Goal: Task Accomplishment & Management: Complete application form

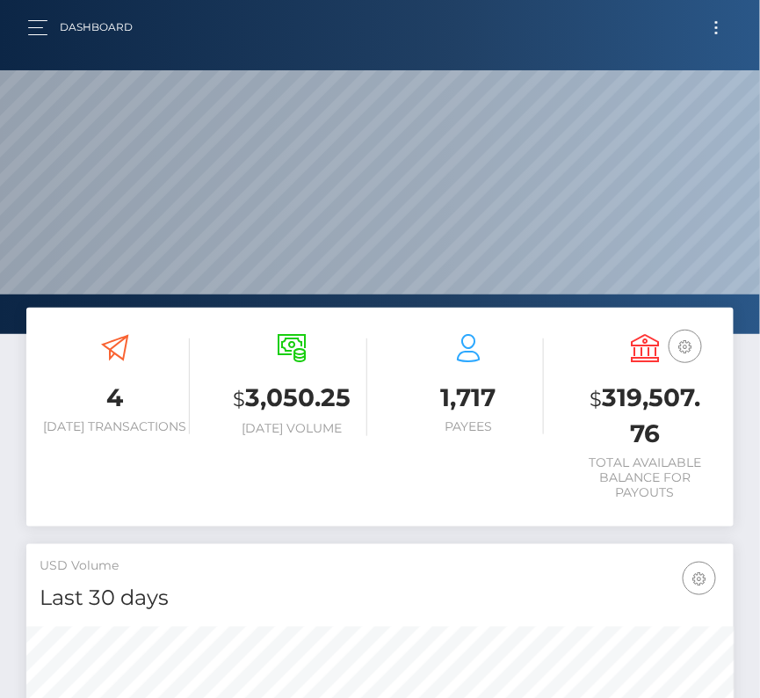
scroll to position [311, 340]
click at [730, 26] on button "Toggle navigation" at bounding box center [716, 28] width 33 height 24
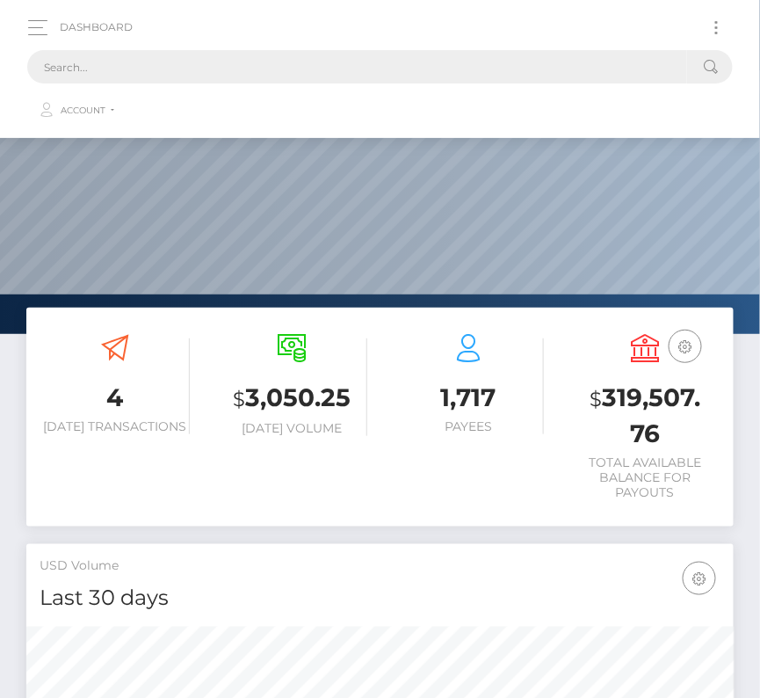
click at [314, 62] on input "text" at bounding box center [357, 66] width 660 height 33
paste input "604846"
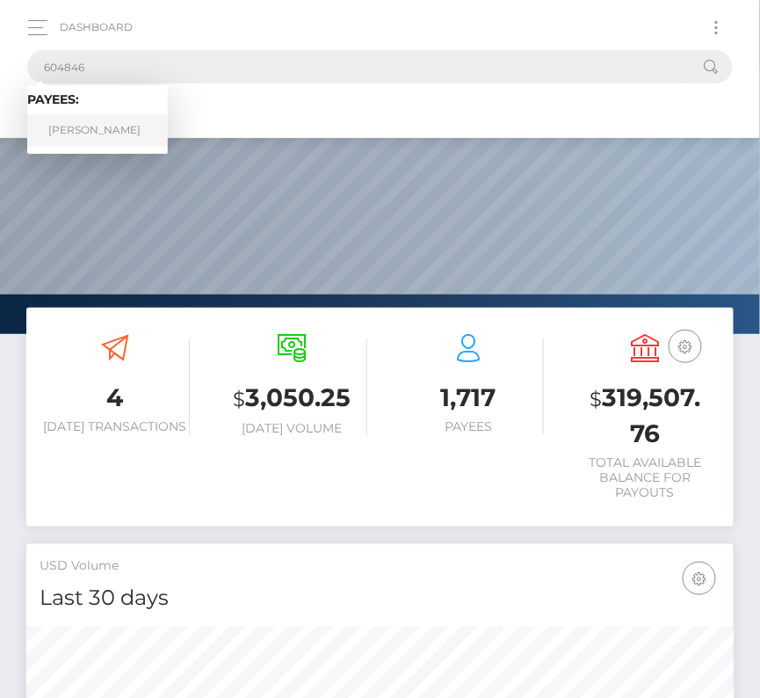
type input "604846"
click at [97, 131] on link "Evan Rivera" at bounding box center [97, 130] width 141 height 33
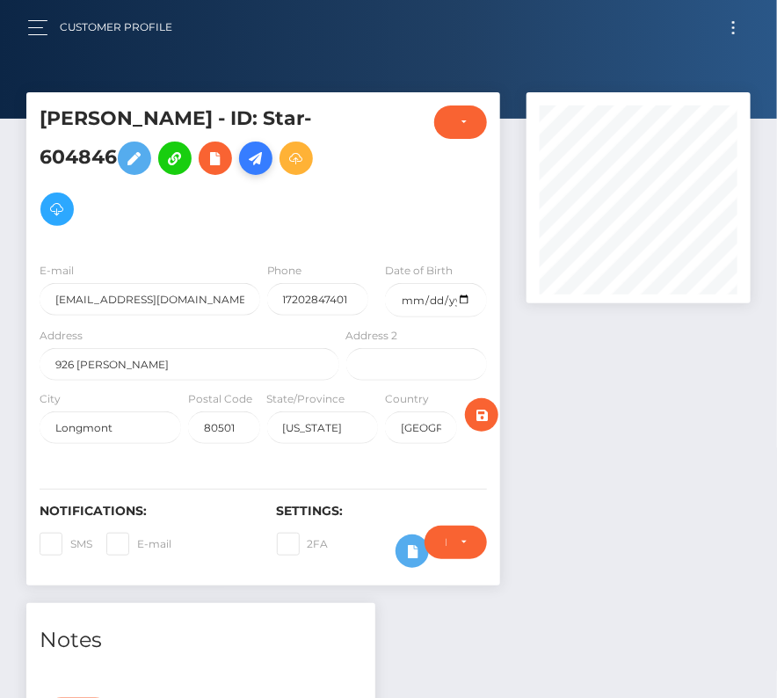
click at [263, 162] on icon at bounding box center [255, 159] width 21 height 22
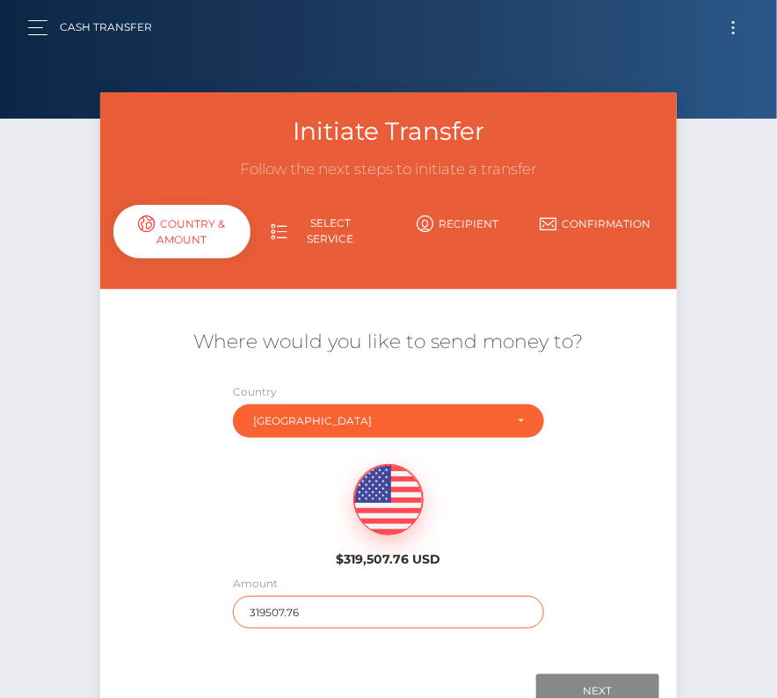
click at [302, 604] on input "319507.76" at bounding box center [388, 612] width 310 height 33
type input "201"
click at [294, 548] on div "$319,507.76 USD" at bounding box center [389, 509] width 192 height 127
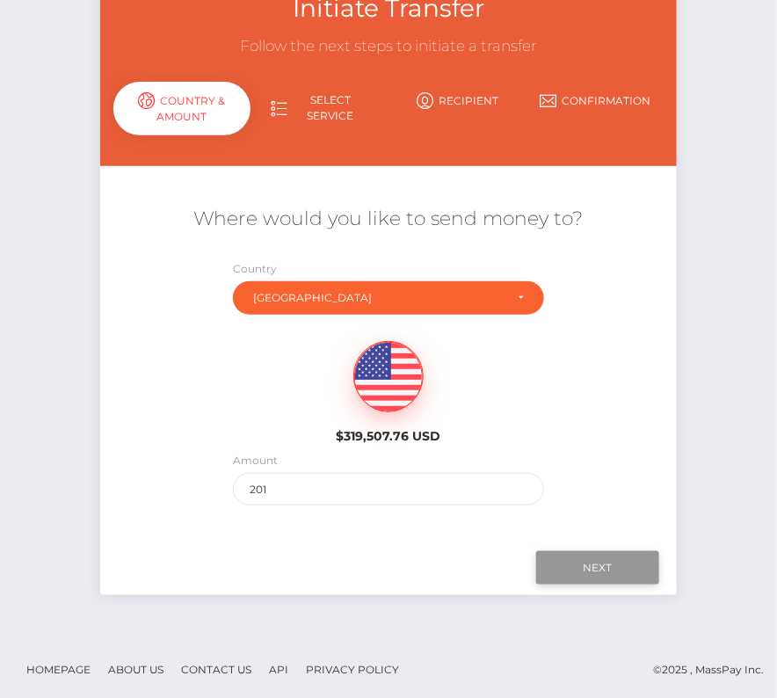
click at [600, 569] on input "Next" at bounding box center [597, 567] width 123 height 33
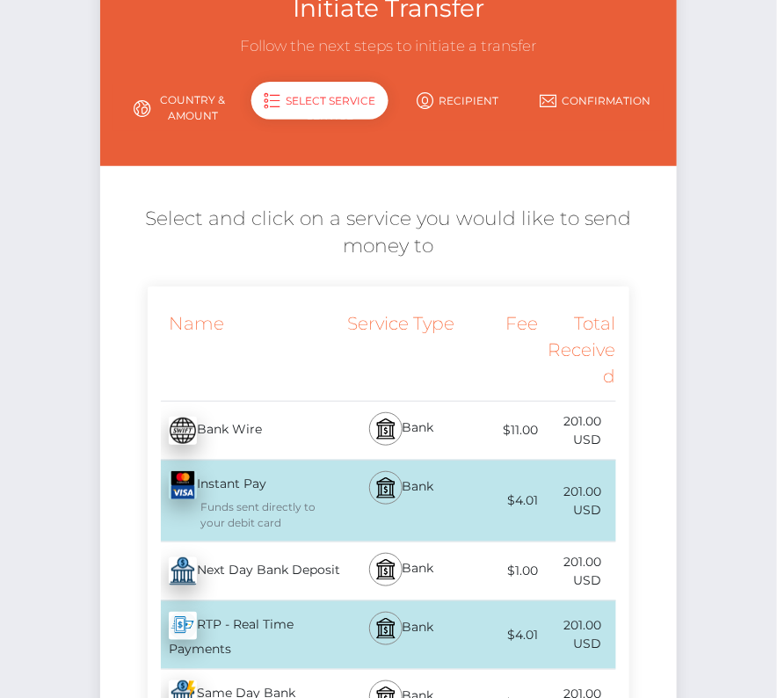
click at [254, 570] on div "Next Day Bank Deposit - USD" at bounding box center [245, 570] width 195 height 49
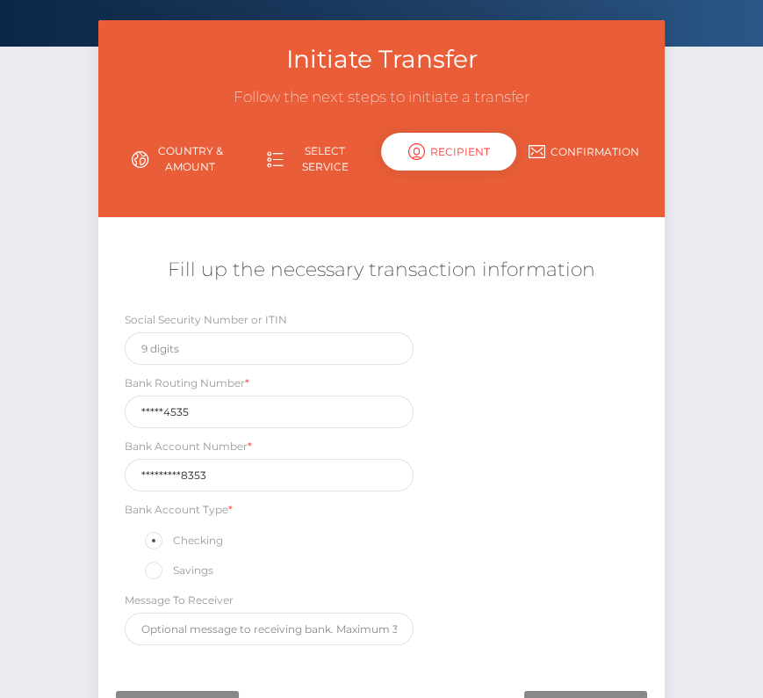
scroll to position [206, 0]
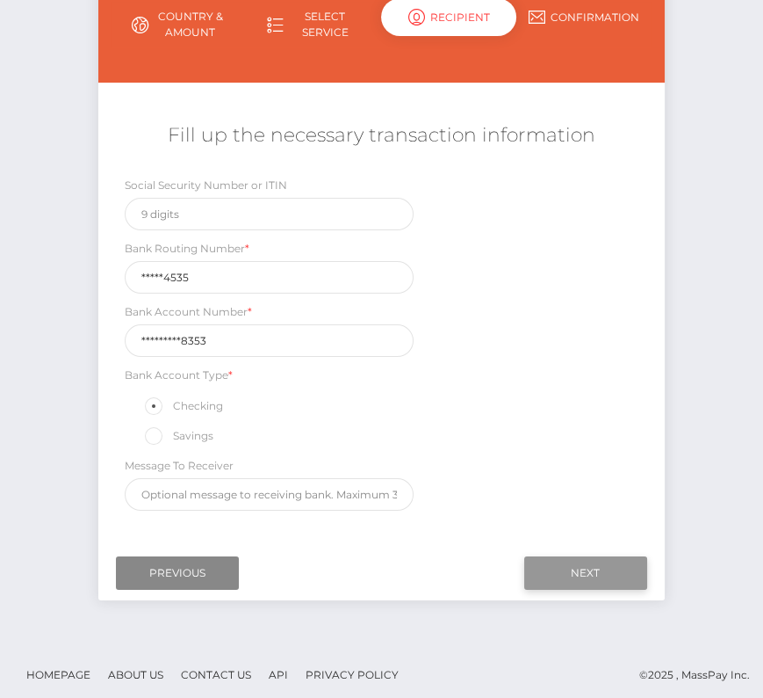
click at [564, 559] on input "Next" at bounding box center [585, 572] width 123 height 33
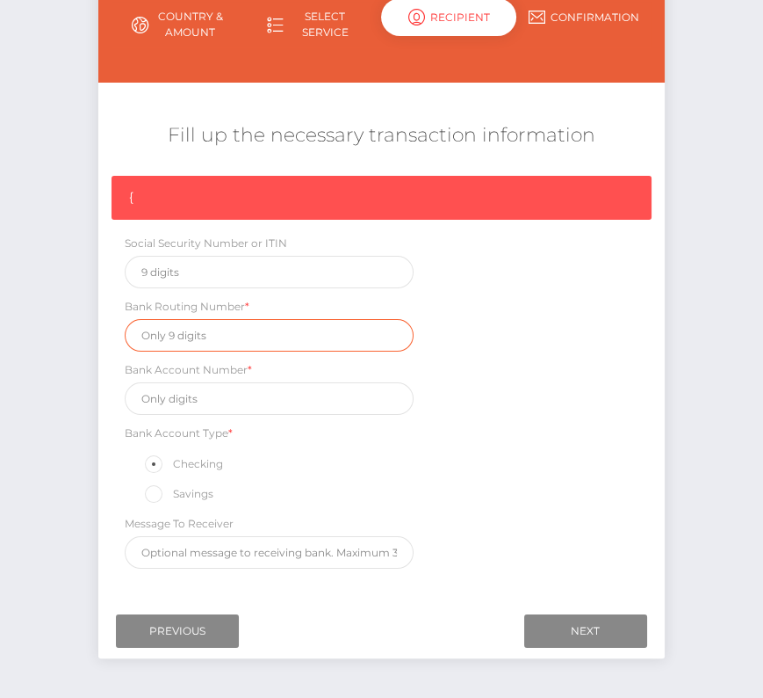
click at [177, 326] on input "text" at bounding box center [269, 335] width 288 height 33
paste input "307074535"
type input "307074535"
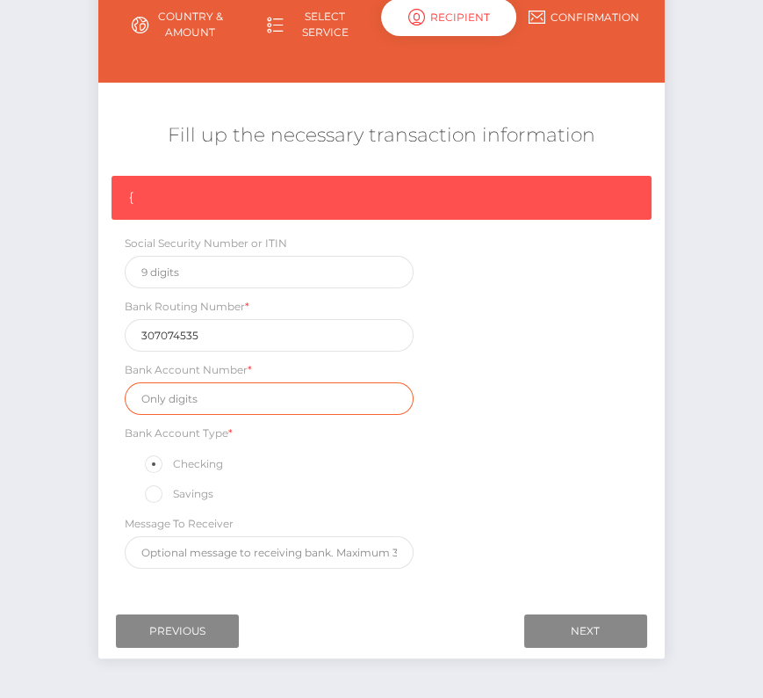
click at [203, 390] on input "text" at bounding box center [269, 398] width 288 height 33
paste input "0001050568353"
type input "0001050568353"
click at [511, 431] on div "{ Social Security Number or ITIN Bank Routing Number * 307074535 Bank Account N…" at bounding box center [381, 376] width 566 height 401
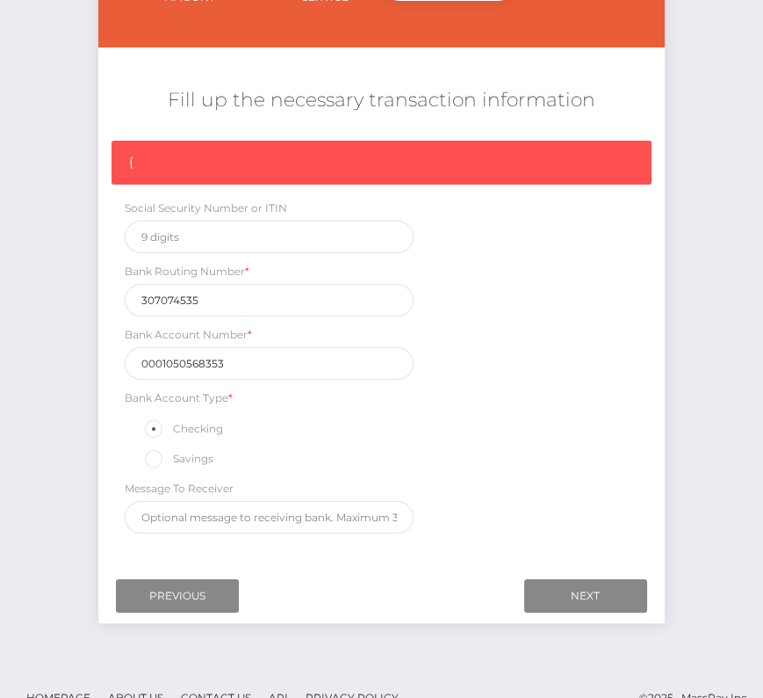
scroll to position [242, 0]
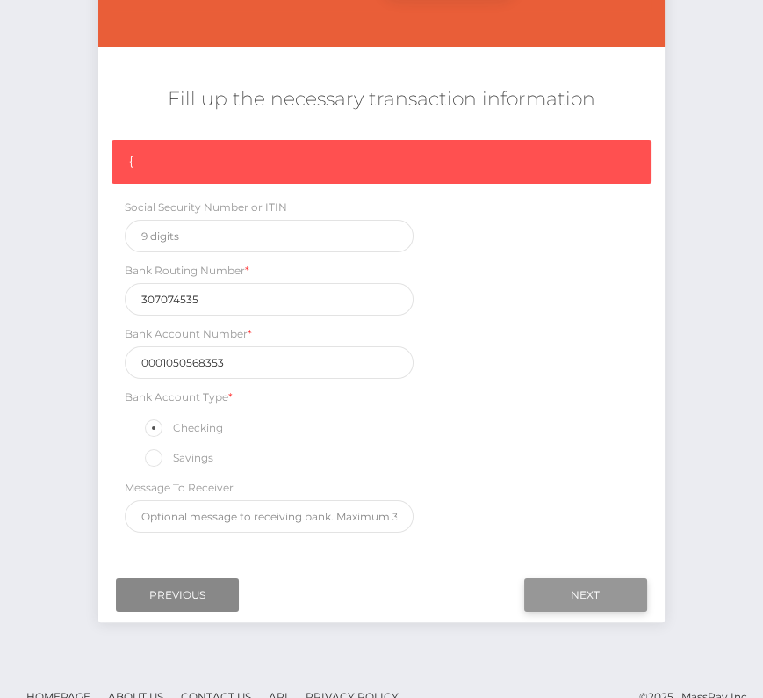
click at [569, 584] on input "Next" at bounding box center [585, 594] width 123 height 33
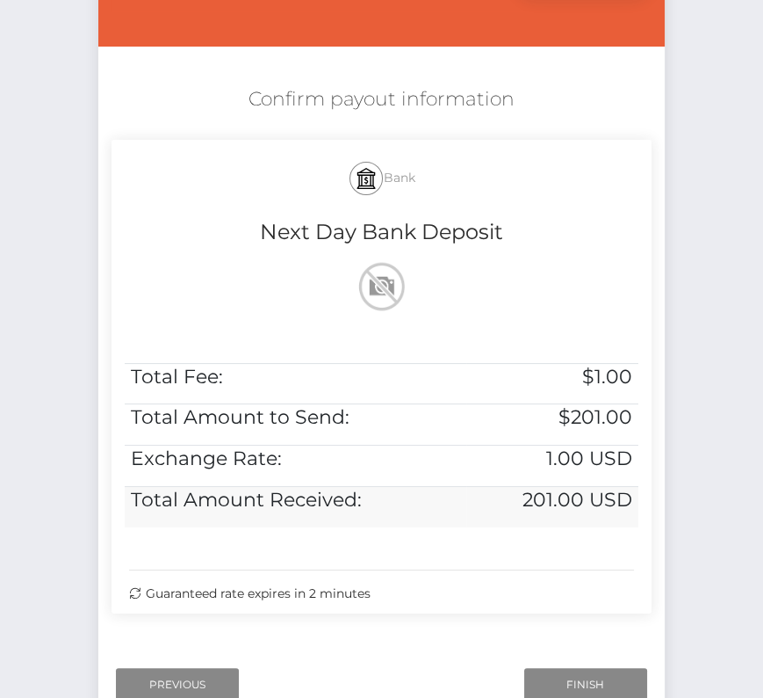
scroll to position [358, 0]
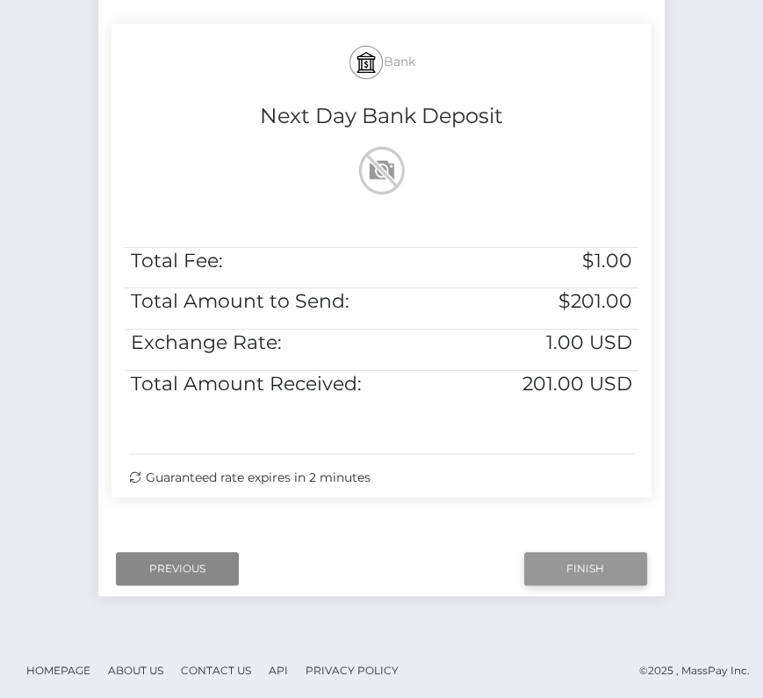
click at [589, 560] on input "Finish" at bounding box center [585, 568] width 123 height 33
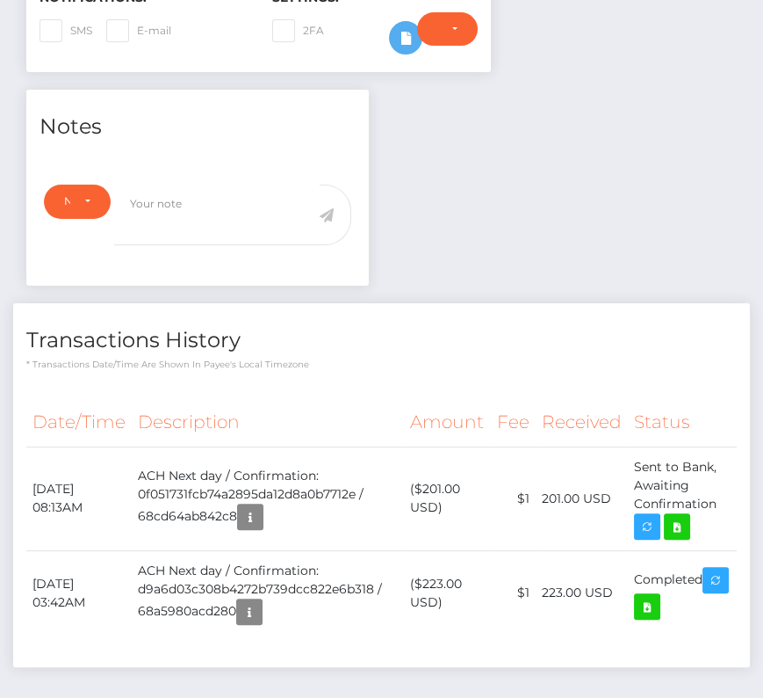
scroll to position [580, 0]
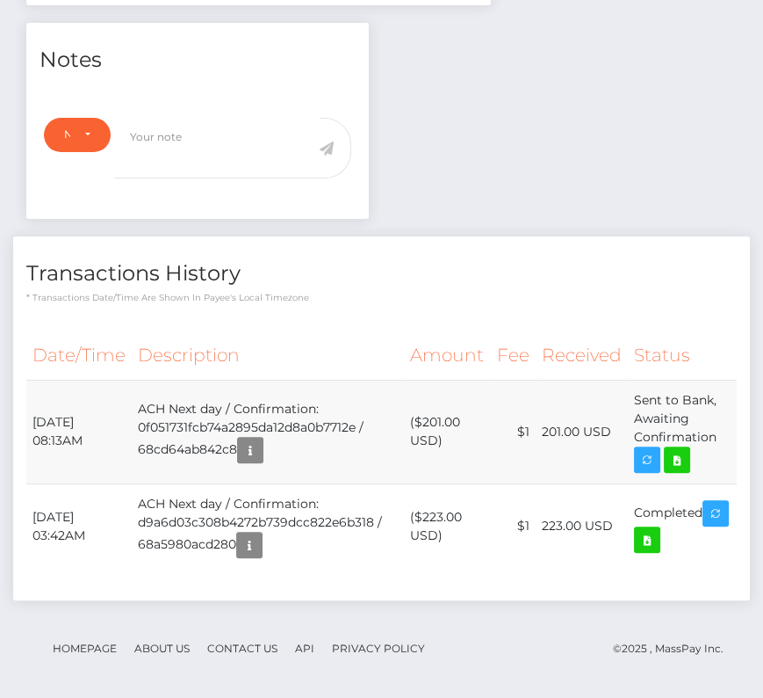
drag, startPoint x: 26, startPoint y: 413, endPoint x: 715, endPoint y: 438, distance: 689.2
click at [715, 438] on tr "September 19, 2025 08:13AM ACH Next day / Confirmation: 0f051731fcb74a2895da12d…" at bounding box center [381, 432] width 711 height 104
copy tr "September 19, 2025 08:13AM ACH Next day / Confirmation: 0f051731fcb74a2895da12d…"
click at [684, 461] on icon at bounding box center [677, 460] width 21 height 22
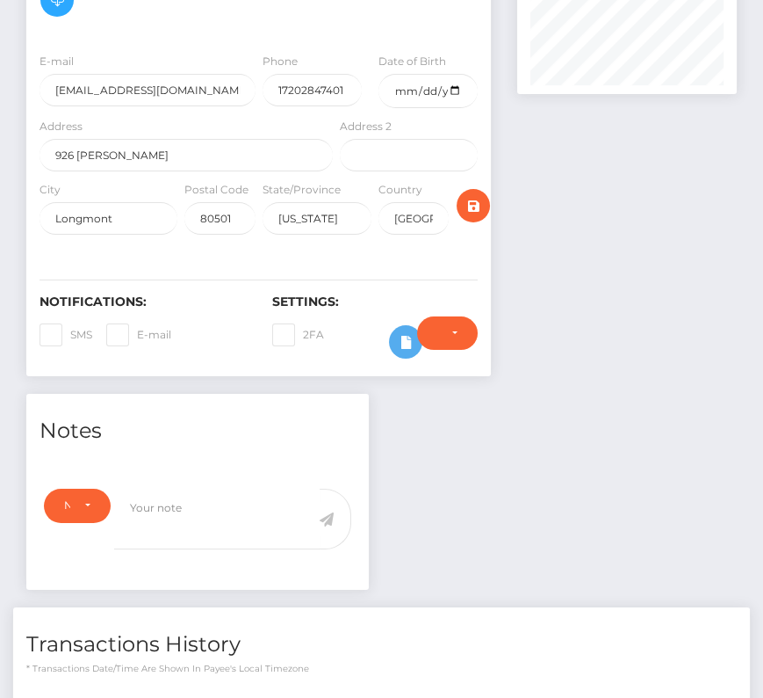
scroll to position [438, 0]
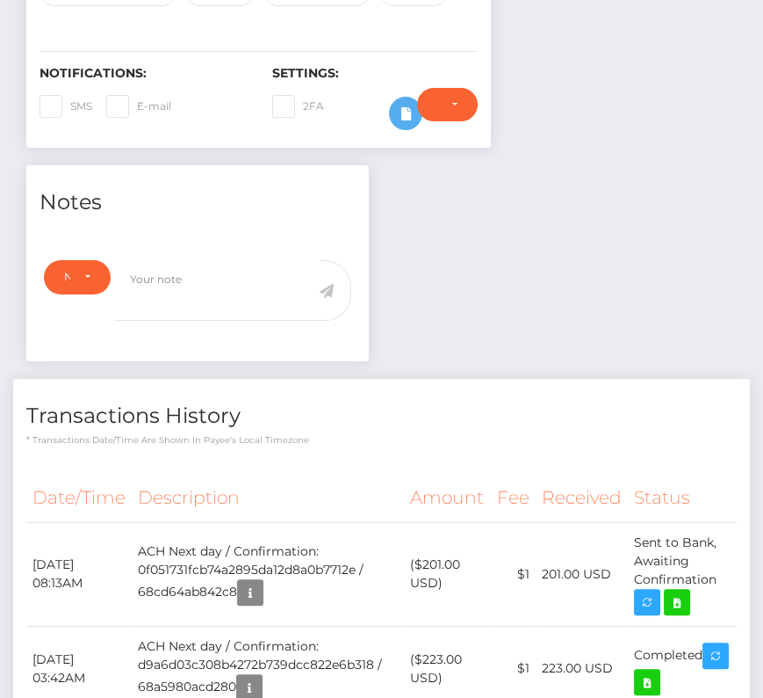
click at [310, 435] on p "* Transactions date/time are shown in payee's local timezone" at bounding box center [381, 439] width 711 height 13
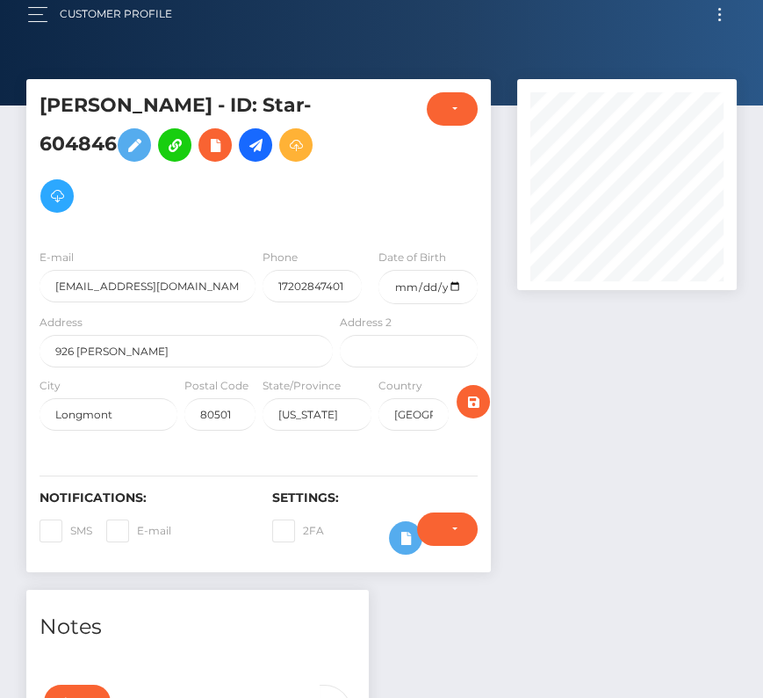
scroll to position [0, 0]
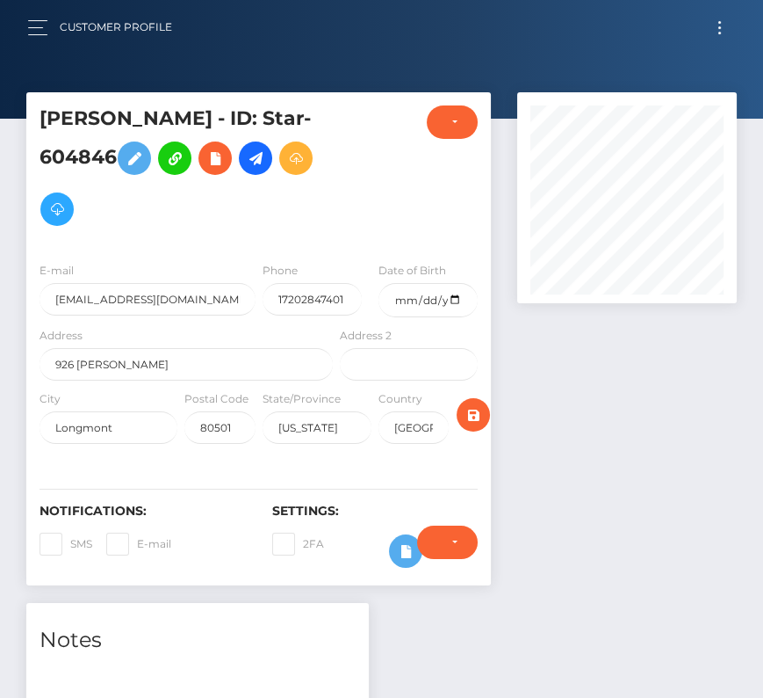
click at [717, 21] on button "Toggle navigation" at bounding box center [720, 28] width 33 height 24
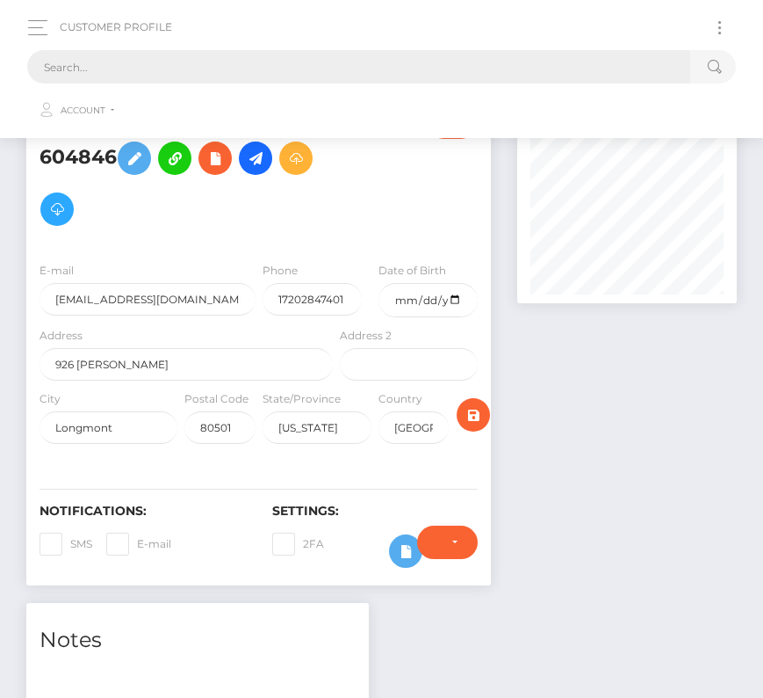
click at [138, 68] on input "text" at bounding box center [358, 66] width 663 height 33
paste input "3416916"
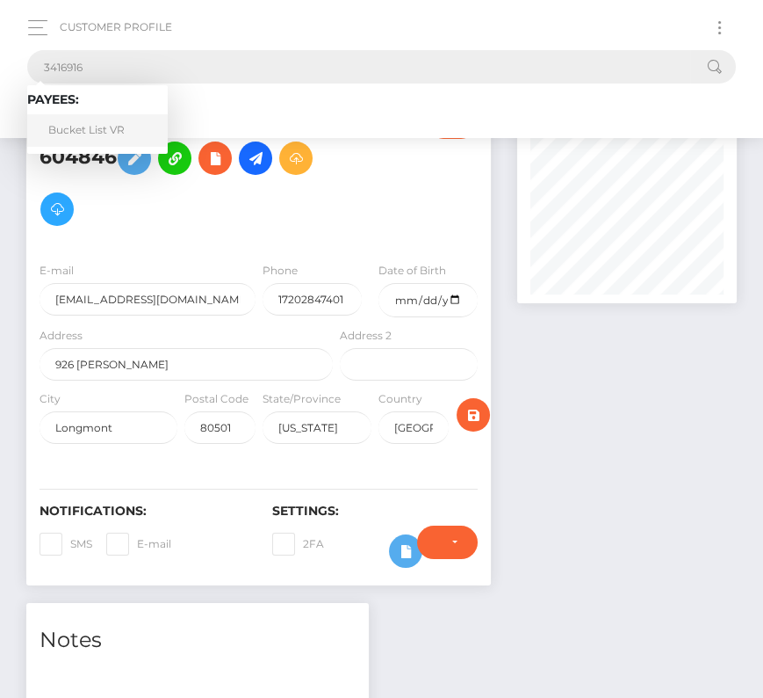
type input "3416916"
click at [99, 123] on link "Bucket List VR" at bounding box center [97, 130] width 141 height 33
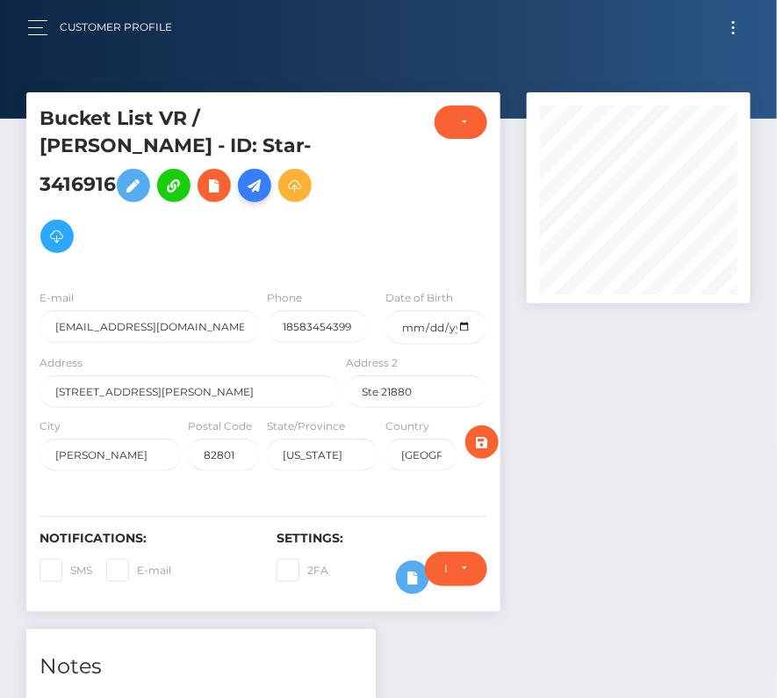
click at [244, 197] on icon at bounding box center [254, 186] width 21 height 22
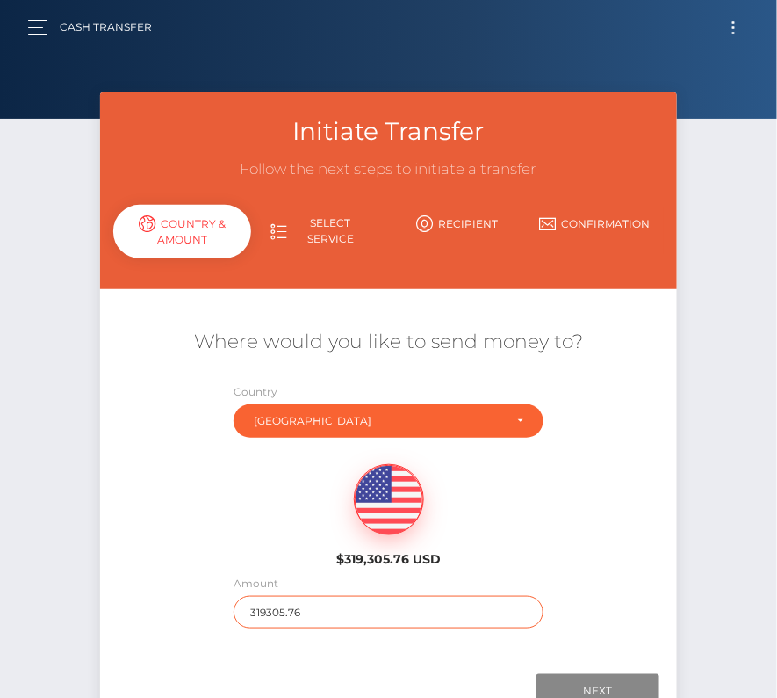
click at [291, 613] on input "319305.76" at bounding box center [389, 612] width 311 height 33
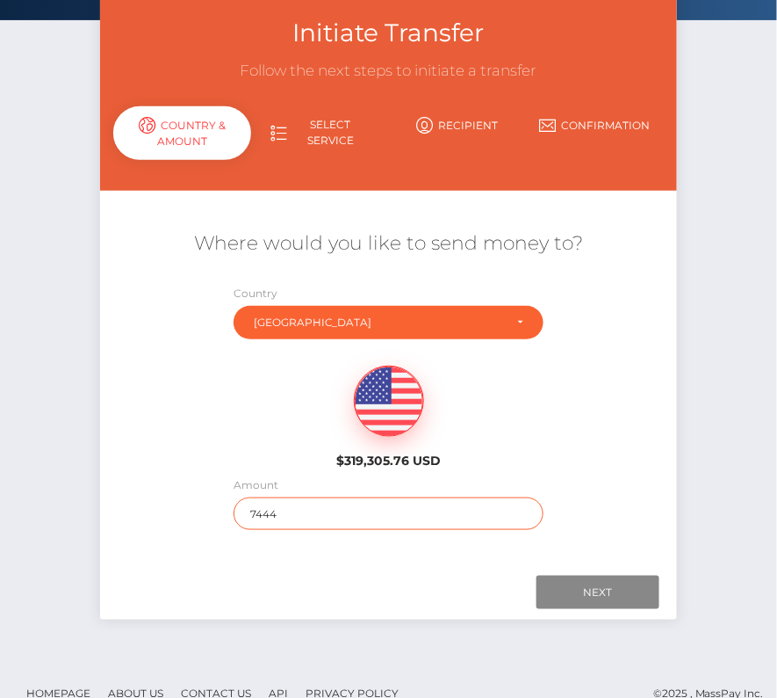
scroll to position [123, 0]
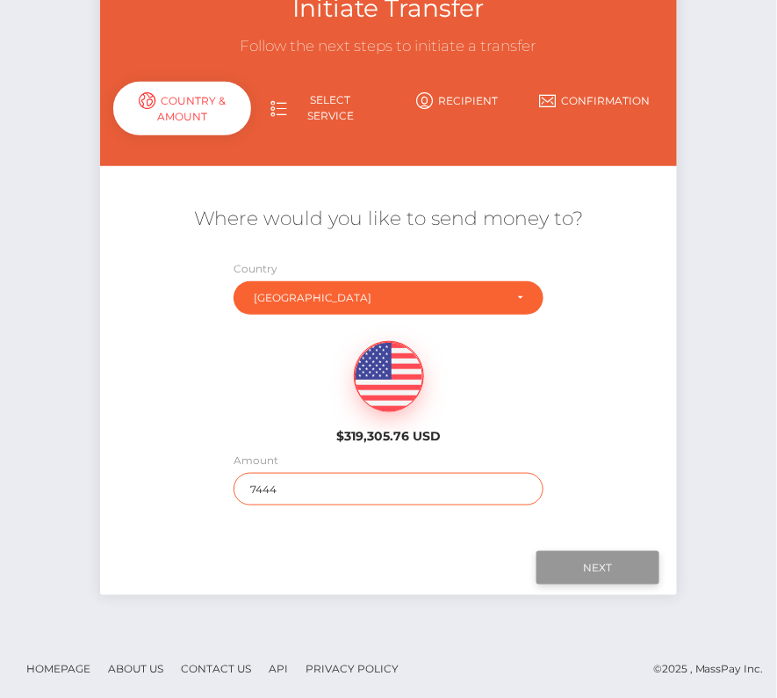
type input "7444"
click at [591, 570] on input "Next" at bounding box center [598, 567] width 123 height 33
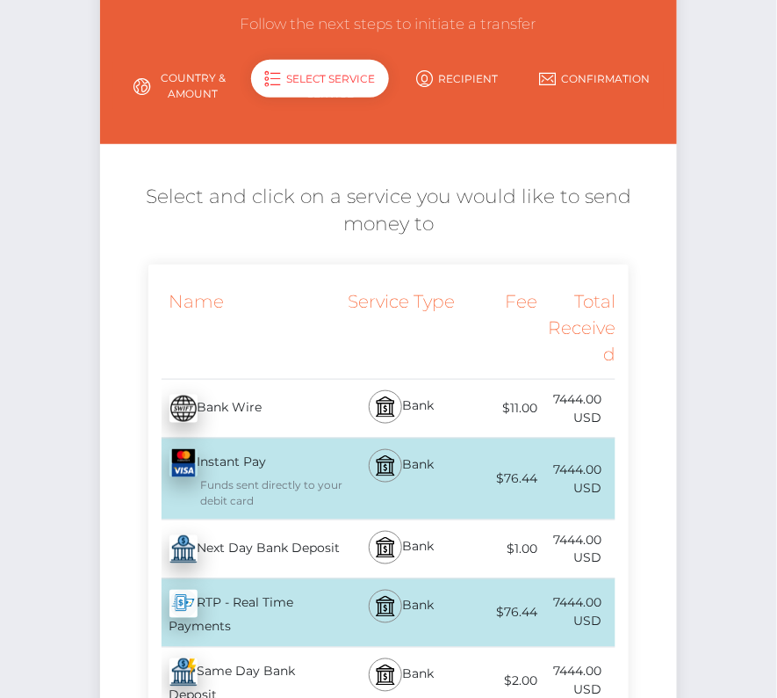
scroll to position [147, 0]
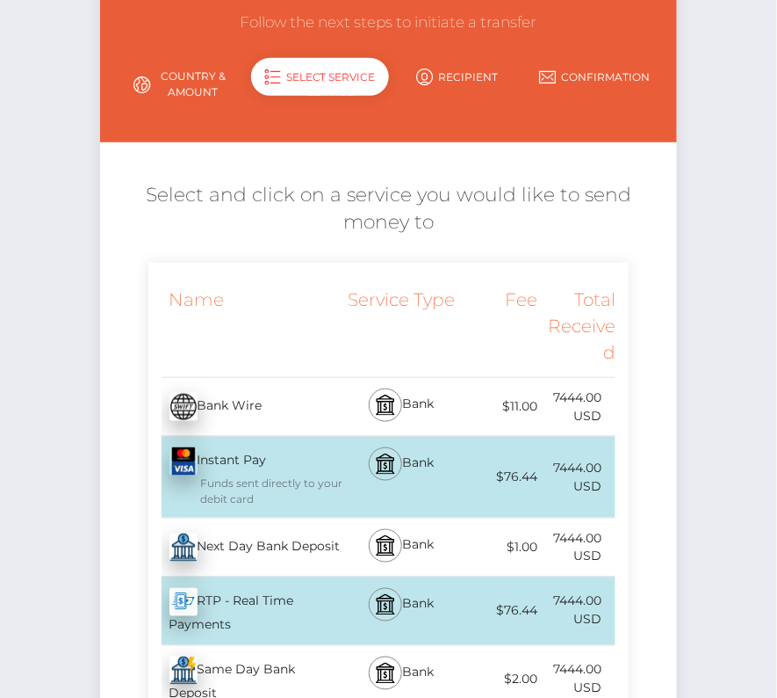
click at [250, 550] on div "Next Day Bank Deposit - USD" at bounding box center [245, 547] width 195 height 49
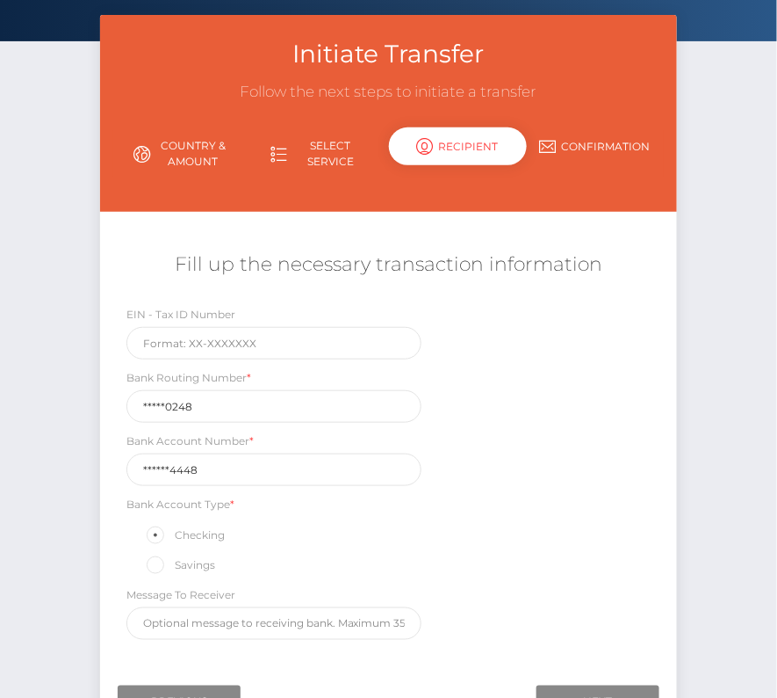
scroll to position [85, 0]
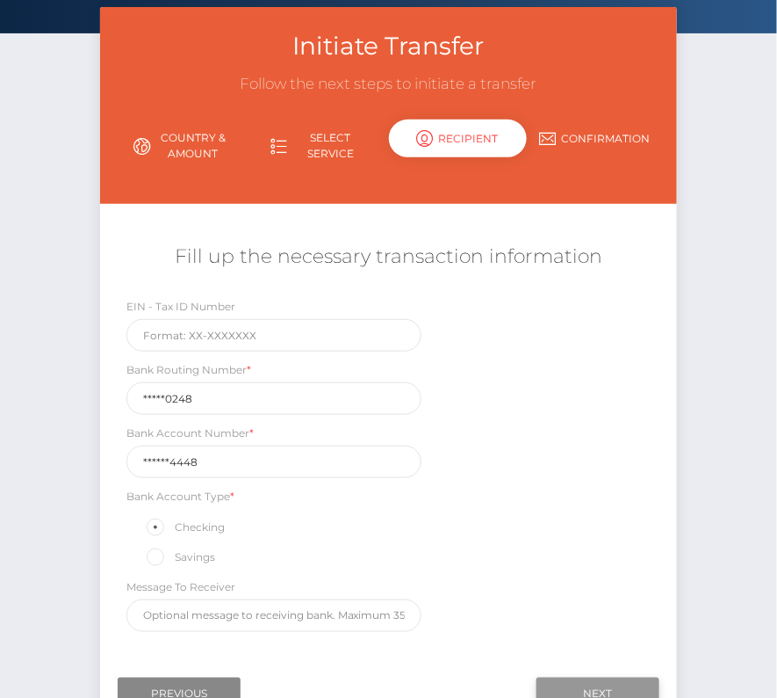
click at [577, 683] on input "Next" at bounding box center [598, 693] width 123 height 33
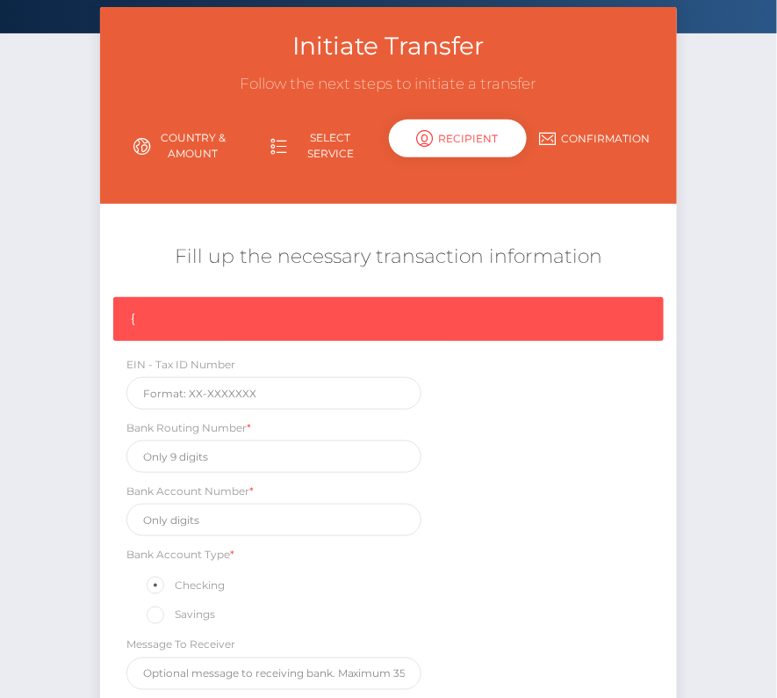
scroll to position [264, 0]
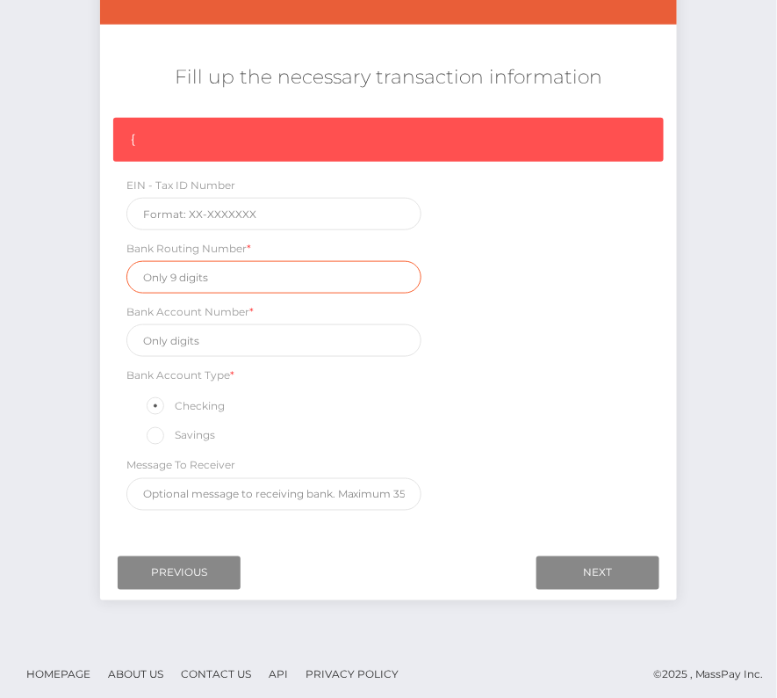
click at [183, 264] on input "text" at bounding box center [274, 277] width 295 height 33
click at [177, 276] on input "text" at bounding box center [274, 277] width 295 height 33
paste input "121000248"
type input "121000248"
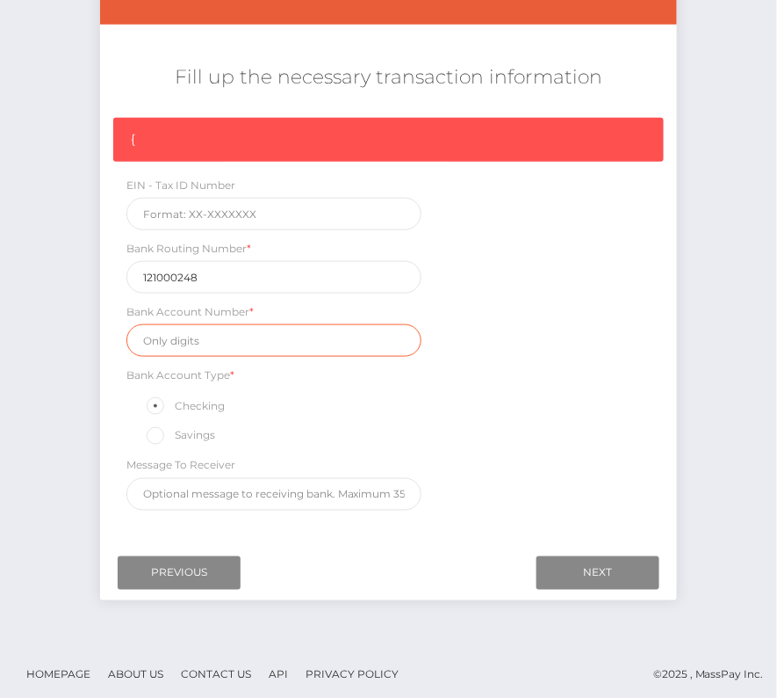
click at [199, 343] on input "text" at bounding box center [274, 340] width 295 height 33
paste input "7304264448"
type input "7304264448"
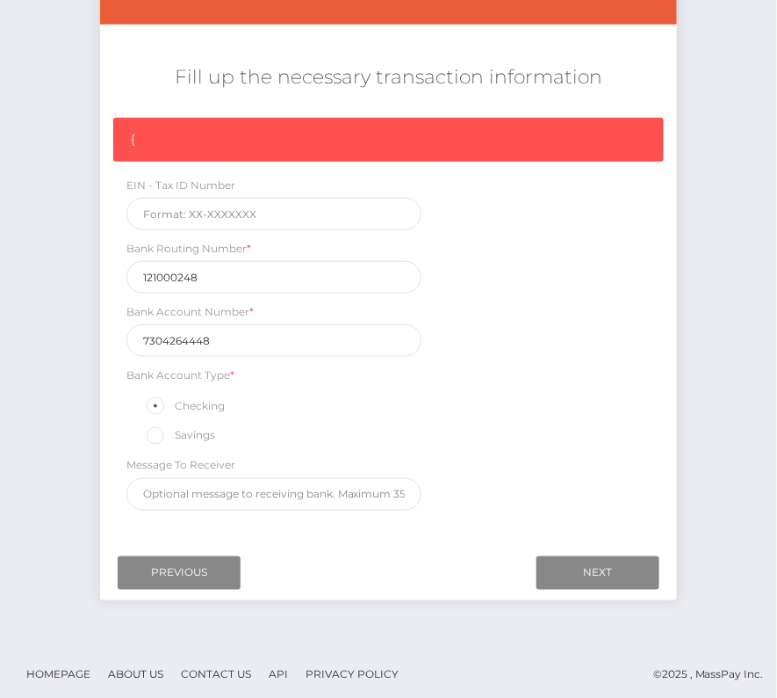
click at [445, 389] on div "{ EIN - Tax ID Number Bank Routing Number * 121000248 Bank Account Number * 730…" at bounding box center [389, 318] width 578 height 401
click at [579, 562] on input "Next" at bounding box center [598, 572] width 123 height 33
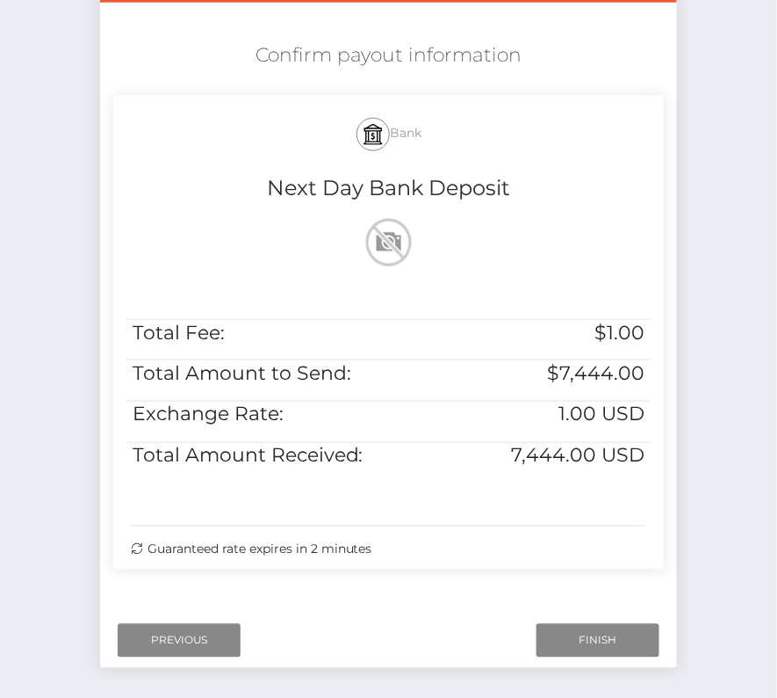
scroll to position [287, 0]
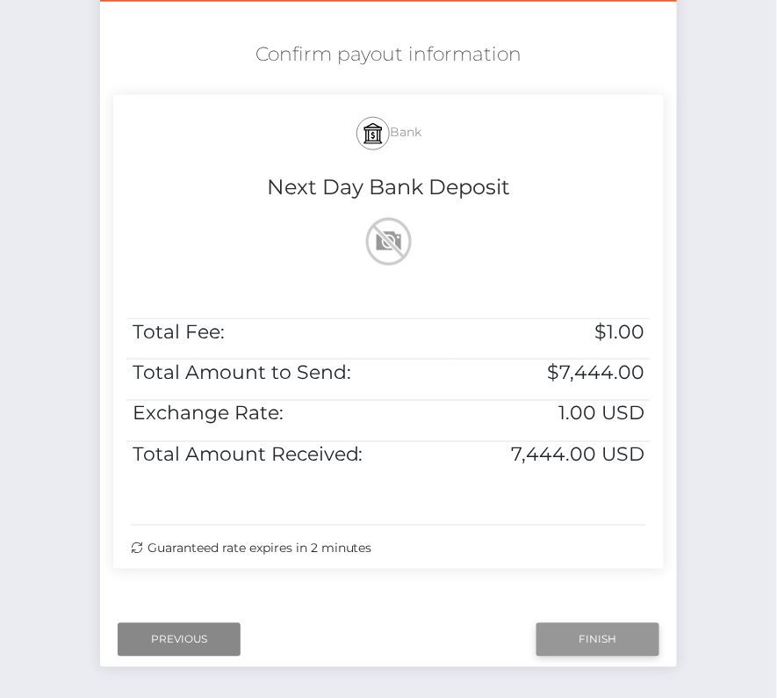
click at [626, 639] on input "Finish" at bounding box center [598, 639] width 123 height 33
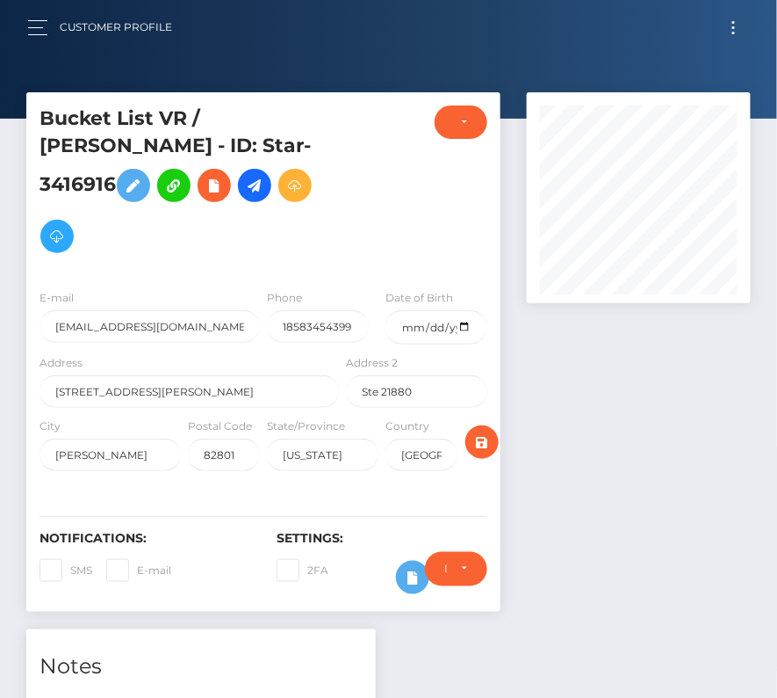
scroll to position [469, 0]
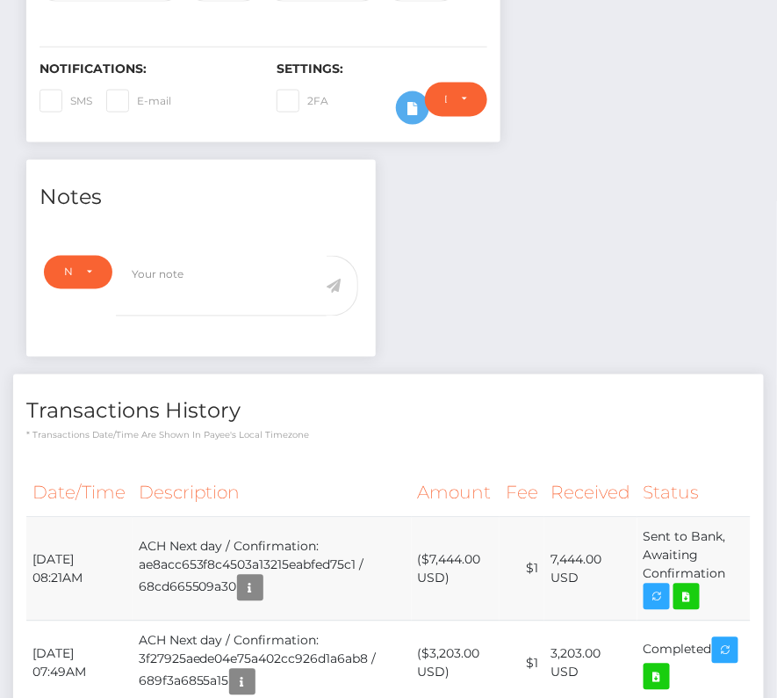
drag, startPoint x: 32, startPoint y: 525, endPoint x: 745, endPoint y: 542, distance: 713.6
click at [745, 542] on tr "September 19, 2025 08:21AM ACH Next day / Confirmation: ae8acc653f8c4503a13215e…" at bounding box center [388, 569] width 725 height 104
copy tr "September 19, 2025 08:21AM ACH Next day / Confirmation: ae8acc653f8c4503a13215e…"
click at [692, 586] on icon at bounding box center [686, 597] width 21 height 22
click at [0, 0] on div "Bucket List VR / Ryan Deluz - ID: Star-3416916 CLOSED USA" at bounding box center [388, 275] width 777 height 1305
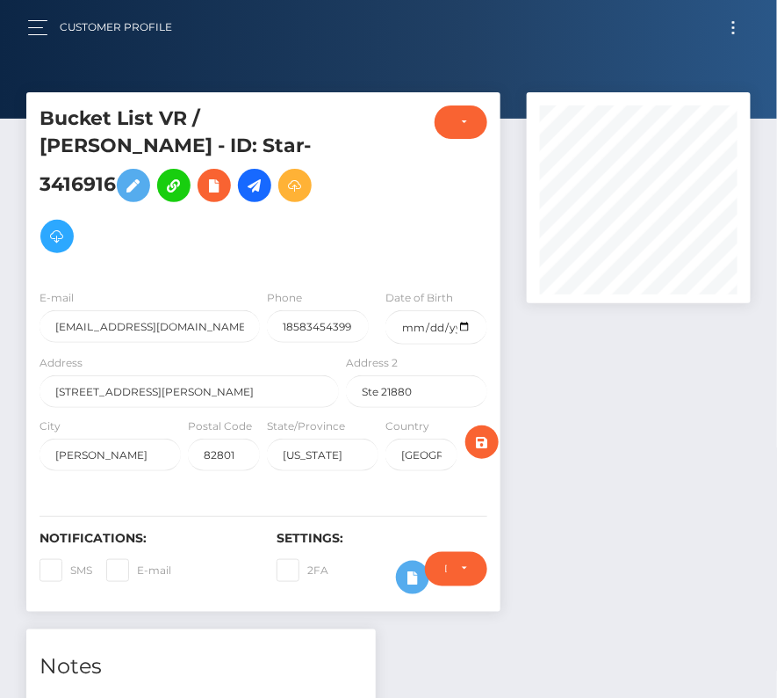
scroll to position [546, 0]
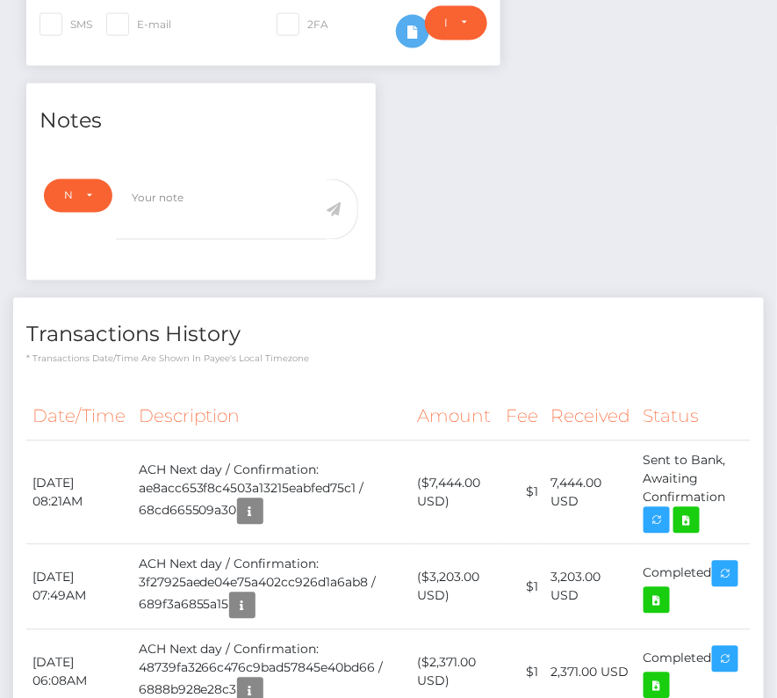
click at [224, 380] on div "Date/Time Description Amount Fee Received Status" at bounding box center [388, 563] width 751 height 366
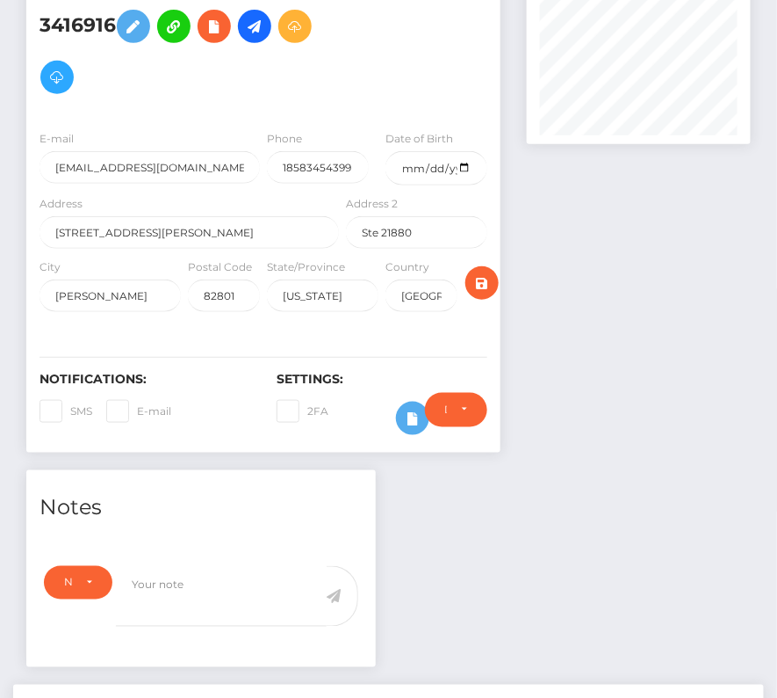
scroll to position [0, 0]
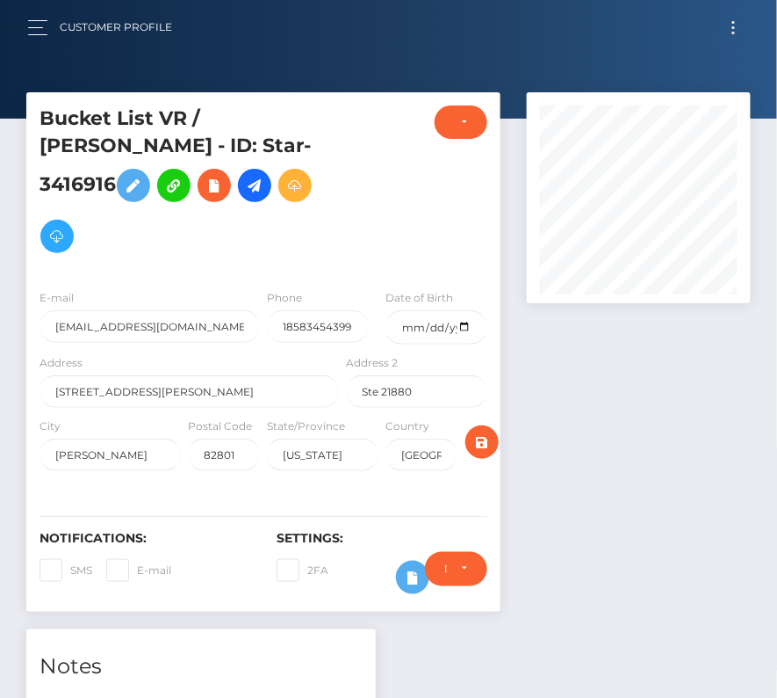
drag, startPoint x: 735, startPoint y: 20, endPoint x: 491, endPoint y: 27, distance: 244.3
click at [731, 20] on button "Toggle navigation" at bounding box center [734, 28] width 33 height 24
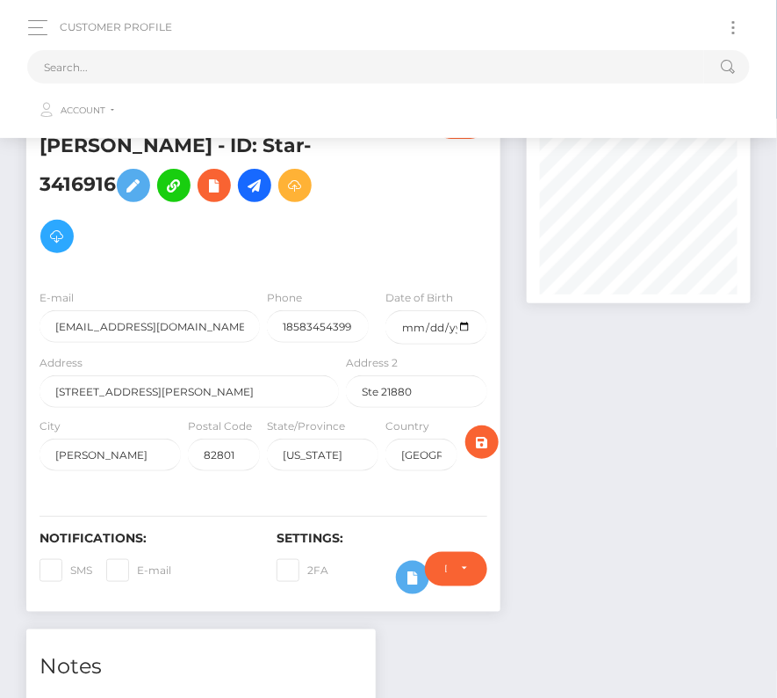
click at [353, 46] on div "Loading... Loading... Account Edit Profile Logout" at bounding box center [388, 87] width 723 height 83
click at [347, 63] on input "text" at bounding box center [365, 66] width 677 height 33
paste input "3484549"
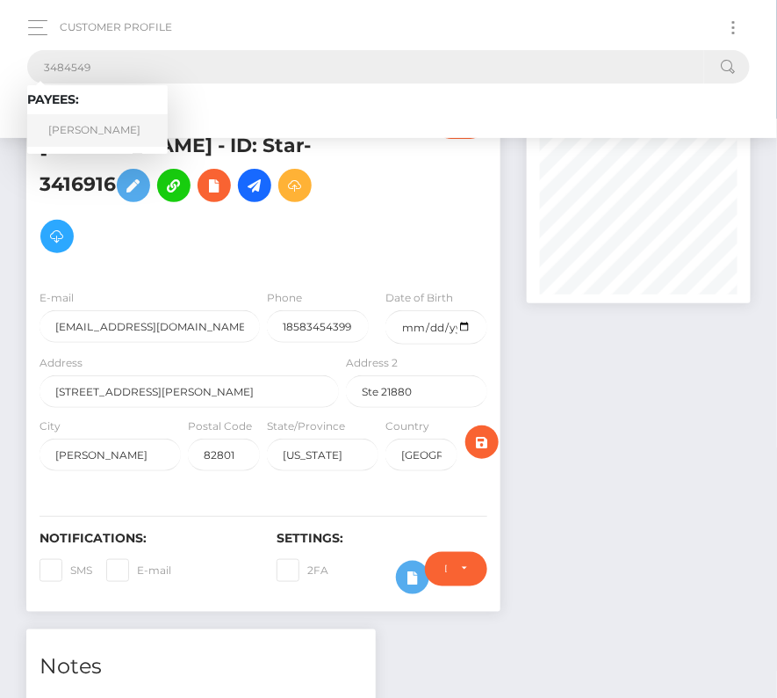
type input "3484549"
click at [100, 134] on link "Milos Vukotic" at bounding box center [97, 130] width 141 height 33
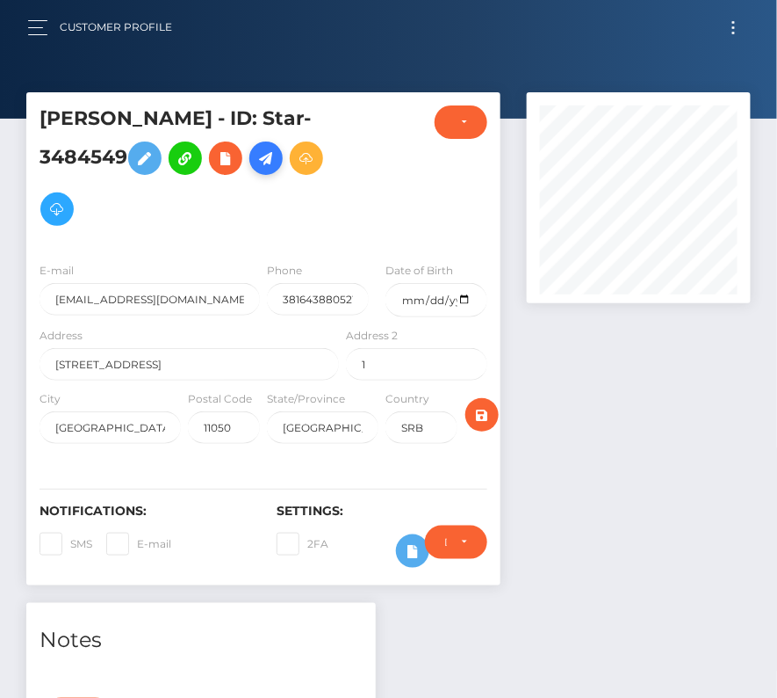
click at [277, 160] on icon at bounding box center [266, 159] width 21 height 22
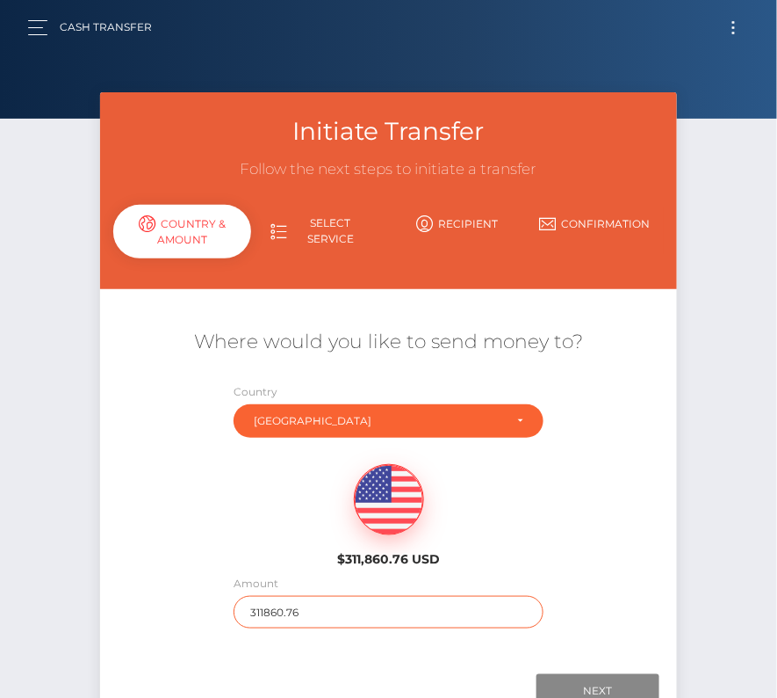
click at [255, 608] on input "311860.76" at bounding box center [389, 612] width 311 height 33
type input "249"
click at [206, 529] on div "$311,860.76 USD" at bounding box center [389, 509] width 578 height 127
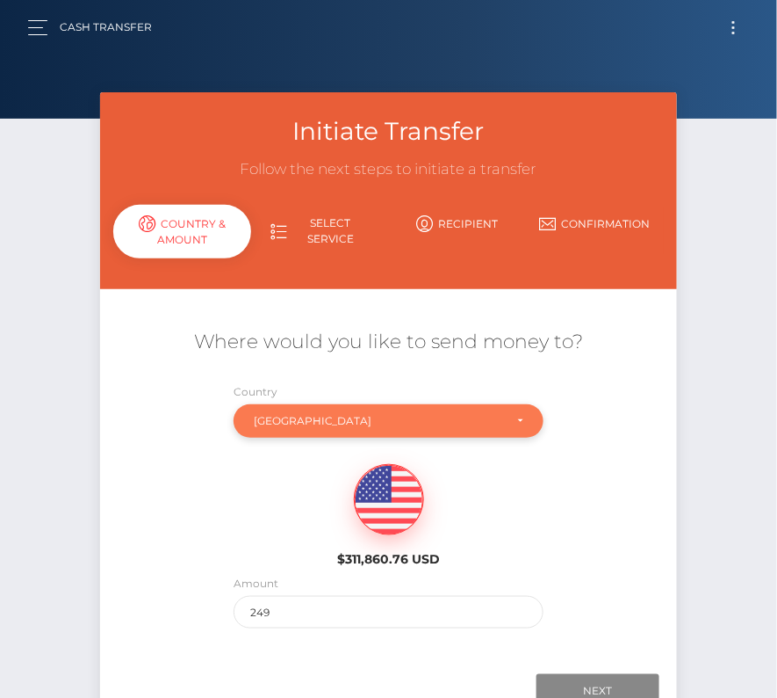
click at [411, 418] on div "[GEOGRAPHIC_DATA]" at bounding box center [379, 421] width 250 height 14
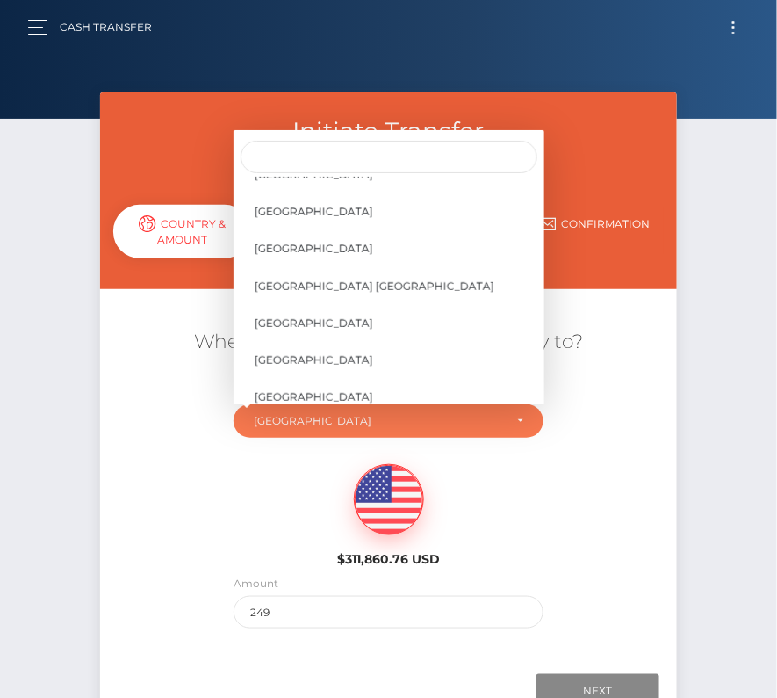
scroll to position [8394, 0]
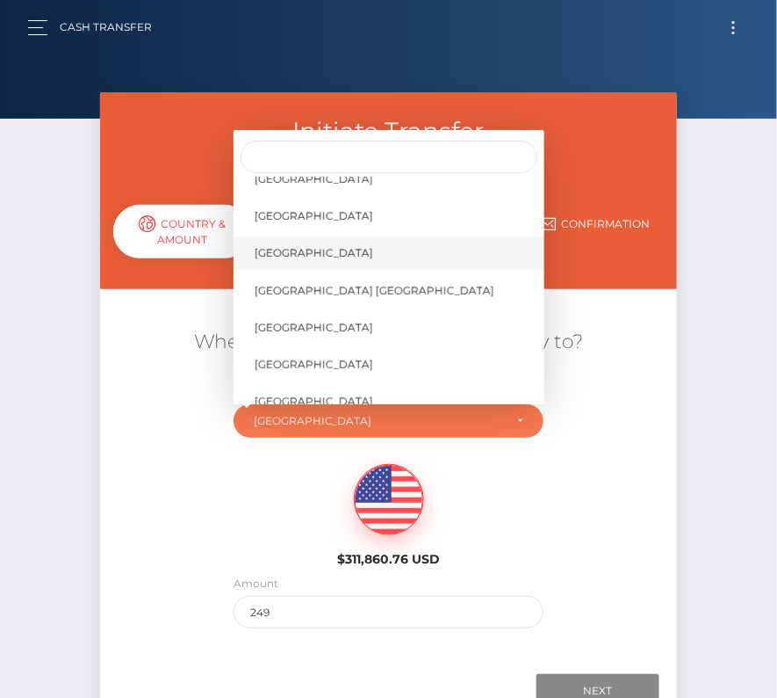
click at [321, 249] on span "[GEOGRAPHIC_DATA]" at bounding box center [314, 253] width 119 height 16
select select "[GEOGRAPHIC_DATA]"
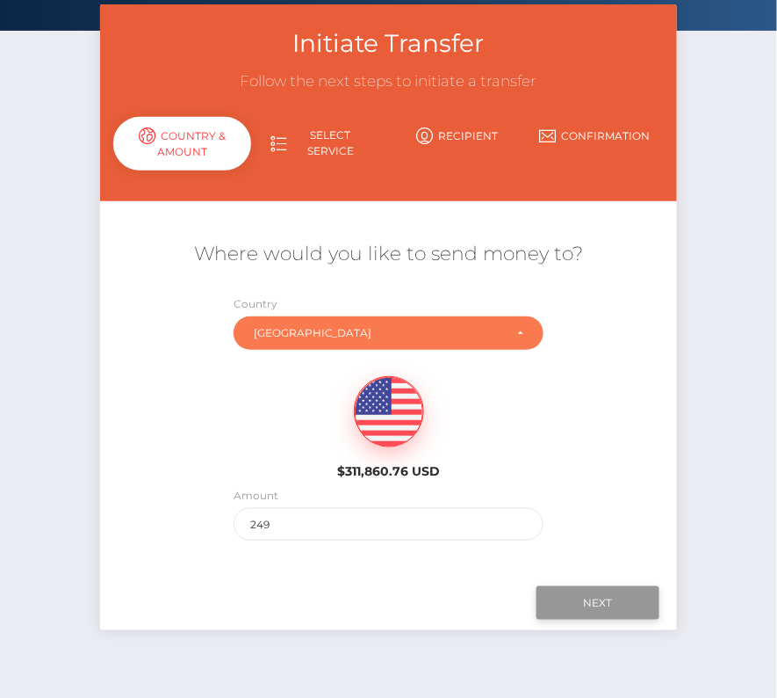
scroll to position [97, 0]
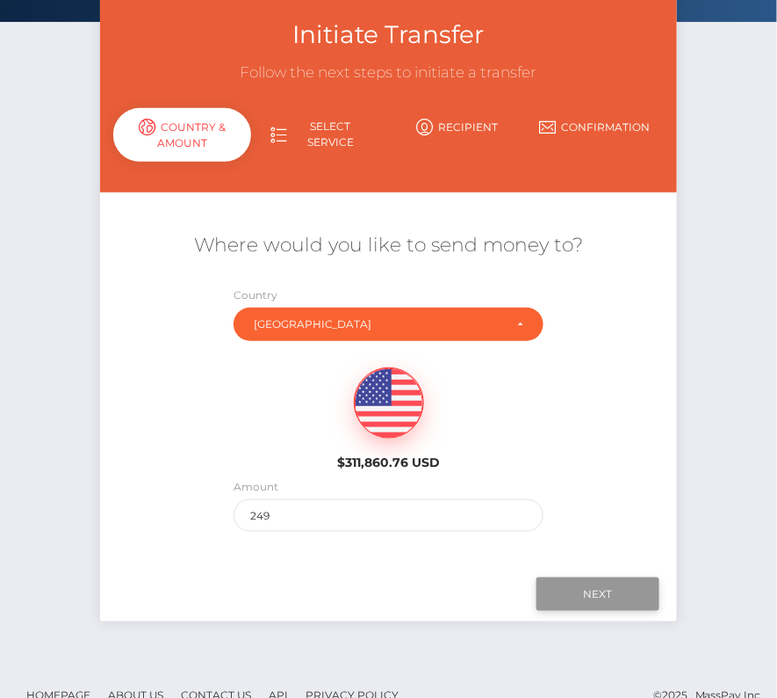
click at [583, 591] on input "Next" at bounding box center [598, 593] width 123 height 33
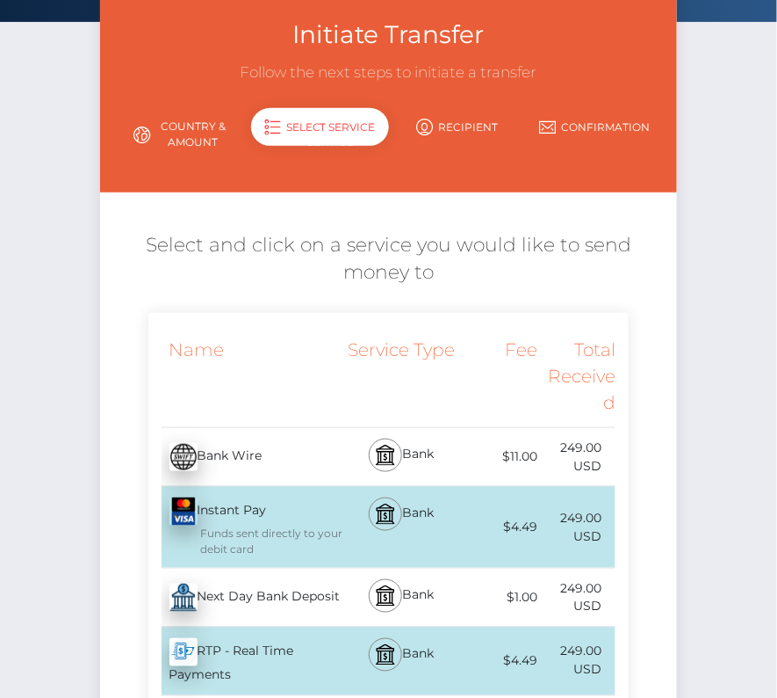
click at [257, 604] on div "Next Day Bank Deposit - USD" at bounding box center [245, 597] width 195 height 49
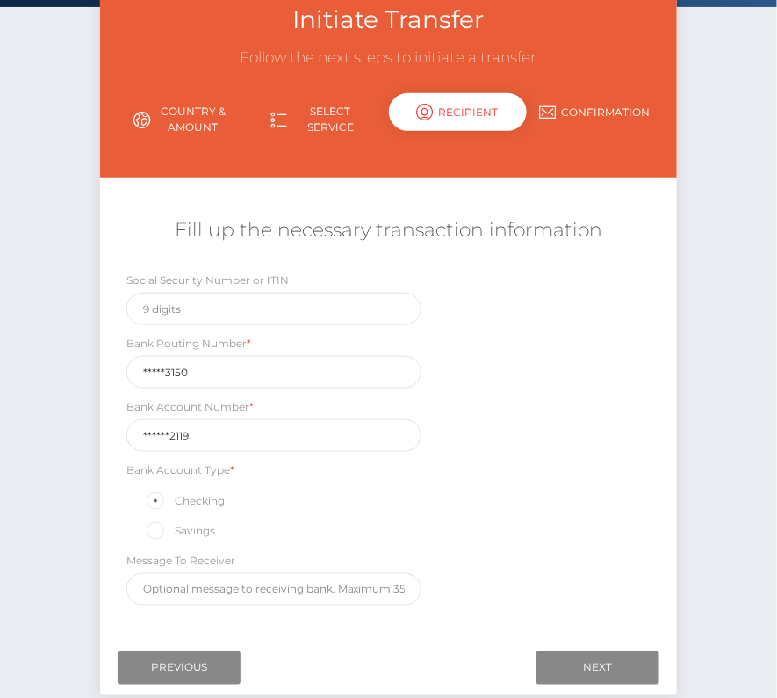
scroll to position [145, 0]
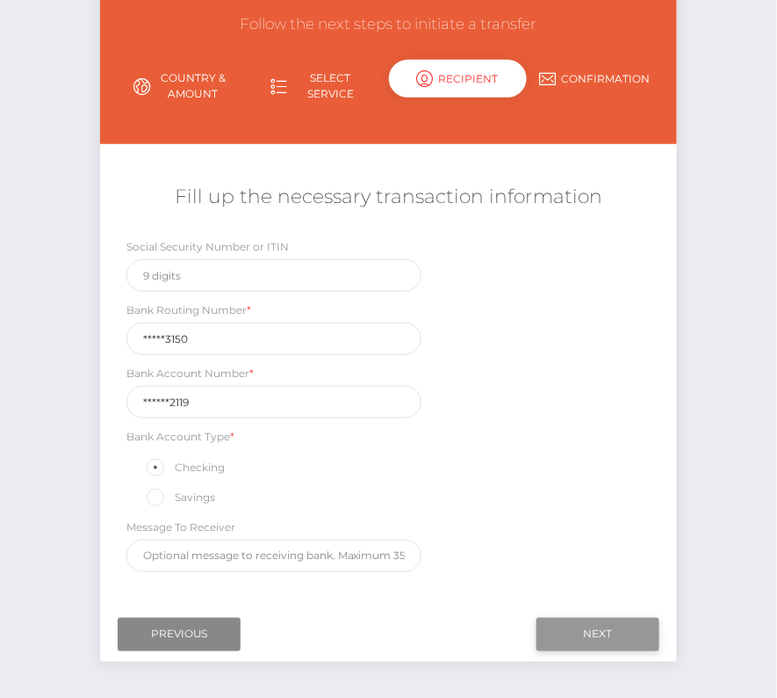
click at [605, 619] on input "Next" at bounding box center [598, 634] width 123 height 33
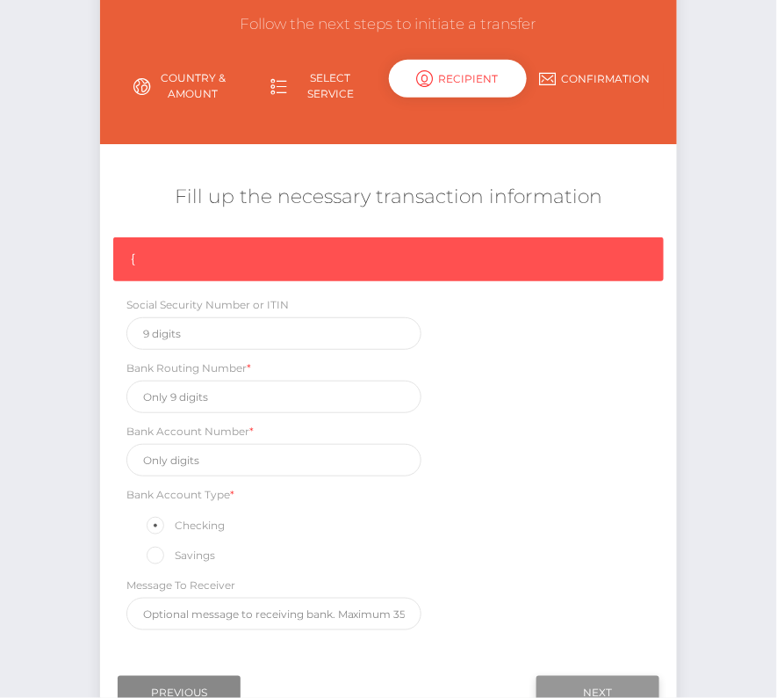
scroll to position [148, 0]
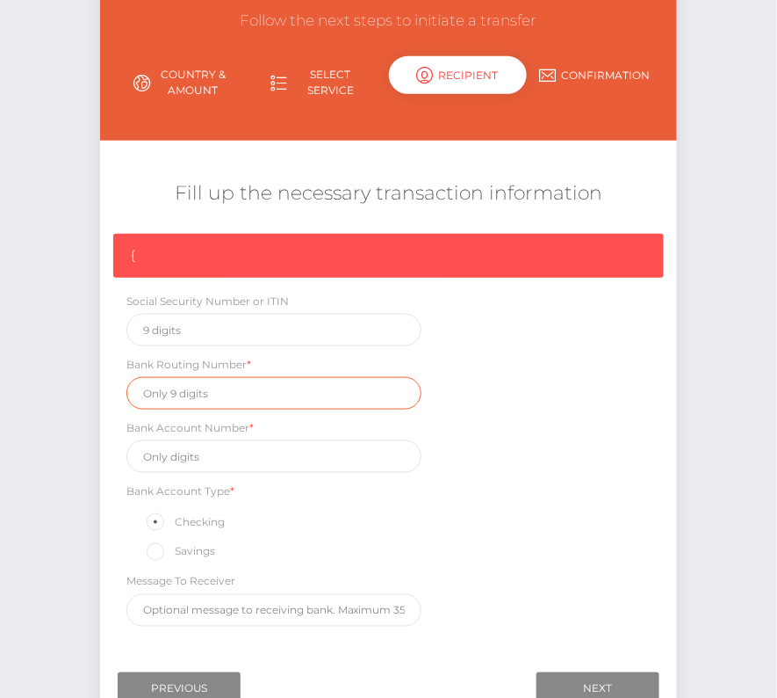
click at [188, 394] on input "text" at bounding box center [274, 393] width 295 height 33
paste input "026073150"
type input "026073150"
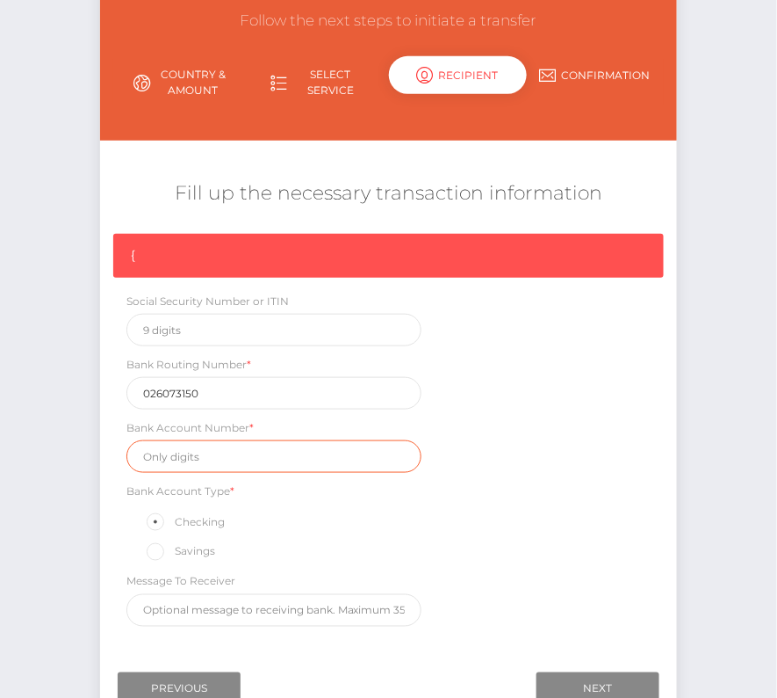
click at [213, 449] on input "text" at bounding box center [274, 456] width 295 height 33
paste input "8312602119"
type input "8312602119"
click at [440, 506] on div "{ Social Security Number or ITIN Bank Routing Number * [US_BANK_ROUTING_MICR] B…" at bounding box center [389, 434] width 578 height 401
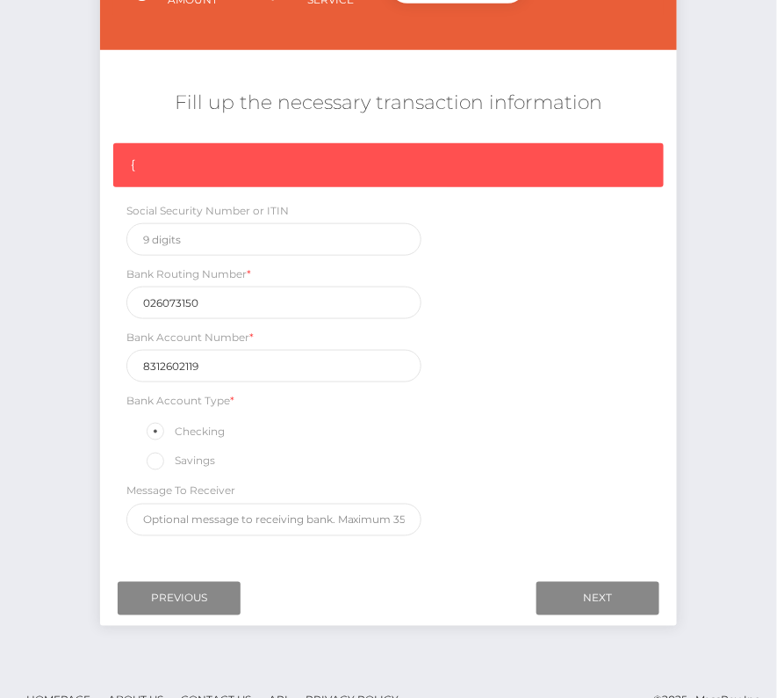
scroll to position [248, 0]
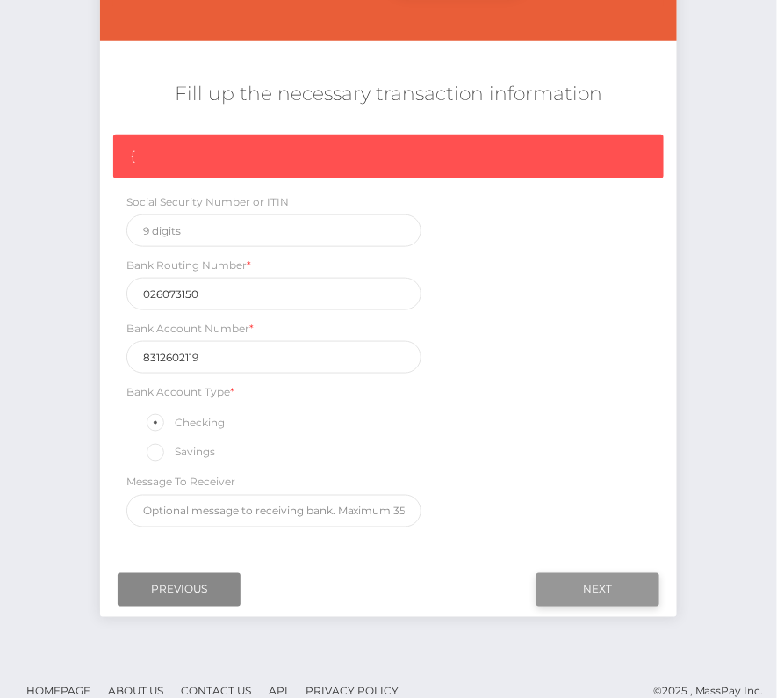
click at [586, 580] on input "Next" at bounding box center [598, 589] width 123 height 33
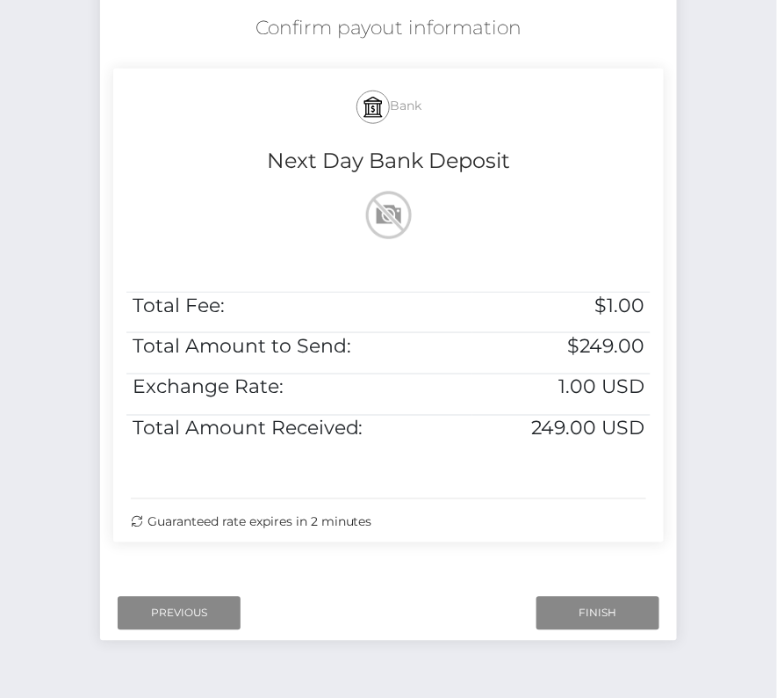
scroll to position [358, 0]
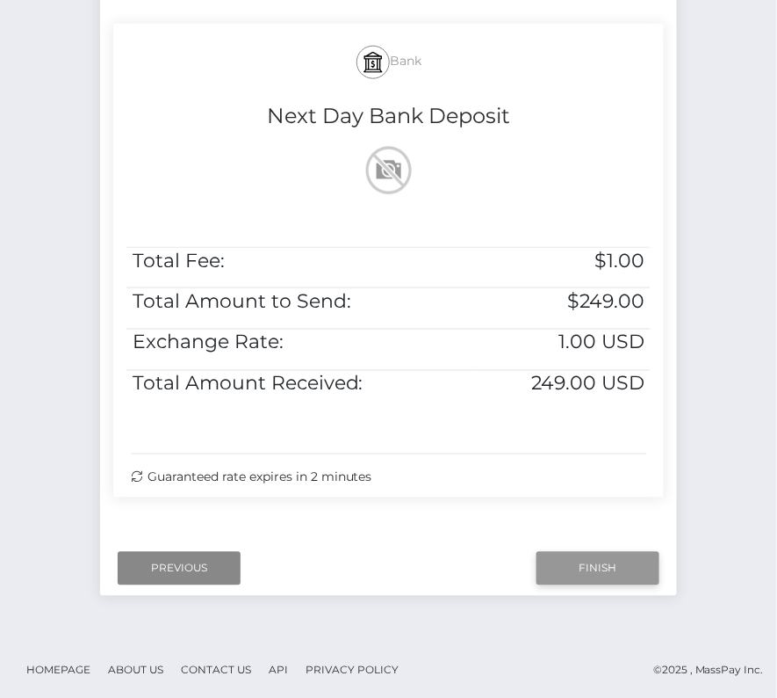
click at [587, 560] on input "Finish" at bounding box center [598, 568] width 123 height 33
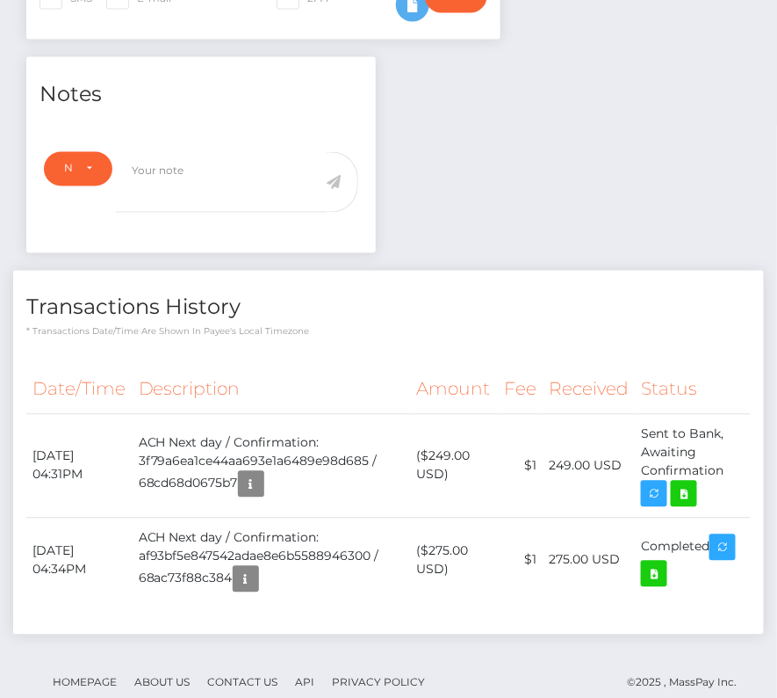
scroll to position [211, 224]
drag, startPoint x: 29, startPoint y: 445, endPoint x: 730, endPoint y: 464, distance: 701.3
click at [730, 464] on tr "[DATE] 04:31PM ACH Next day / Confirmation: 3f79a6ea1ce44aa693e1a6489e98d685 / …" at bounding box center [388, 466] width 725 height 104
copy tr "[DATE] 04:31PM ACH Next day / Confirmation: 3f79a6ea1ce44aa693e1a6489e98d685 / …"
click at [693, 493] on icon at bounding box center [684, 494] width 21 height 22
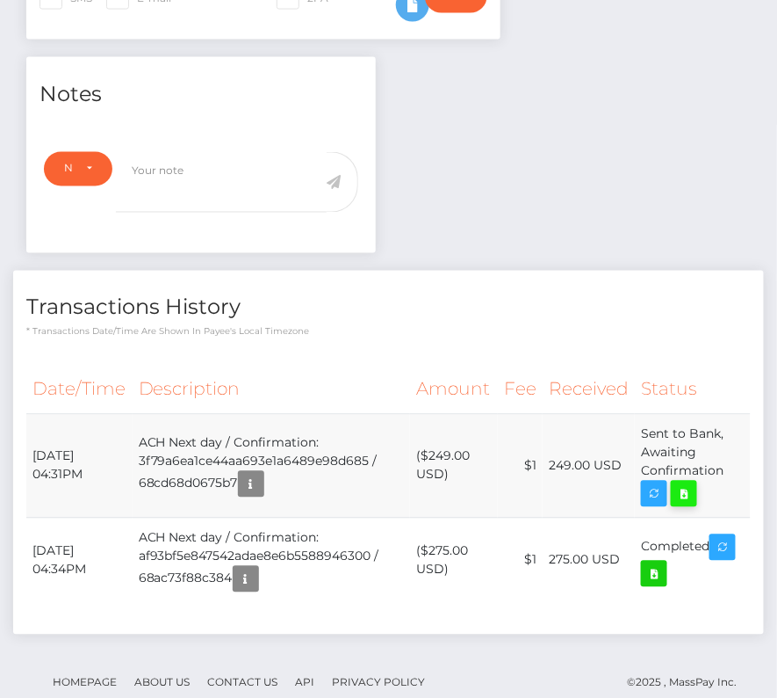
click at [0, 0] on div "[PERSON_NAME] - ID: Star-3484549 CLOSED ACTIVE E-mail 1" at bounding box center [388, 143] width 777 height 1192
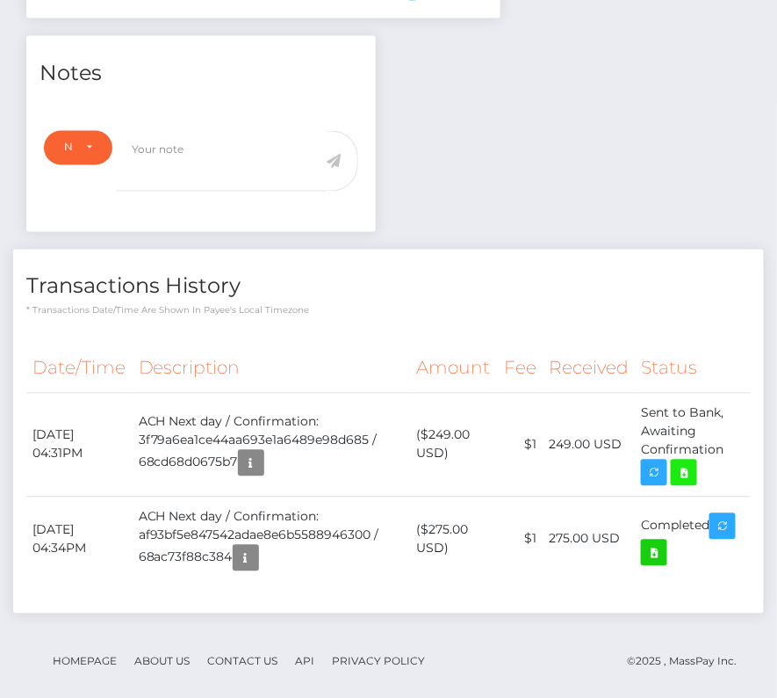
scroll to position [568, 0]
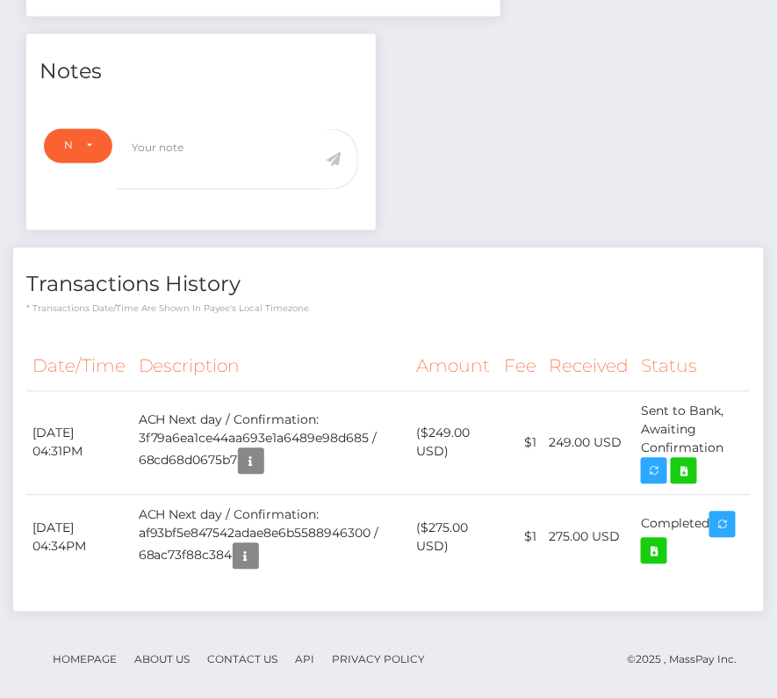
click at [187, 350] on th "Description" at bounding box center [272, 367] width 278 height 48
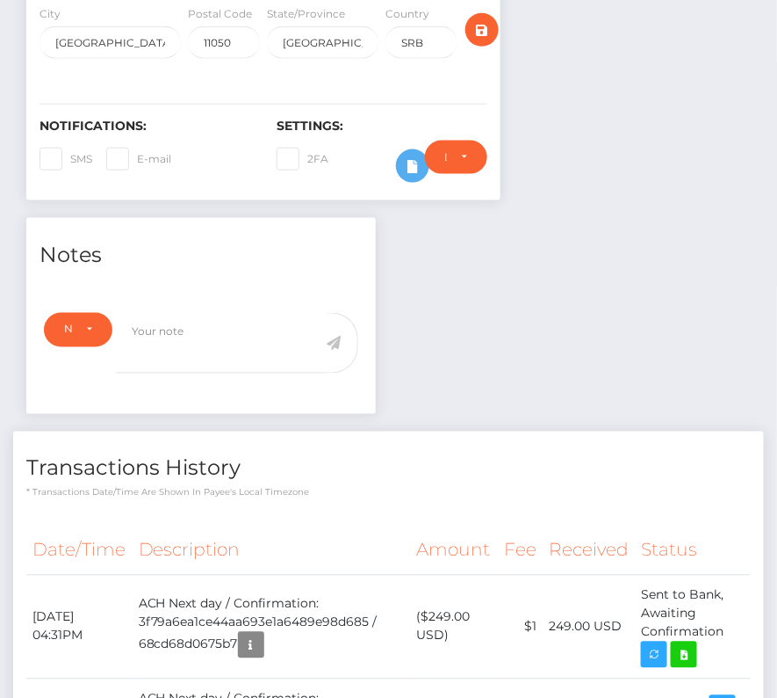
scroll to position [0, 0]
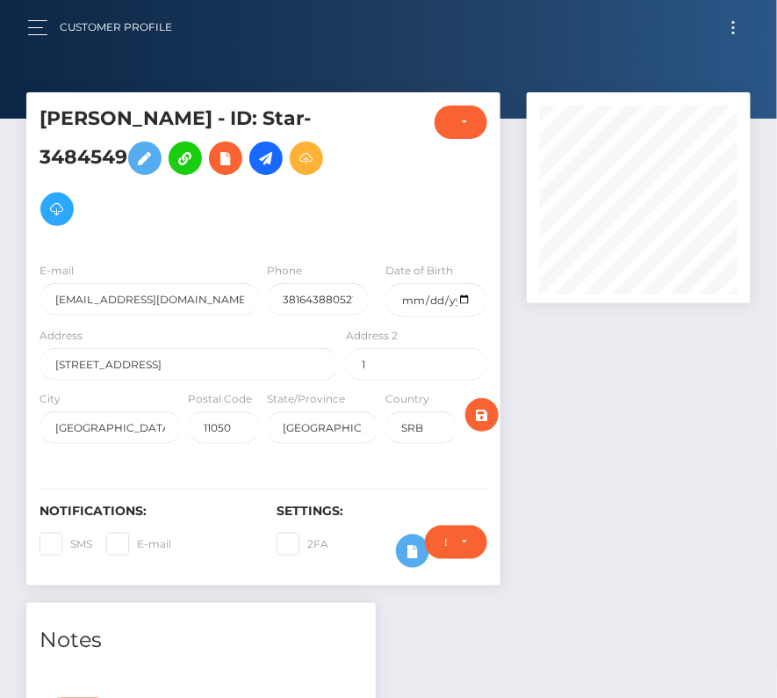
click at [735, 17] on button "Toggle navigation" at bounding box center [734, 28] width 33 height 24
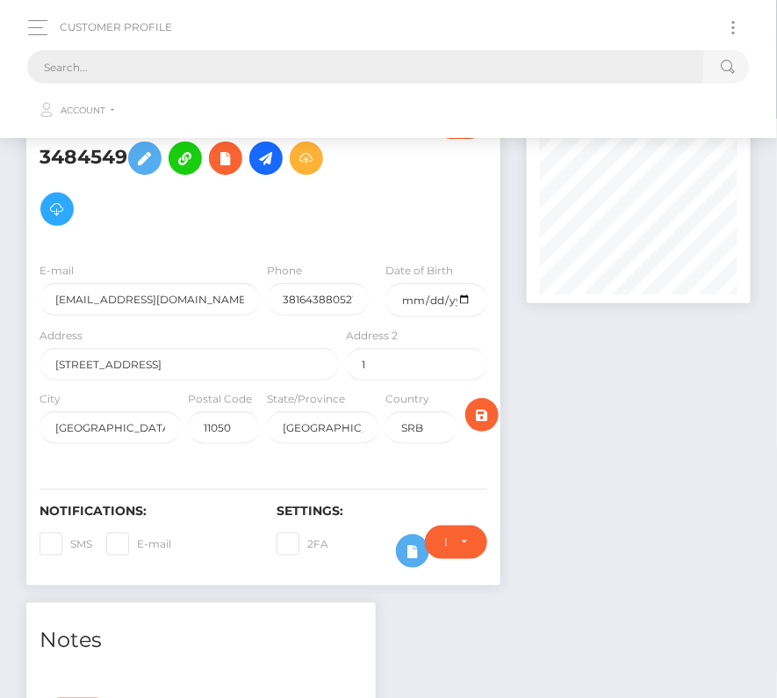
click at [161, 75] on input "text" at bounding box center [365, 66] width 677 height 33
paste input "207077"
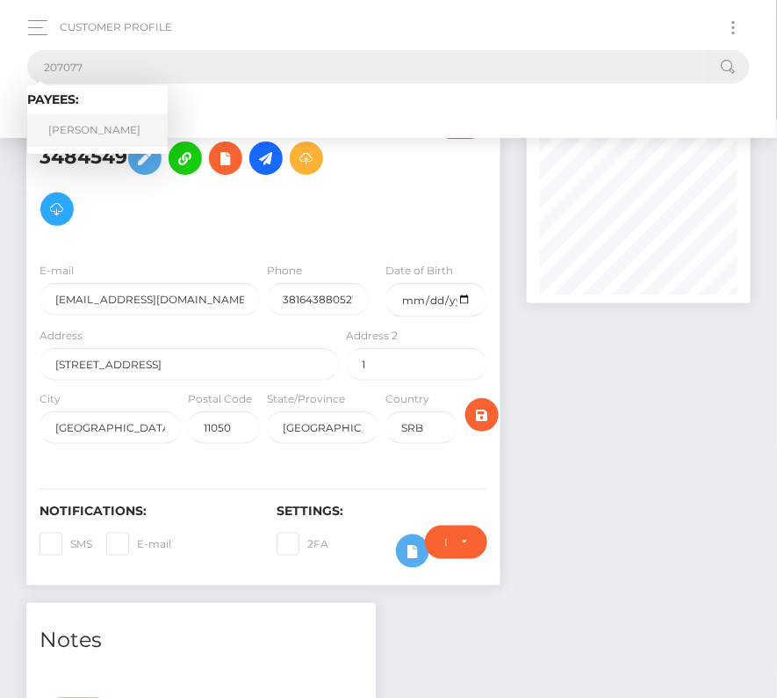
type input "207077"
click at [93, 135] on link "Richard Helms" at bounding box center [97, 130] width 141 height 33
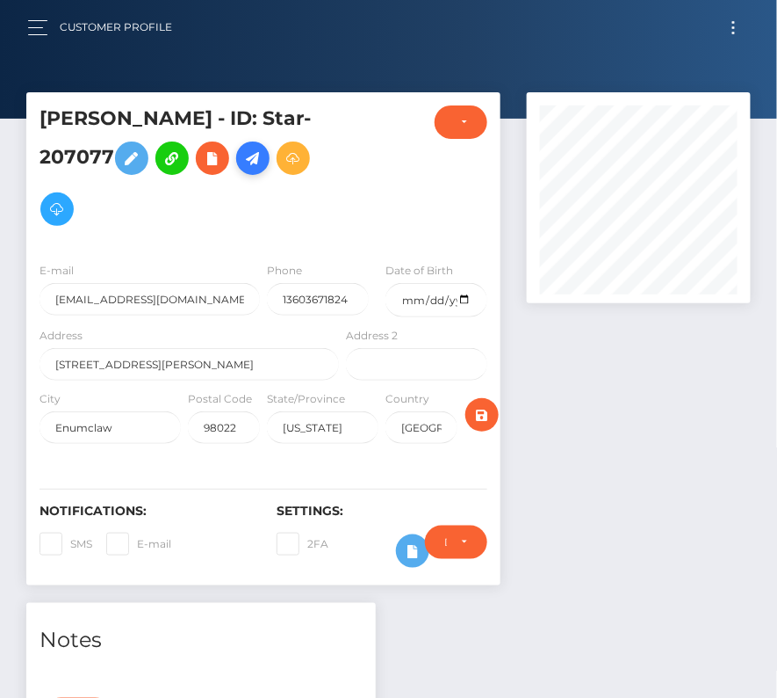
click at [255, 155] on icon at bounding box center [252, 159] width 21 height 22
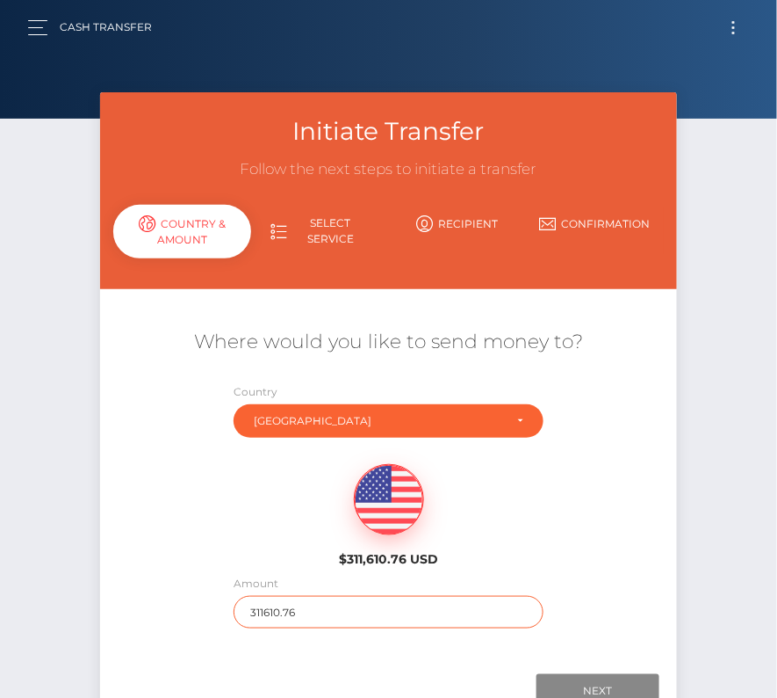
click at [293, 609] on input "311610.76" at bounding box center [389, 612] width 311 height 33
type input "2485"
click at [233, 509] on div "$311,610.76 USD" at bounding box center [389, 509] width 578 height 127
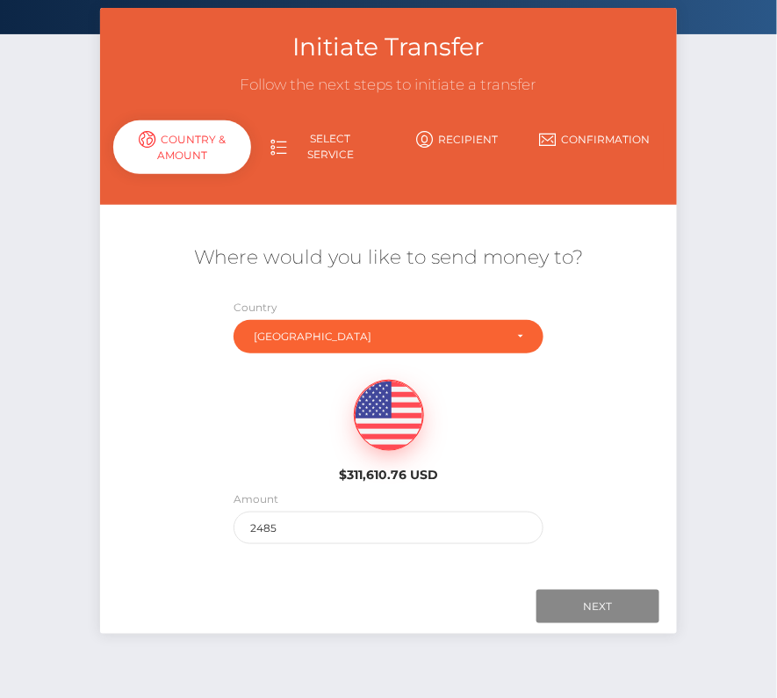
scroll to position [90, 0]
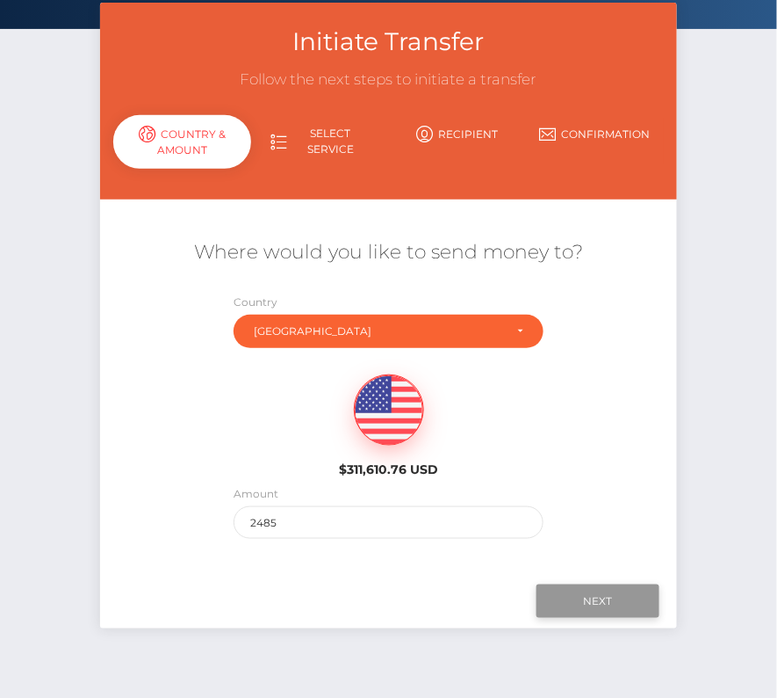
click at [555, 592] on input "Next" at bounding box center [598, 600] width 123 height 33
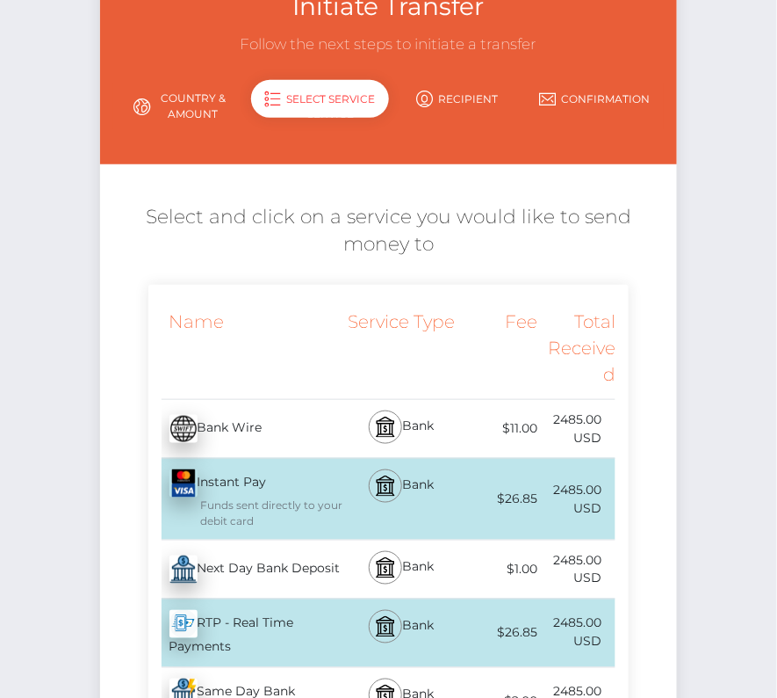
scroll to position [155, 0]
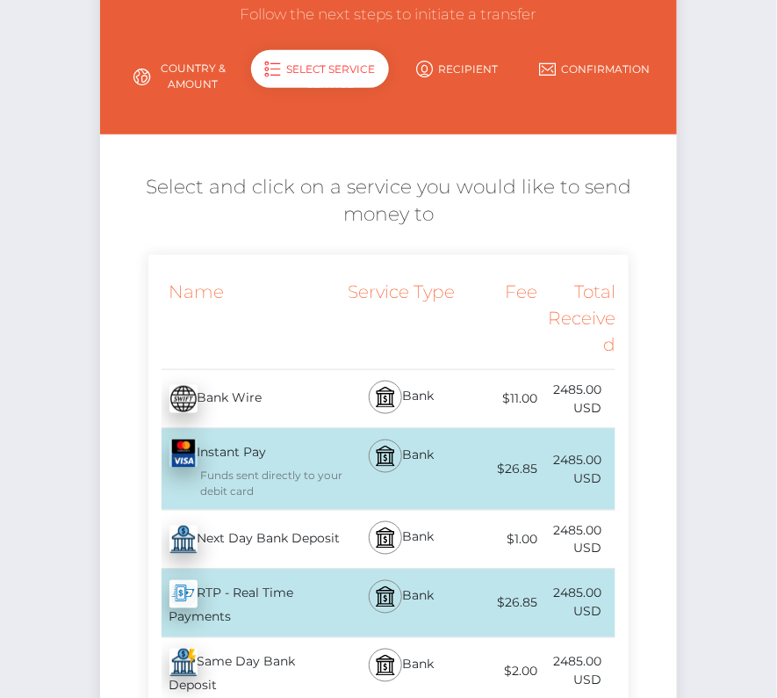
click at [315, 534] on div "Next Day Bank Deposit - USD" at bounding box center [245, 539] width 195 height 49
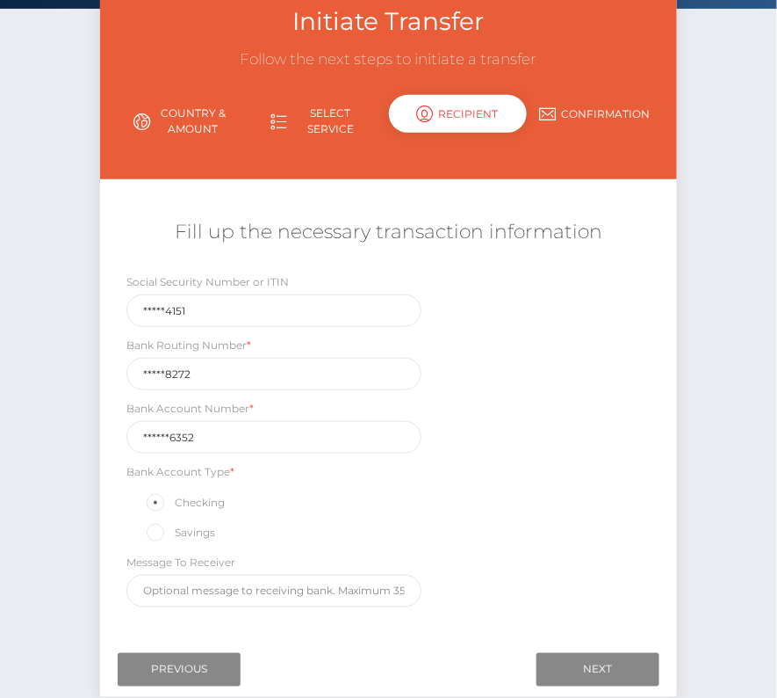
scroll to position [125, 0]
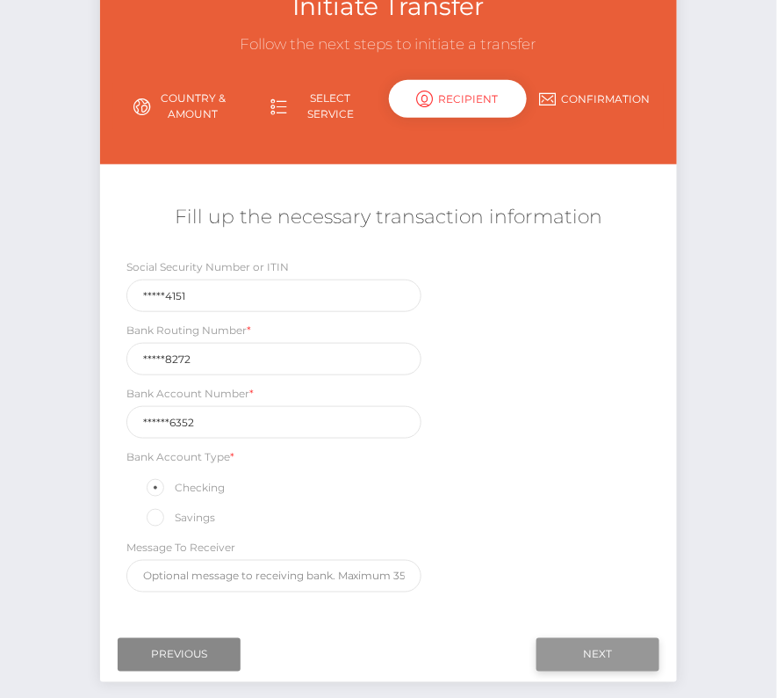
click at [570, 653] on input "Next" at bounding box center [598, 654] width 123 height 33
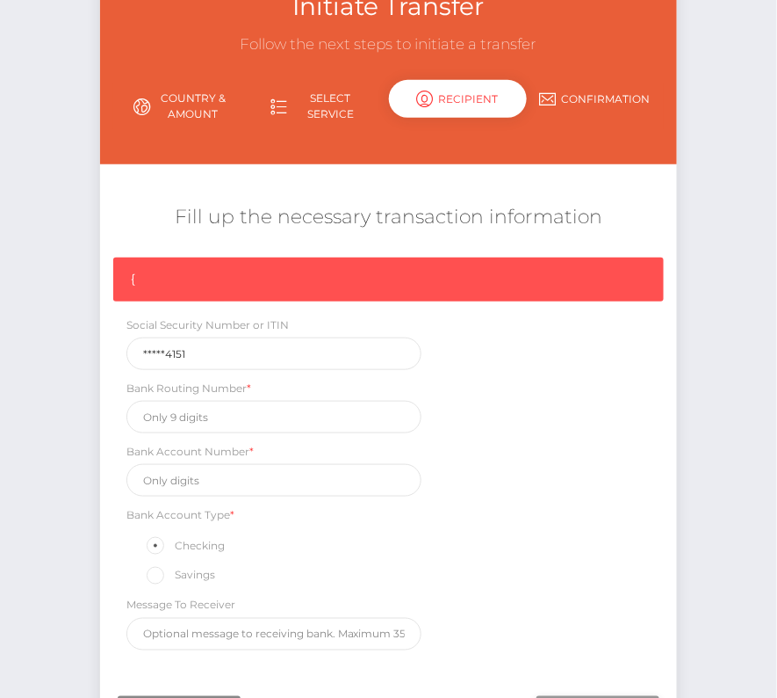
scroll to position [148, 0]
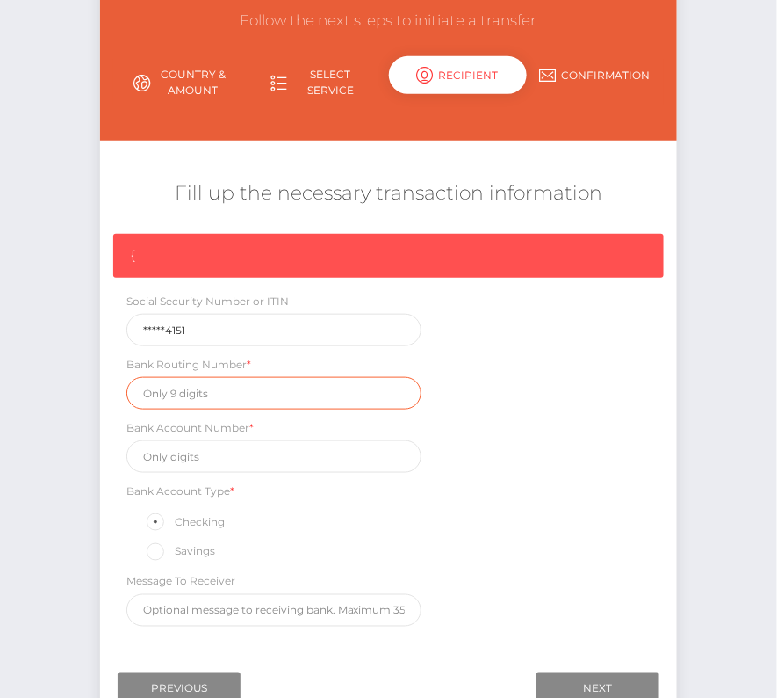
click at [239, 392] on input "text" at bounding box center [274, 393] width 295 height 33
paste input "125108272"
type input "125108272"
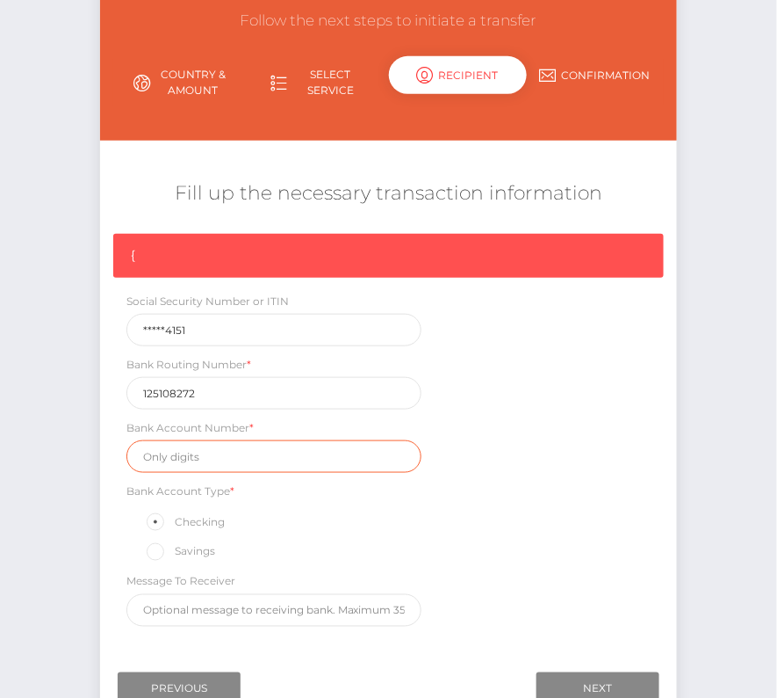
click at [191, 457] on input "text" at bounding box center [274, 456] width 295 height 33
paste input "1101456352"
type input "1101456352"
click at [512, 525] on div "{ Social Security Number or ITIN *****4151 Bank Routing Number * 125108272 Bank…" at bounding box center [389, 434] width 578 height 401
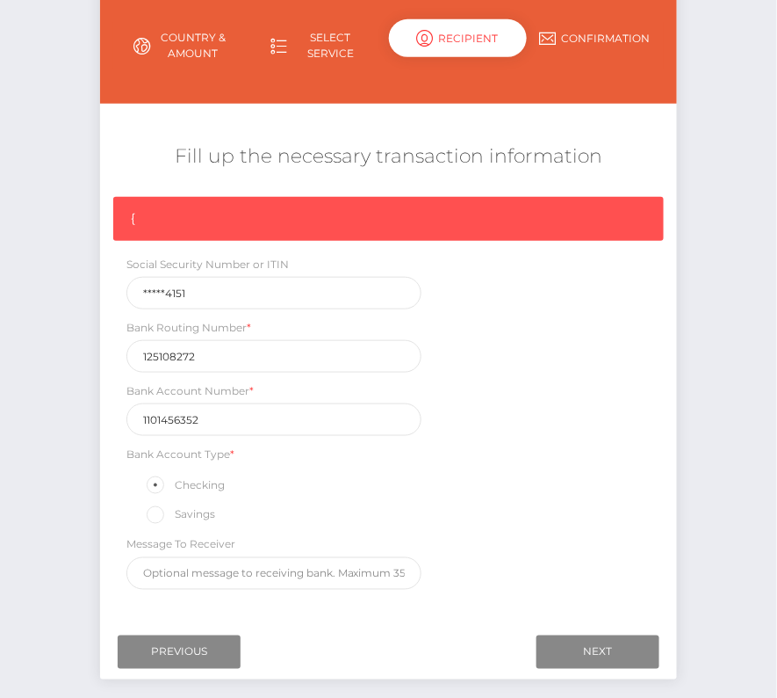
scroll to position [199, 0]
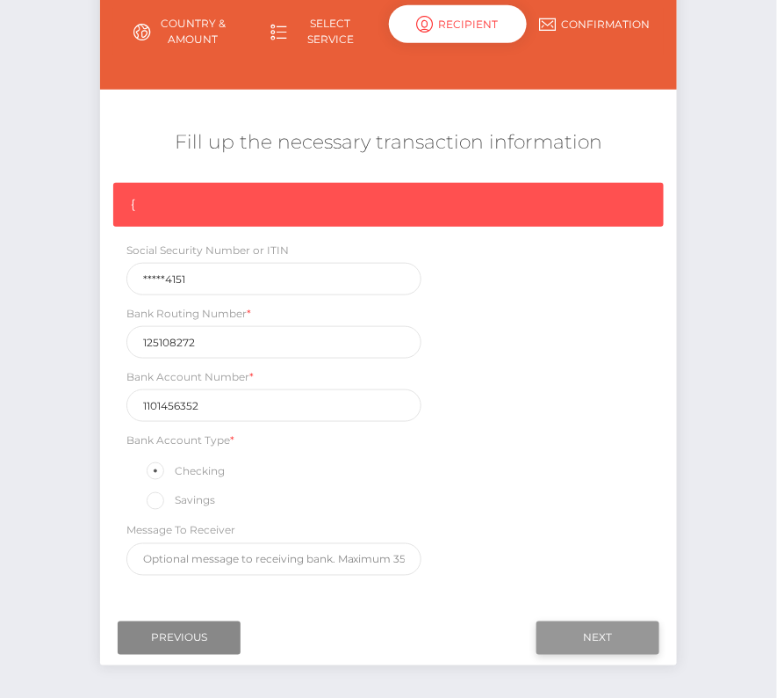
click at [597, 636] on input "Next" at bounding box center [598, 637] width 123 height 33
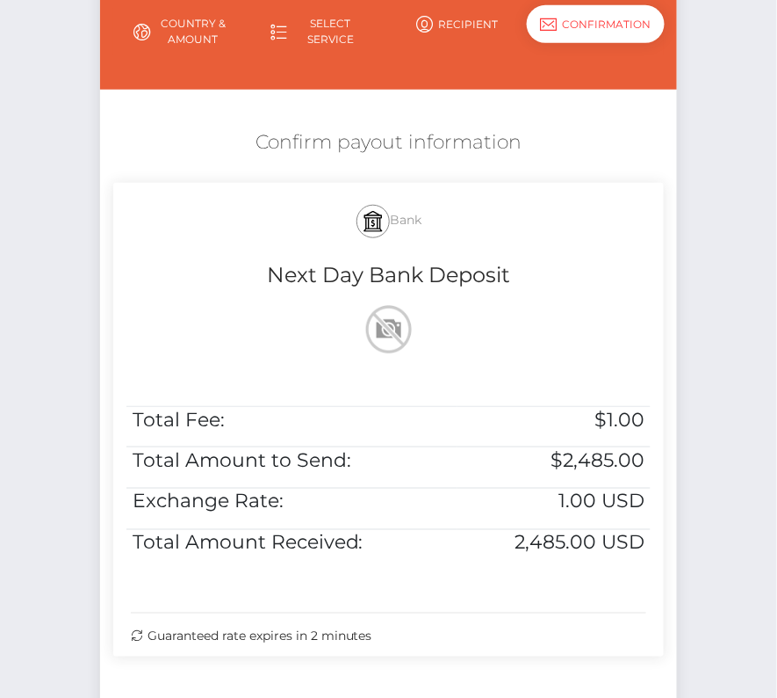
scroll to position [358, 0]
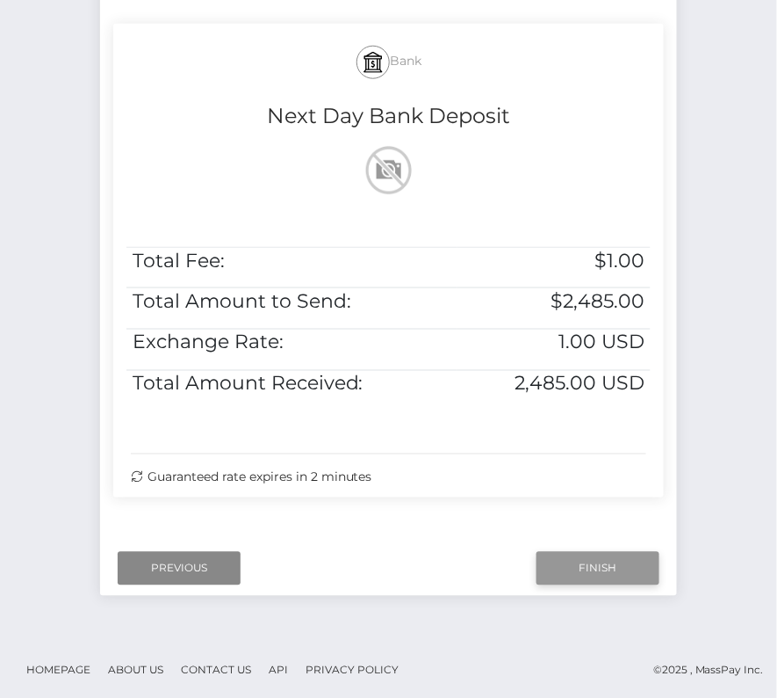
click at [608, 561] on input "Finish" at bounding box center [598, 568] width 123 height 33
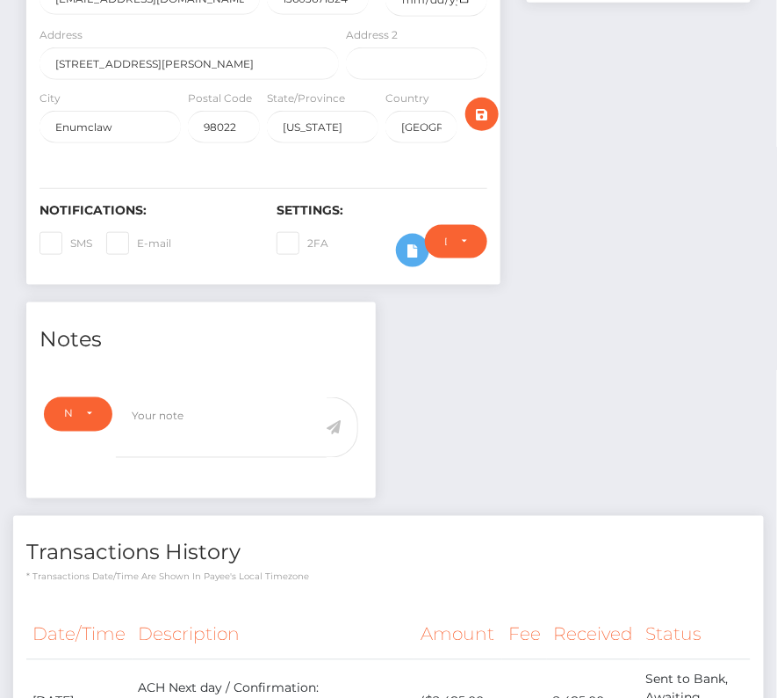
scroll to position [481, 0]
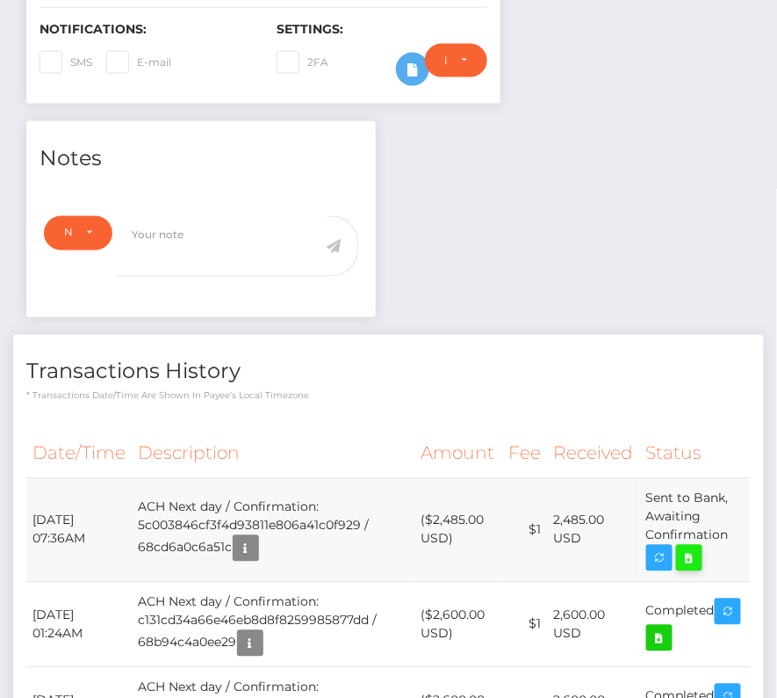
click at [691, 555] on icon at bounding box center [689, 558] width 21 height 22
drag, startPoint x: 32, startPoint y: 511, endPoint x: 737, endPoint y: 534, distance: 705.8
click at [737, 534] on tr "[DATE] 07:36AM ACH Next day / Confirmation: 5c003846cf3f4d93811e806a41c0f929 / …" at bounding box center [388, 530] width 725 height 104
copy tr "September 19, 2025 07:36AM ACH Next day / Confirmation: 5c003846cf3f4d93811e806…"
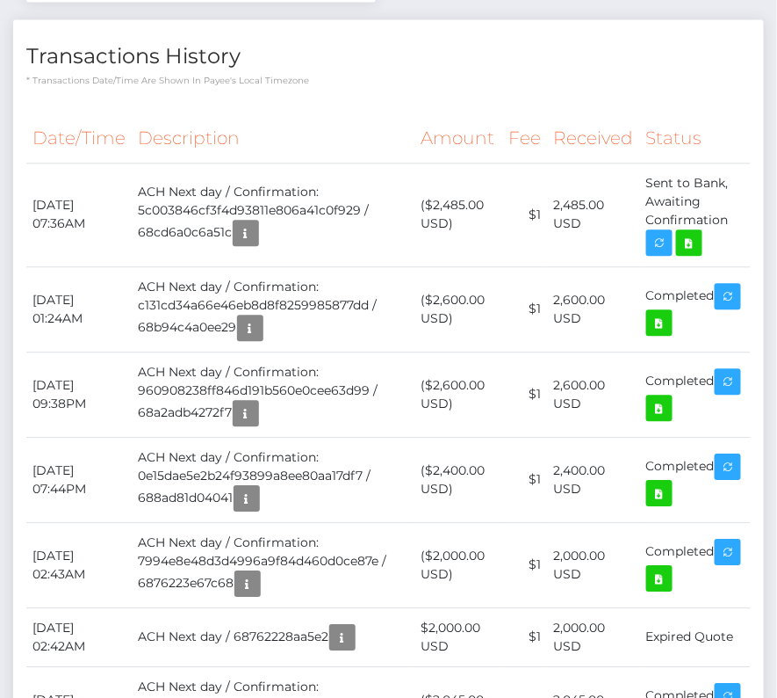
scroll to position [713, 0]
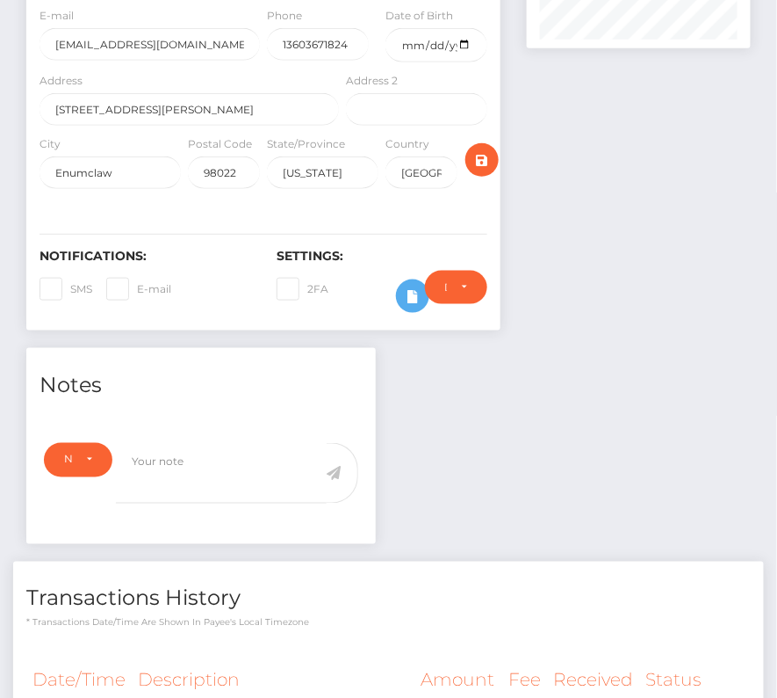
scroll to position [0, 0]
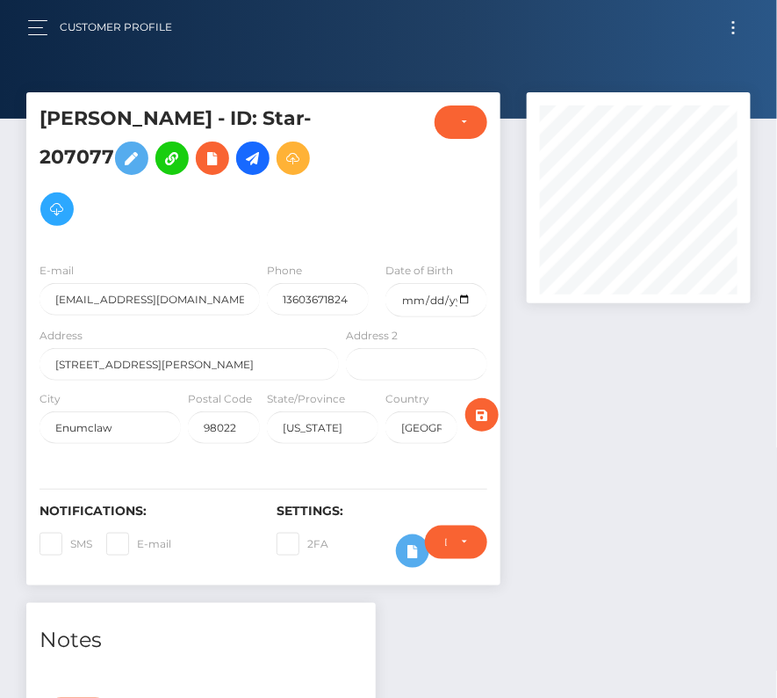
click at [734, 14] on div "Customer Profile Loading... Loading..." at bounding box center [388, 27] width 749 height 37
click at [731, 27] on button "Toggle navigation" at bounding box center [734, 28] width 33 height 24
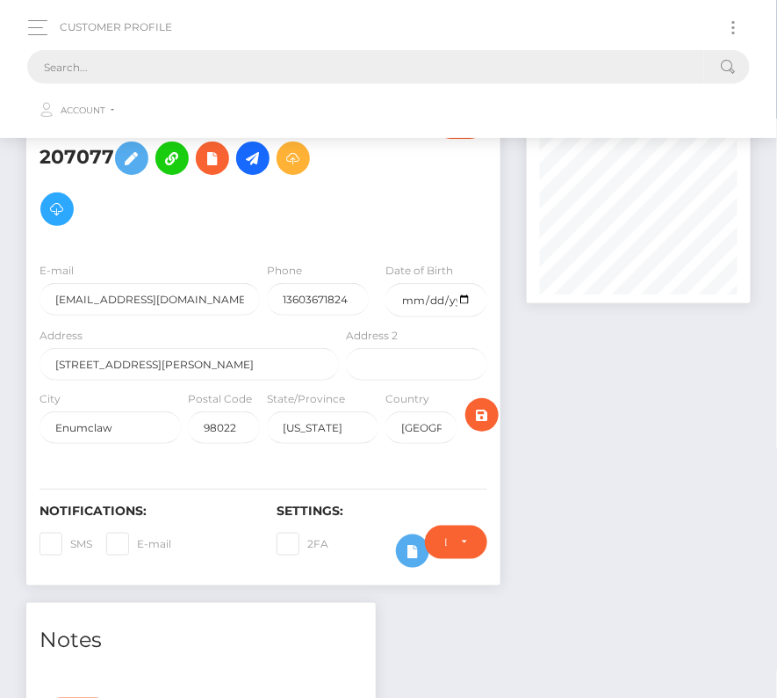
click at [337, 63] on input "text" at bounding box center [365, 66] width 677 height 33
paste input "1004807"
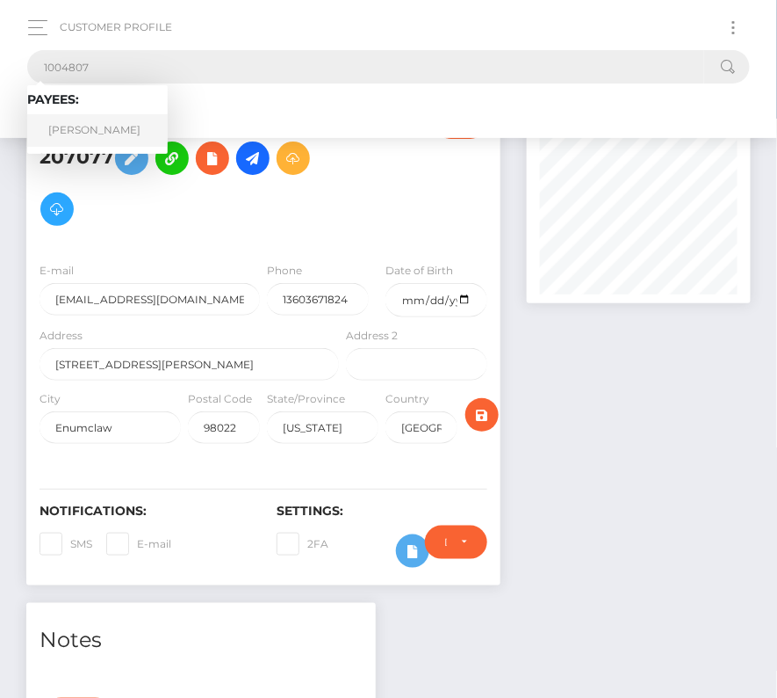
type input "1004807"
click at [112, 133] on link "Michl-Leo Mueller" at bounding box center [97, 130] width 141 height 33
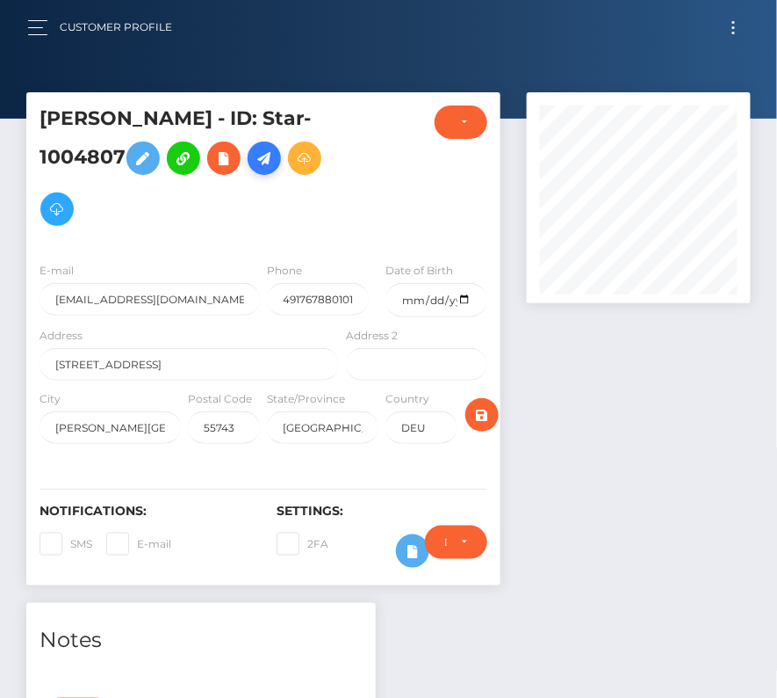
click at [274, 153] on icon at bounding box center [264, 159] width 21 height 22
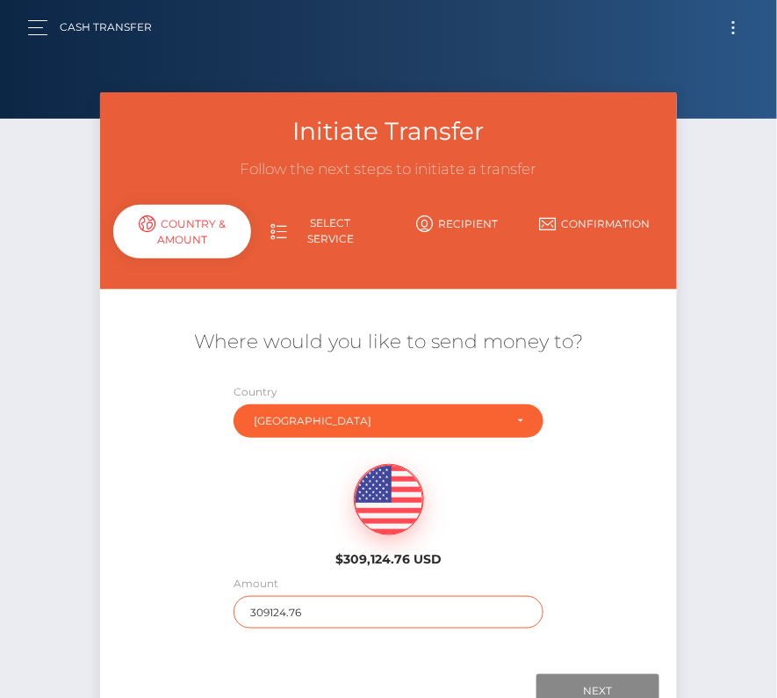
click at [295, 611] on input "309124.76" at bounding box center [389, 612] width 311 height 33
type input "1420"
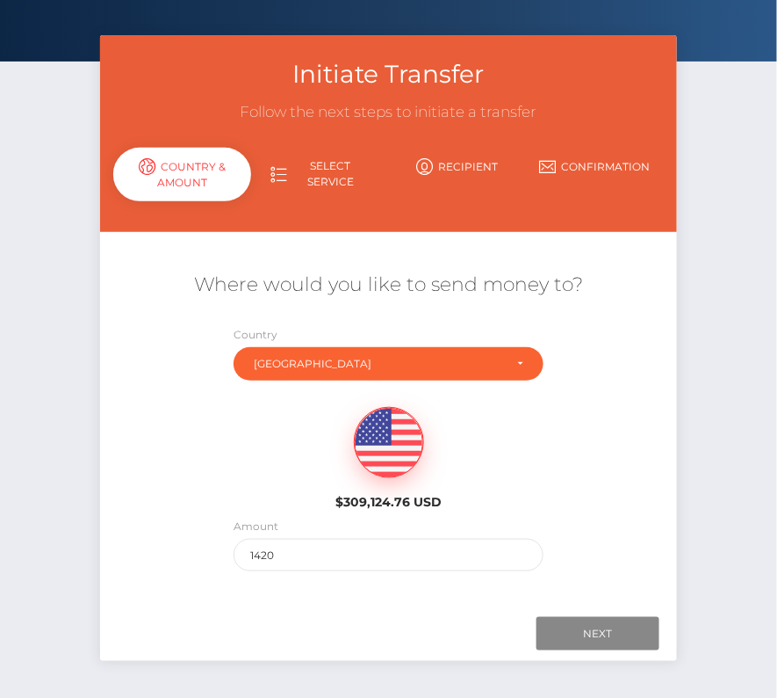
scroll to position [123, 0]
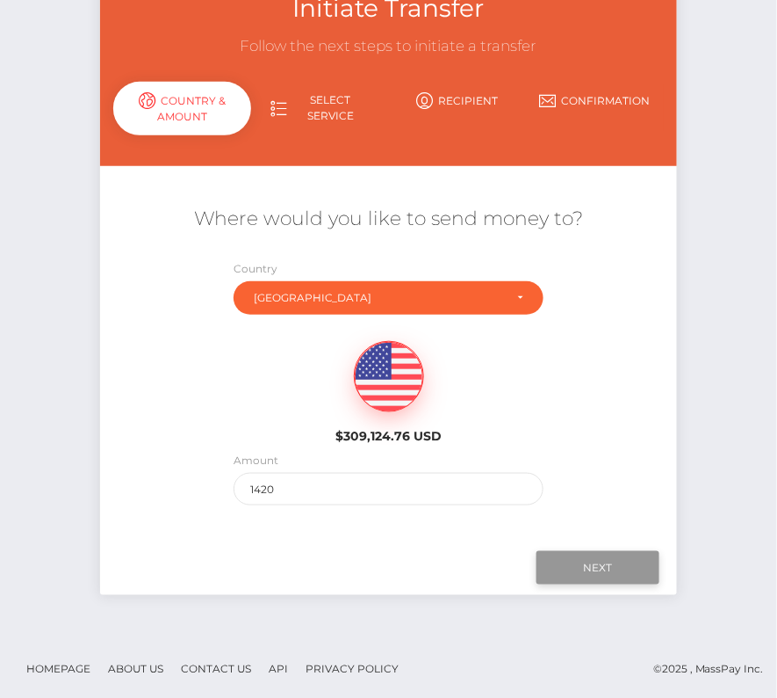
click at [588, 562] on input "Next" at bounding box center [598, 567] width 123 height 33
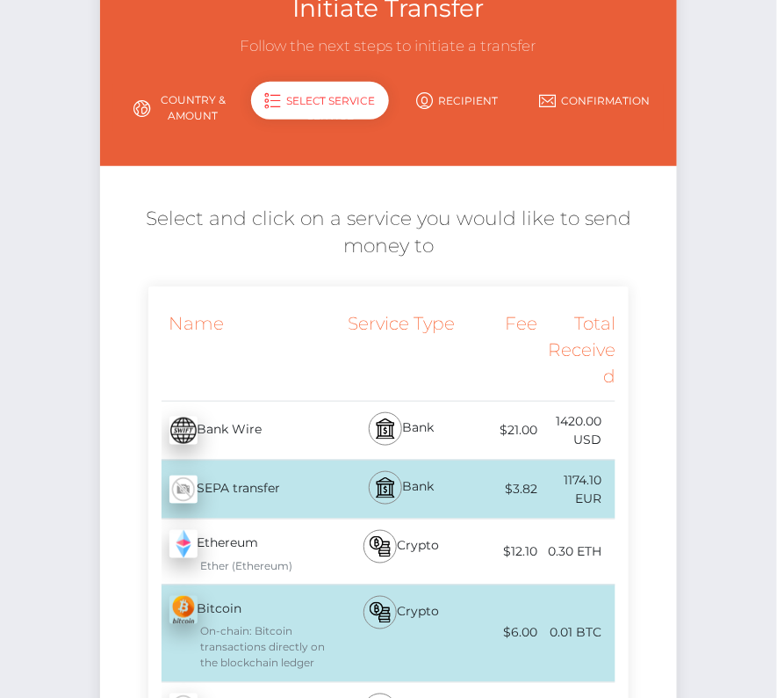
click at [418, 480] on div "Bank" at bounding box center [402, 489] width 117 height 58
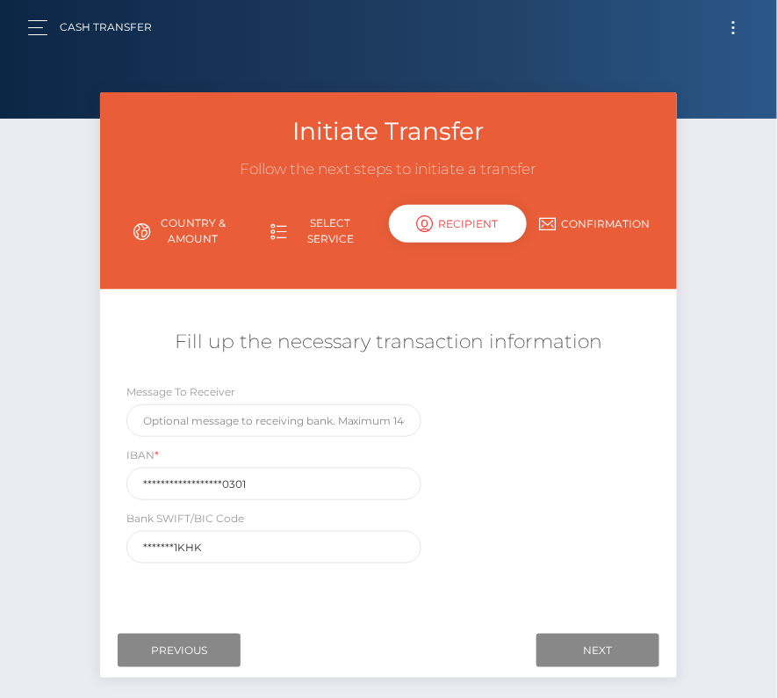
scroll to position [0, 0]
click at [589, 647] on input "Next" at bounding box center [598, 649] width 123 height 33
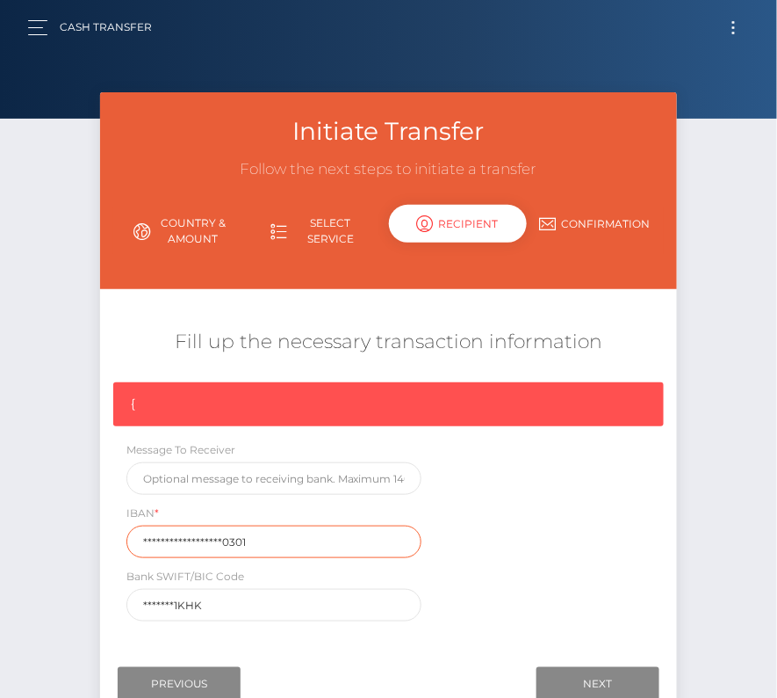
drag, startPoint x: 258, startPoint y: 540, endPoint x: 97, endPoint y: 540, distance: 161.6
click at [97, 540] on div "Initiate Transfer Follow the next steps to initiate a transfer Country & Amount…" at bounding box center [389, 410] width 604 height 636
paste input "DE31 5606 1472 0106 6103"
click at [173, 542] on input "DE31 5606 1472 0106 6103 01" at bounding box center [274, 541] width 295 height 33
click at [195, 540] on input "DE315606 1472 0106 6103 01" at bounding box center [274, 541] width 295 height 33
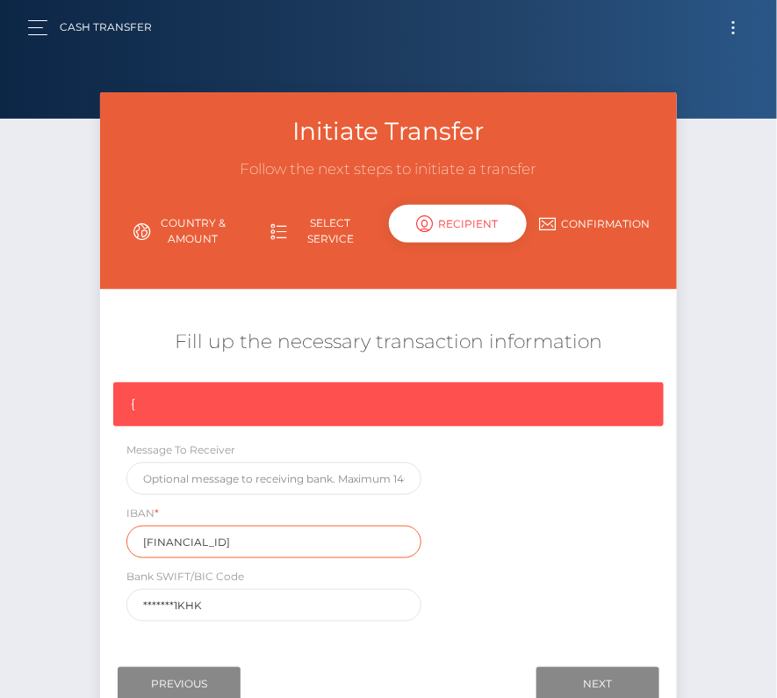
click at [221, 545] on input "DE3156061472 0106 6103 01" at bounding box center [274, 541] width 295 height 33
click at [245, 542] on input "DE31560614720106 6103 01" at bounding box center [274, 541] width 295 height 33
click at [269, 540] on input "DE315606147201066103 01" at bounding box center [274, 541] width 295 height 33
type input "DE31560614720106610301"
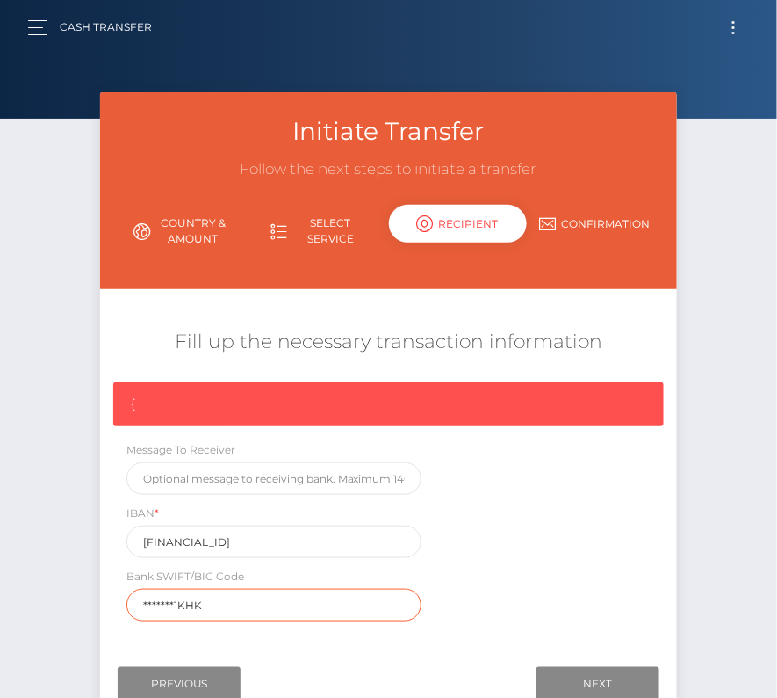
drag, startPoint x: 222, startPoint y: 600, endPoint x: 104, endPoint y: 600, distance: 118.6
click at [104, 600] on div "{ Message To Receiver IBAN * DE31560614720106610301 Bank SWIFT/BIC Code *******…" at bounding box center [389, 506] width 578 height 248
paste input "GENODED"
type input "GENODED1KHK"
click at [508, 578] on div "{ Message To Receiver IBAN * DE31560614720106610301 Bank SWIFT/BIC Code GENODED…" at bounding box center [389, 506] width 578 height 248
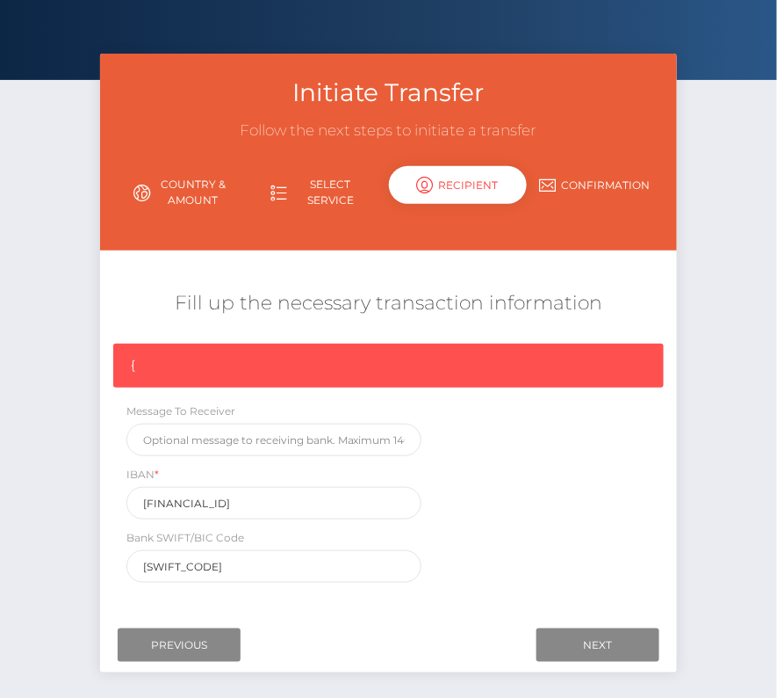
scroll to position [40, 0]
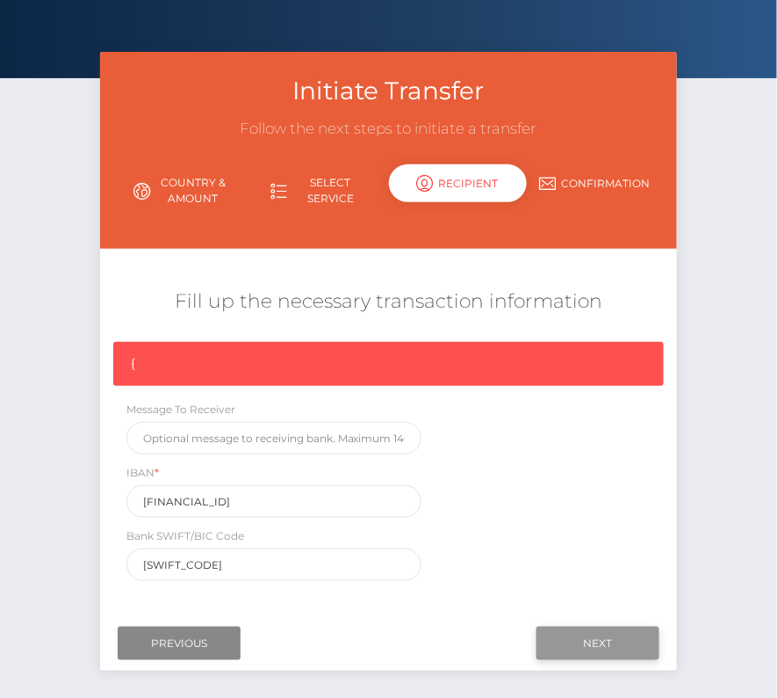
click at [611, 637] on input "Next" at bounding box center [598, 642] width 123 height 33
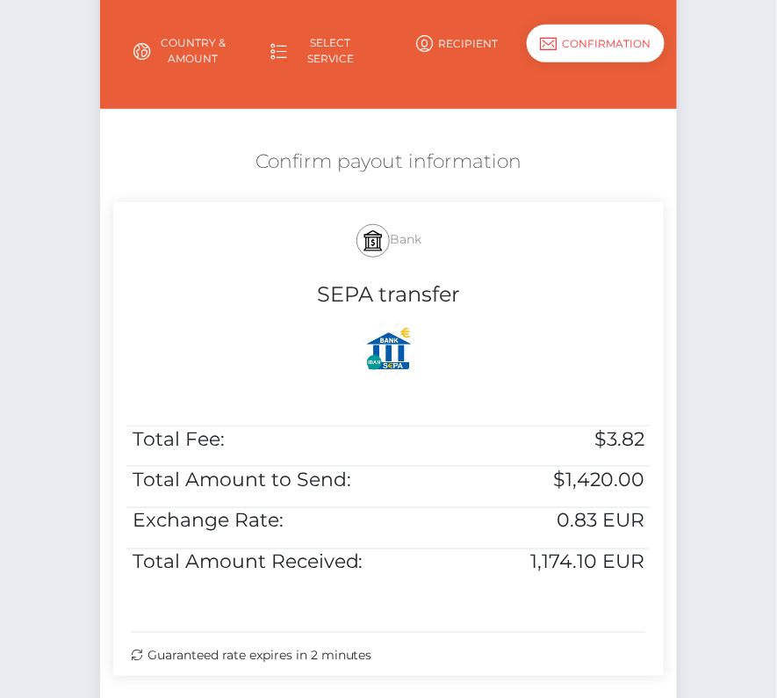
scroll to position [194, 0]
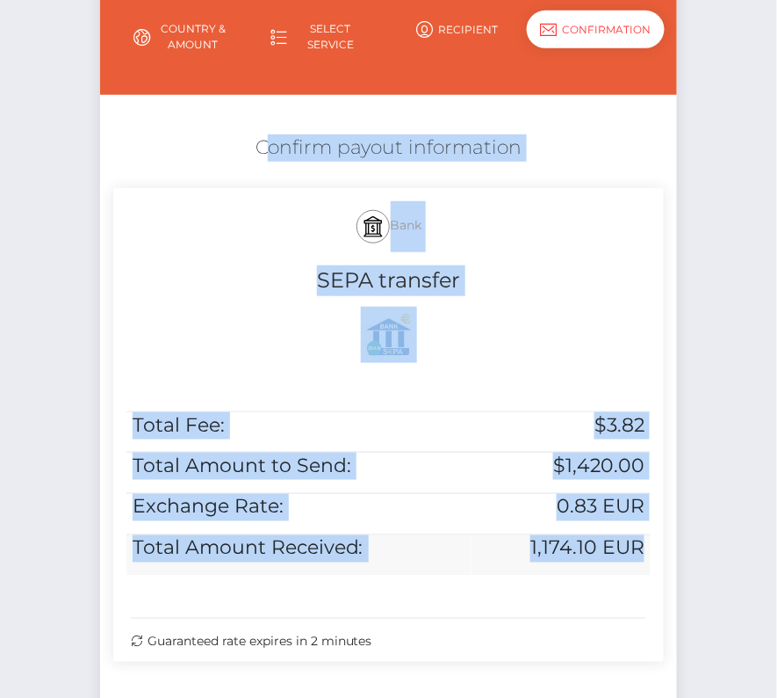
drag, startPoint x: 256, startPoint y: 141, endPoint x: 643, endPoint y: 555, distance: 567.5
click at [643, 555] on div "Confirm payout information Bank SEPA transfer Total Fee: $3.82 Total Amount to …" at bounding box center [389, 402] width 578 height 553
copy div "Confirm payout information Bank SEPA transfer Total Fee: $3.82 Total Amount to …"
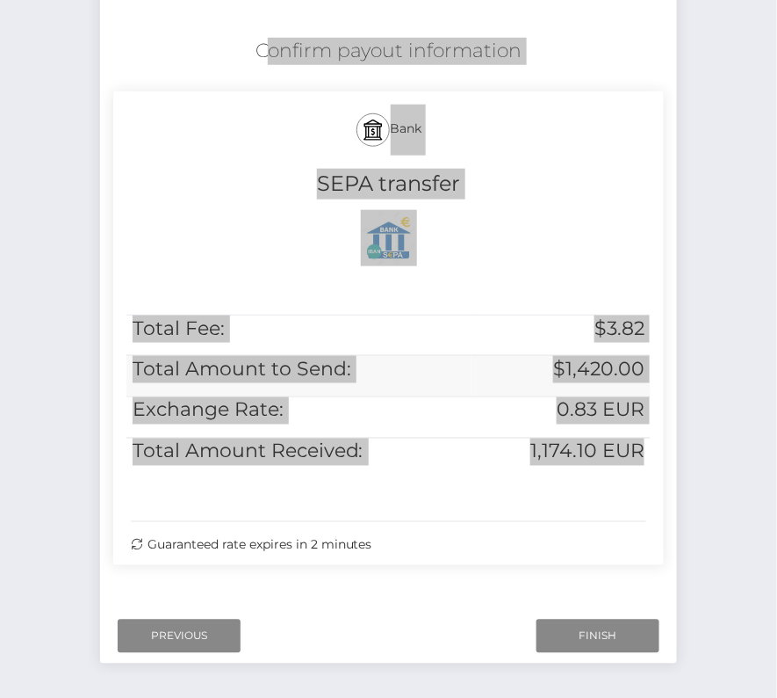
scroll to position [358, 0]
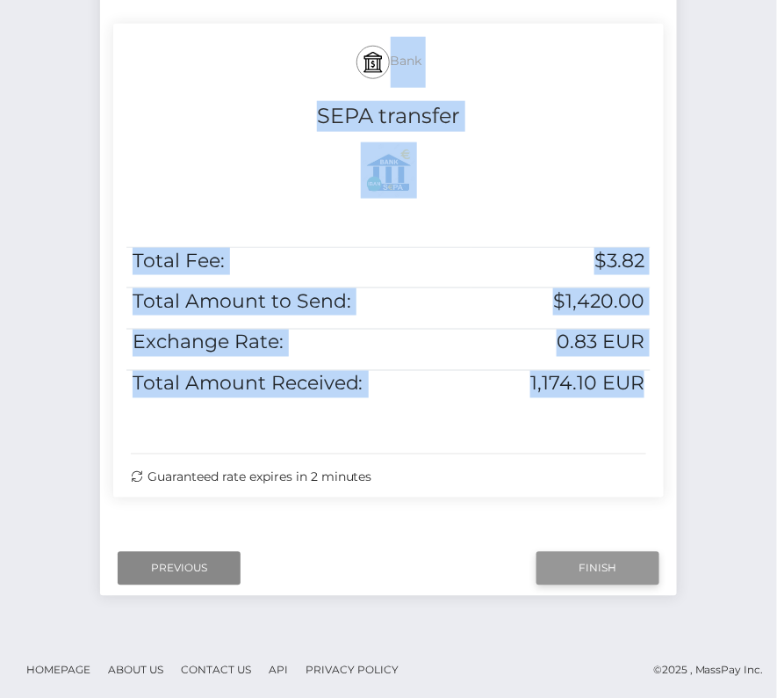
click at [588, 572] on input "Finish" at bounding box center [598, 568] width 123 height 33
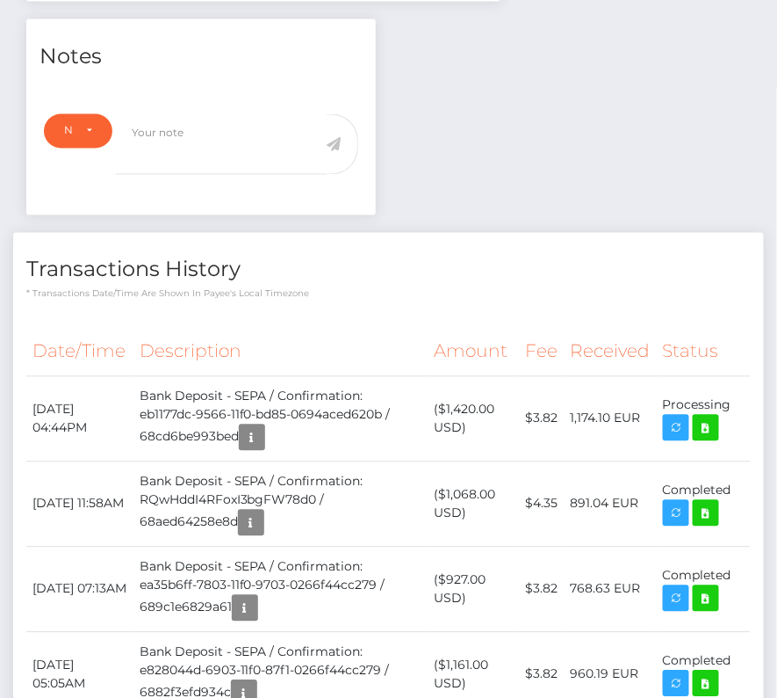
scroll to position [625, 0]
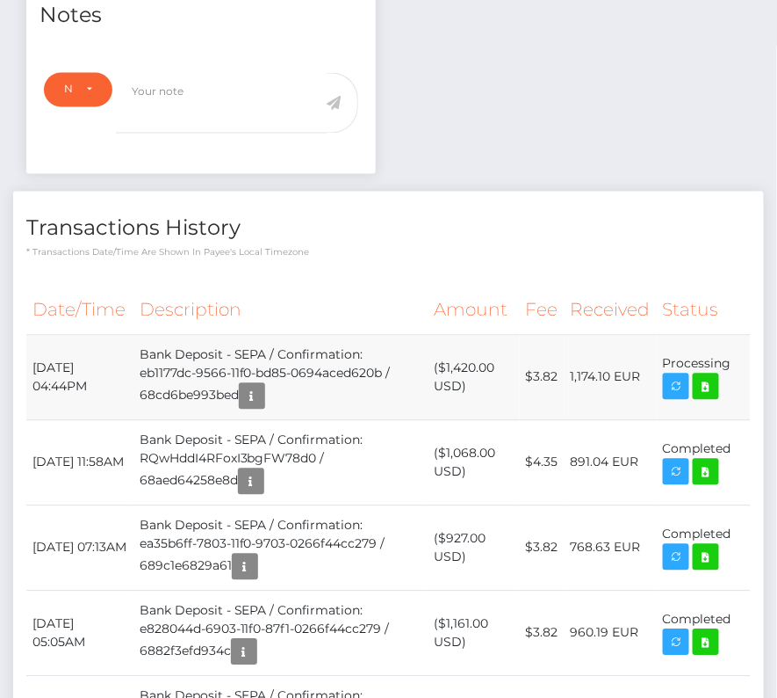
drag, startPoint x: 32, startPoint y: 359, endPoint x: 728, endPoint y: 370, distance: 696.8
click at [728, 370] on tr "[DATE] 04:44PM Bank Deposit - SEPA / Confirmation: eb1177dc-9566-11f0-bd85-0694…" at bounding box center [388, 377] width 725 height 85
copy tbody "[DATE] 04:44PM Bank Deposit - SEPA / Confirmation: eb1177dc-9566-11f0-bd85-0694…"
click at [712, 385] on icon at bounding box center [706, 387] width 21 height 22
click at [306, 246] on p "* Transactions date/time are shown in payee's local timezone" at bounding box center [388, 252] width 725 height 13
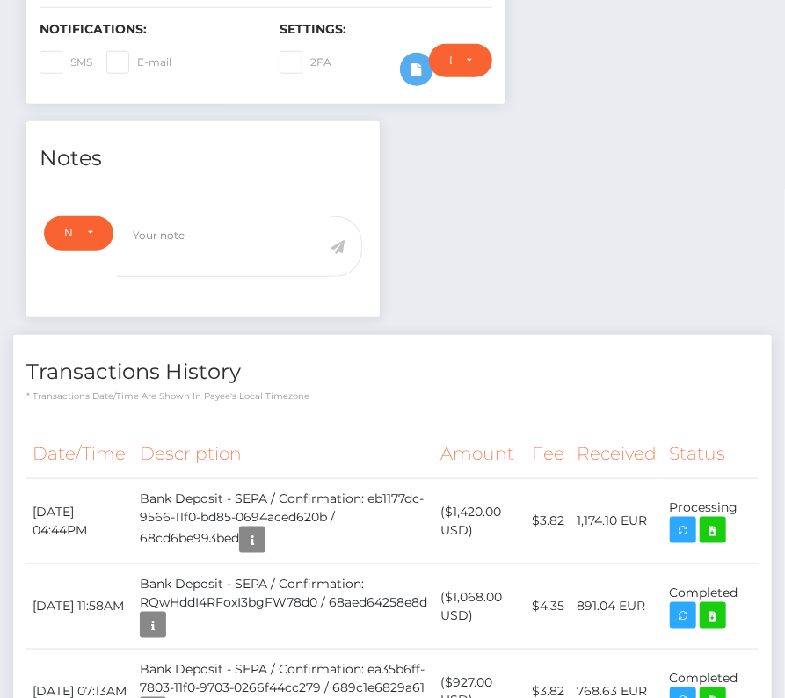
scroll to position [539, 0]
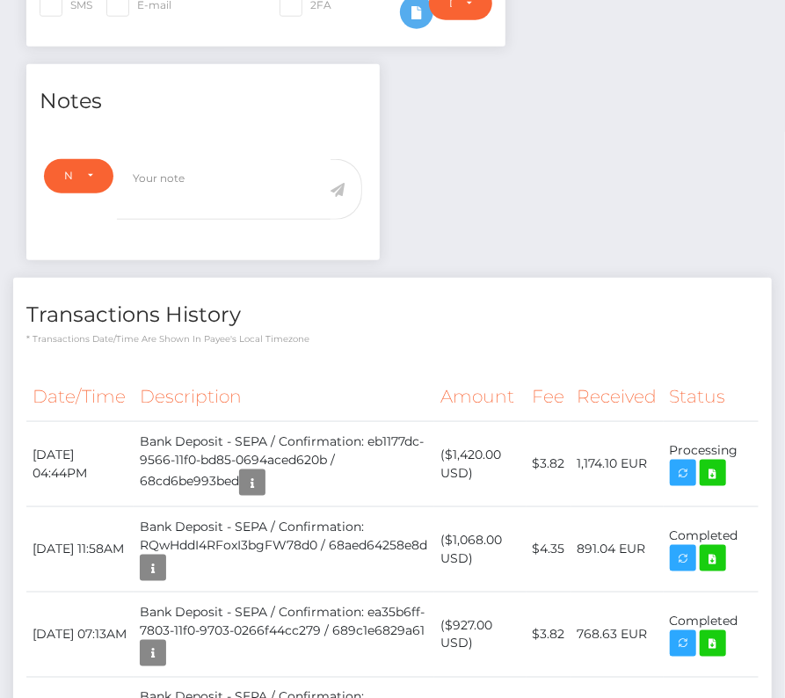
click at [284, 375] on th "Description" at bounding box center [284, 396] width 300 height 48
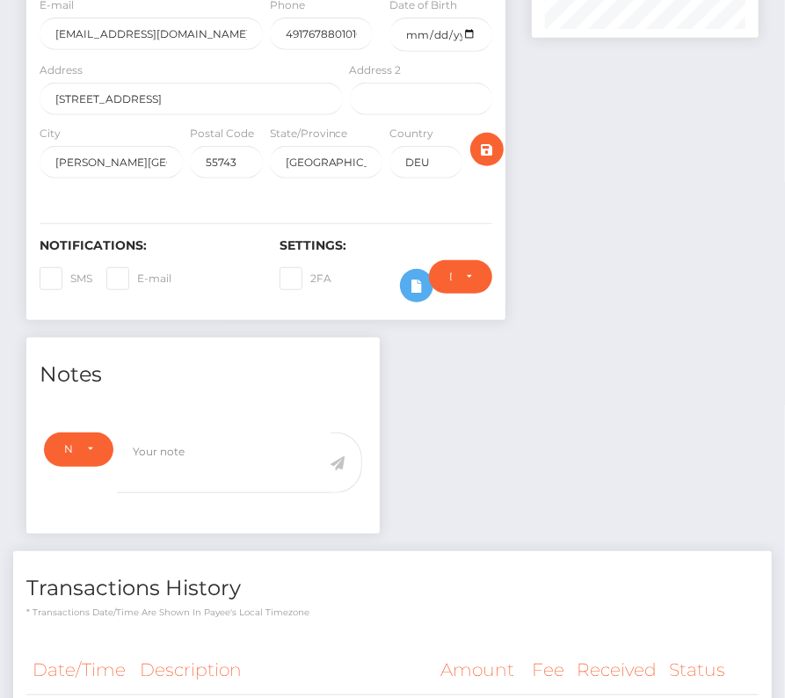
scroll to position [0, 0]
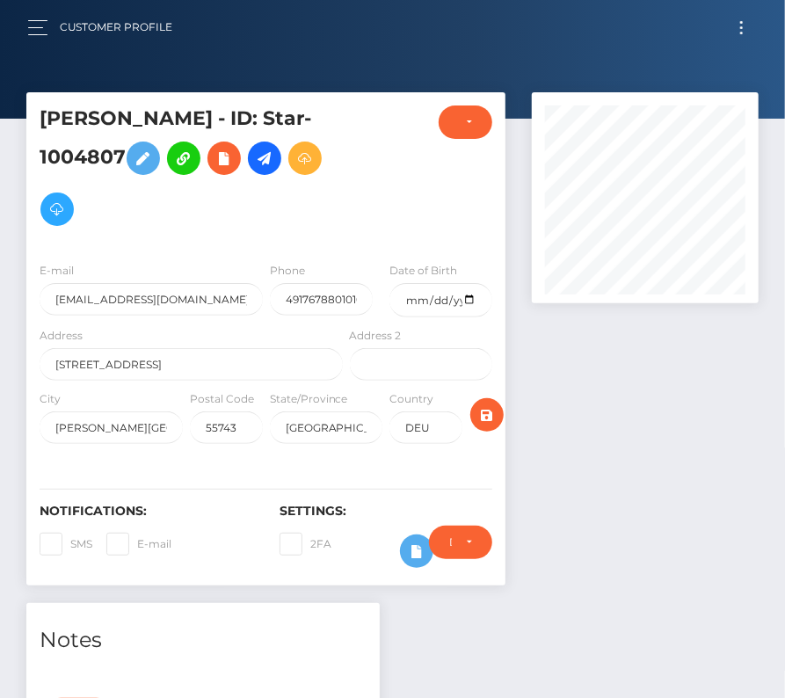
click at [740, 30] on button "Toggle navigation" at bounding box center [741, 28] width 33 height 24
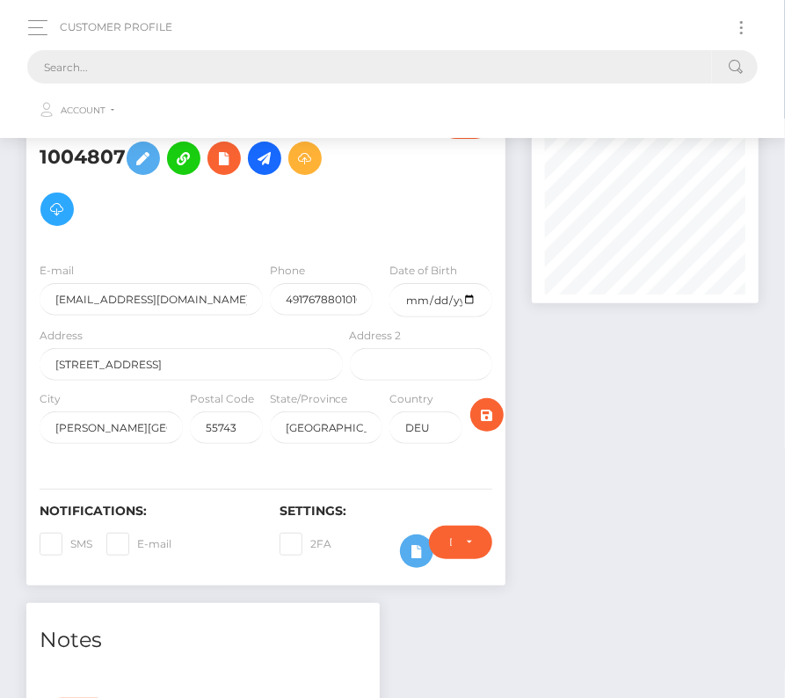
click at [228, 71] on input "text" at bounding box center [369, 66] width 684 height 33
paste input "617801"
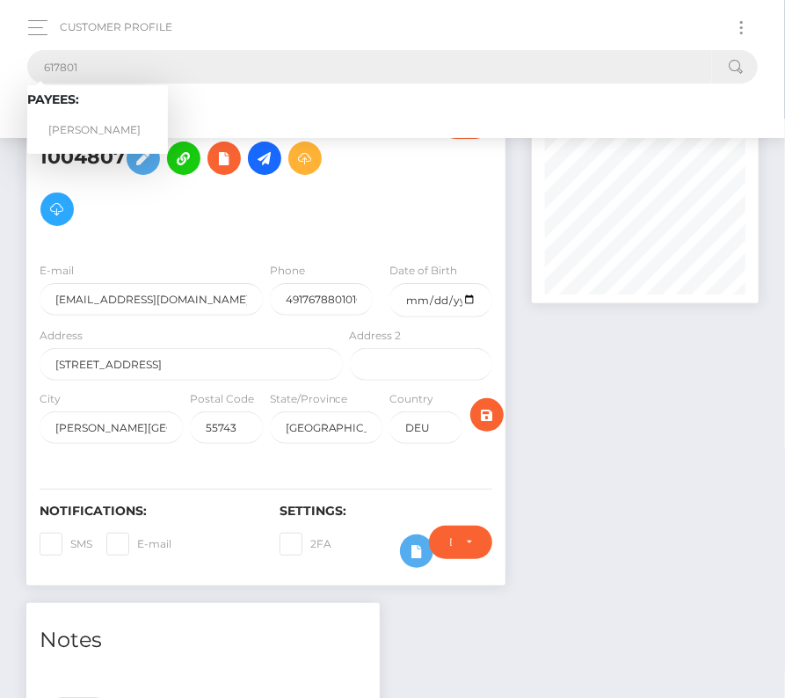
type input "617801"
click at [109, 128] on link "[PERSON_NAME]" at bounding box center [97, 130] width 141 height 33
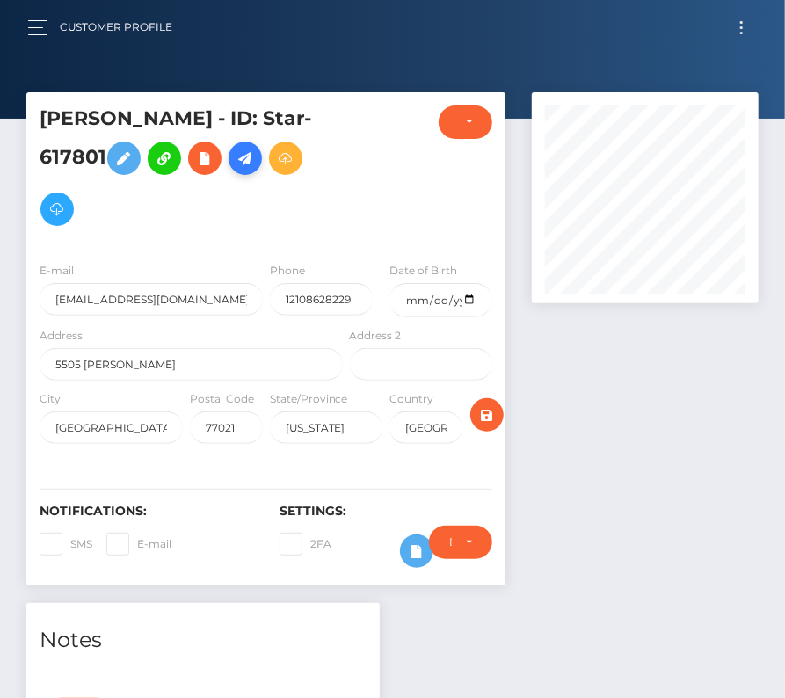
click at [252, 159] on icon at bounding box center [245, 159] width 21 height 22
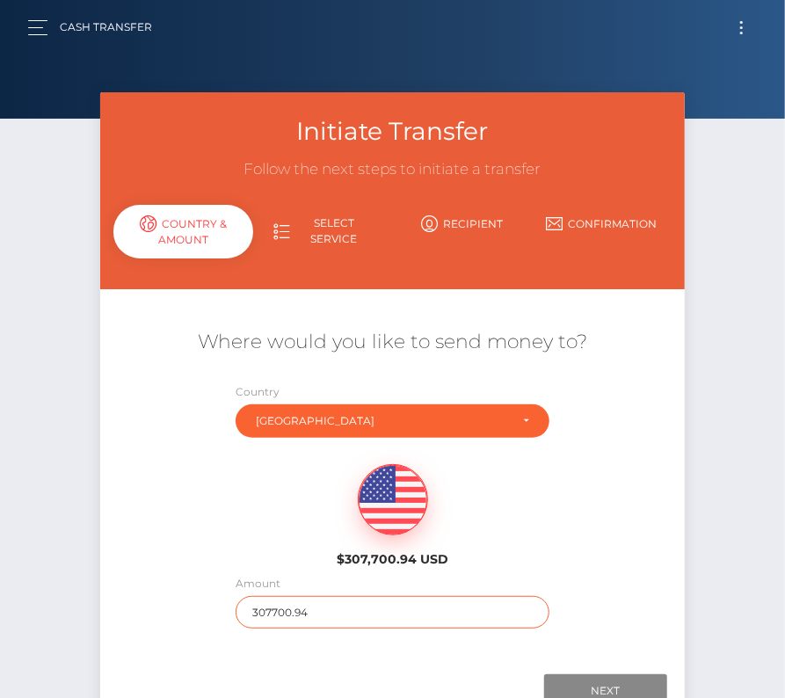
click at [287, 604] on input "307700.94" at bounding box center [392, 612] width 314 height 33
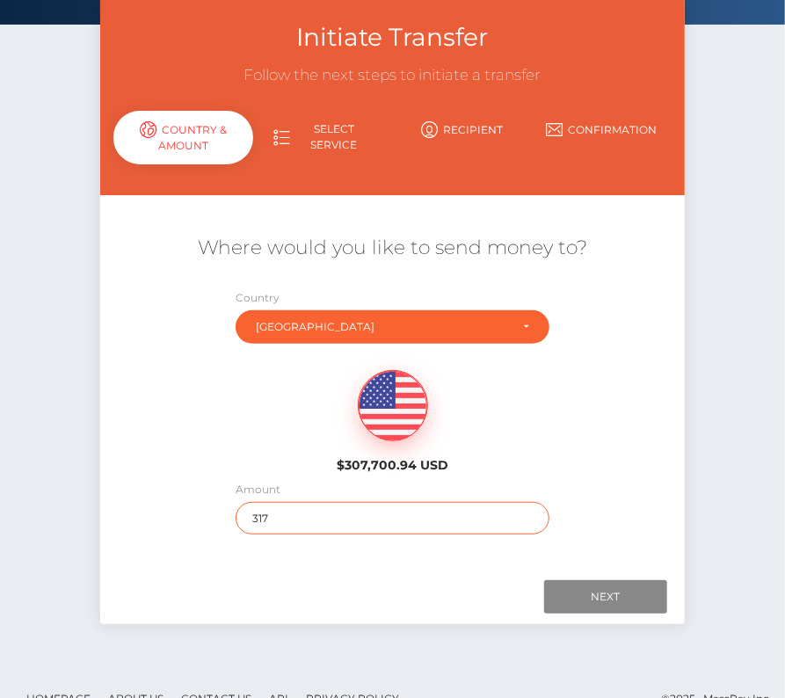
scroll to position [115, 0]
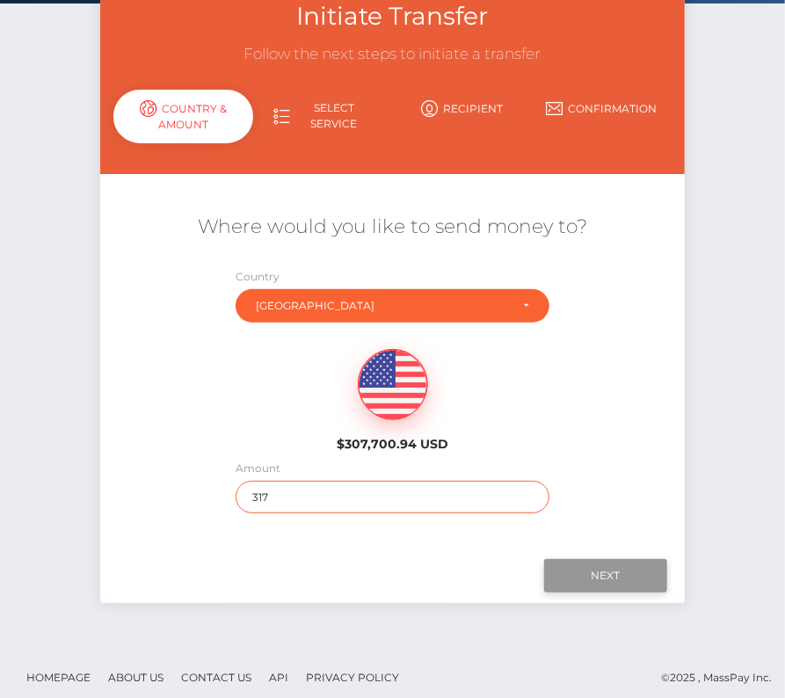
type input "317"
click at [577, 568] on input "Next" at bounding box center [605, 575] width 123 height 33
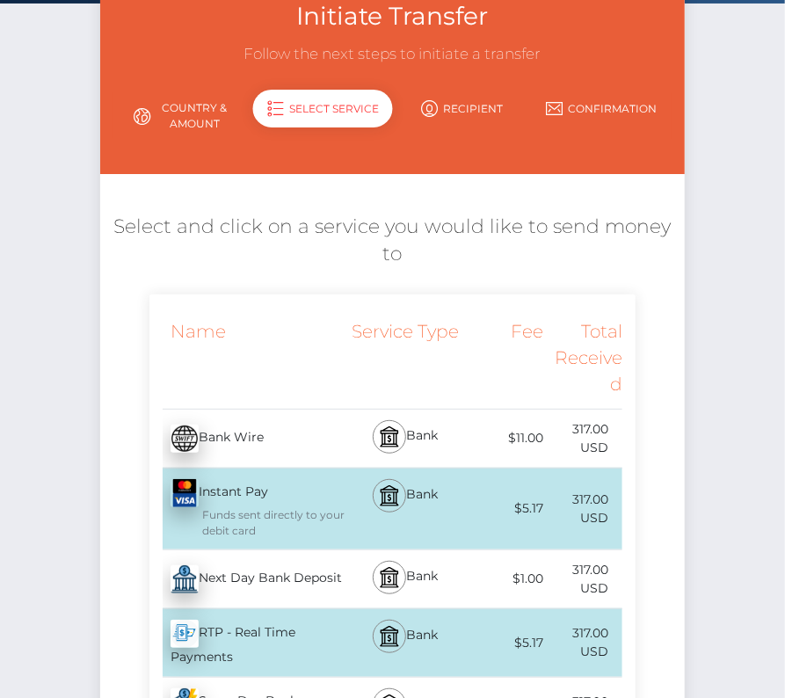
click at [221, 579] on div "Next Day Bank Deposit - USD" at bounding box center [247, 578] width 197 height 49
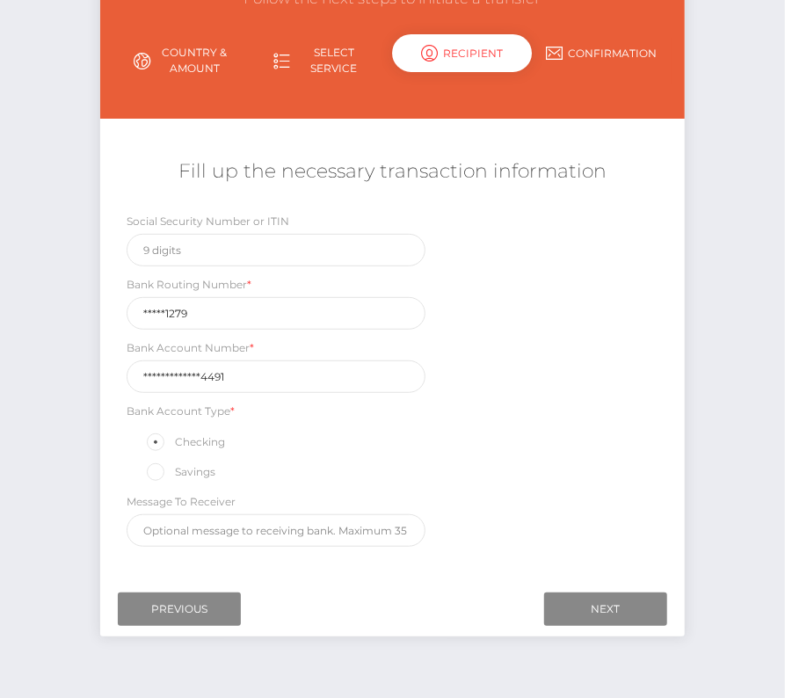
scroll to position [192, 0]
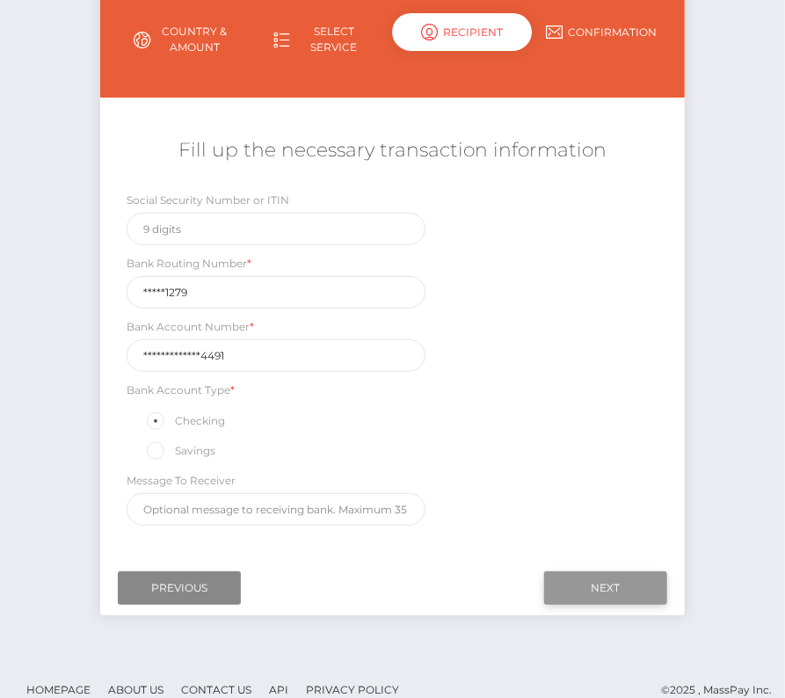
click at [622, 571] on input "Next" at bounding box center [605, 587] width 123 height 33
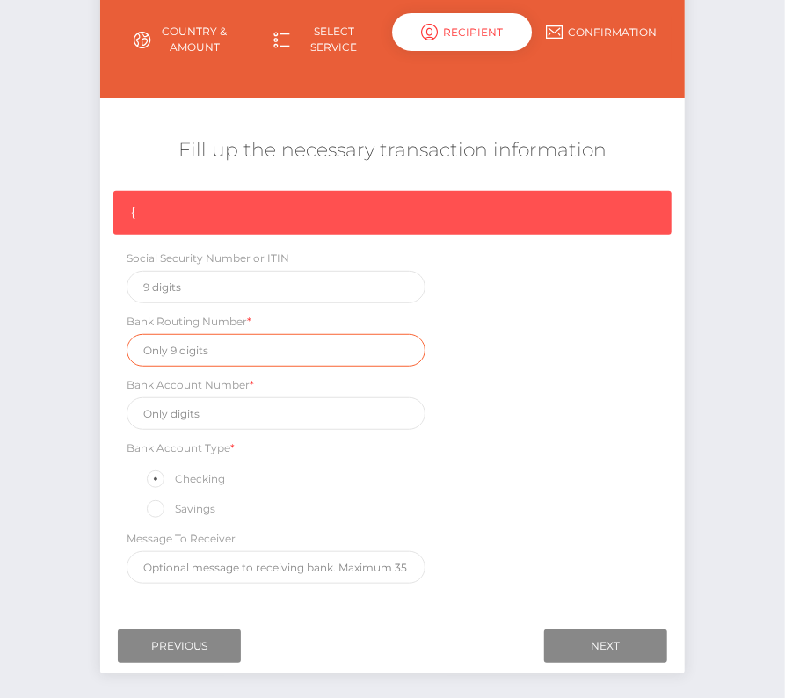
click at [179, 351] on input "text" at bounding box center [276, 350] width 299 height 33
paste input "031101279"
type input "031101279"
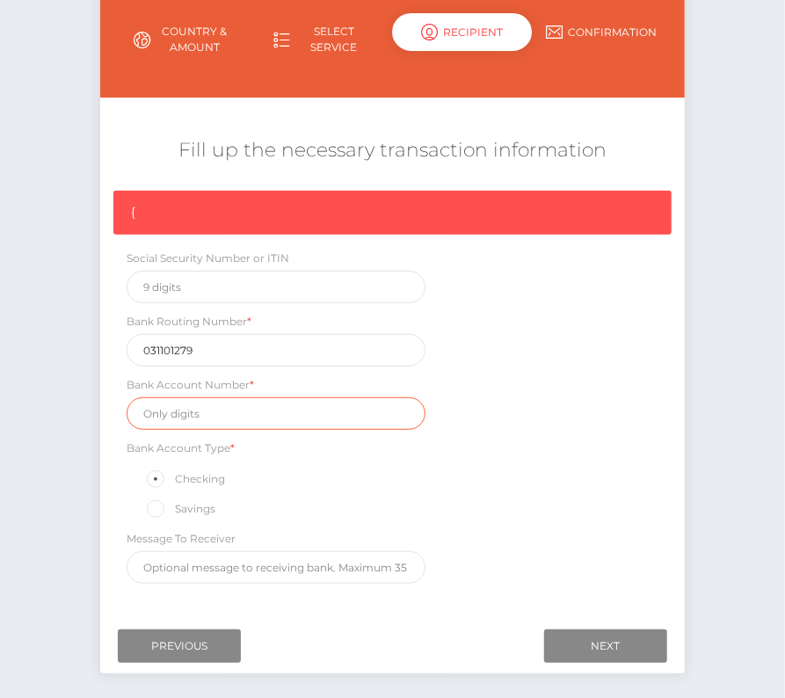
click at [194, 401] on input "text" at bounding box center [276, 413] width 299 height 33
paste input "22114497044564491"
type input "22114497044564491"
click at [506, 476] on div "{ Social Security Number or ITIN Bank Routing Number * 031101279 Bank Account N…" at bounding box center [391, 391] width 583 height 401
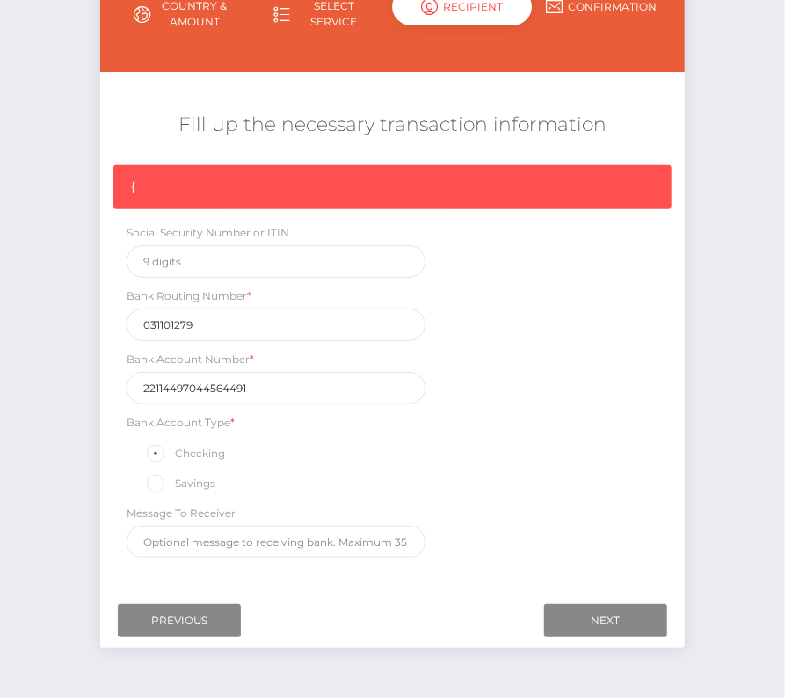
scroll to position [247, 0]
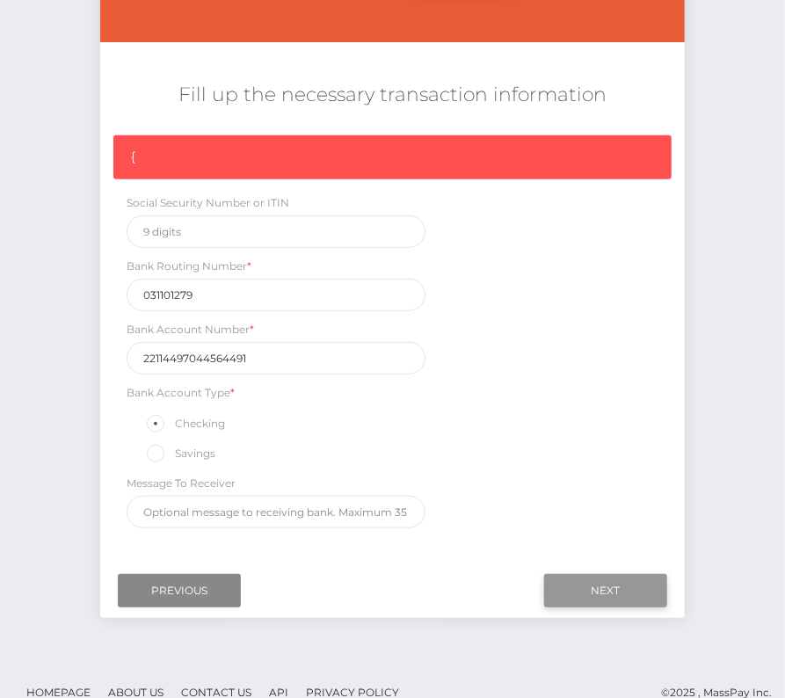
click at [626, 587] on input "Next" at bounding box center [605, 590] width 123 height 33
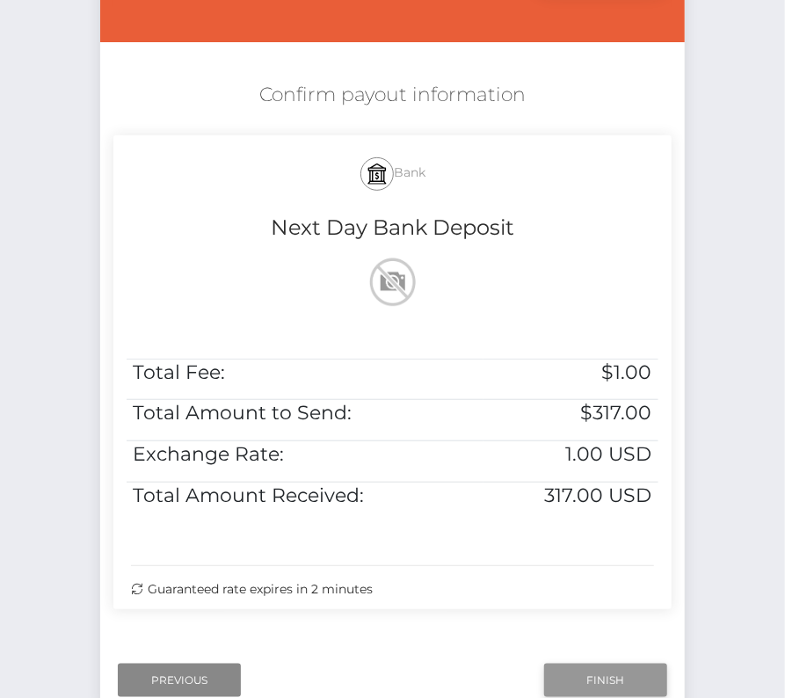
click at [575, 672] on input "Finish" at bounding box center [605, 679] width 123 height 33
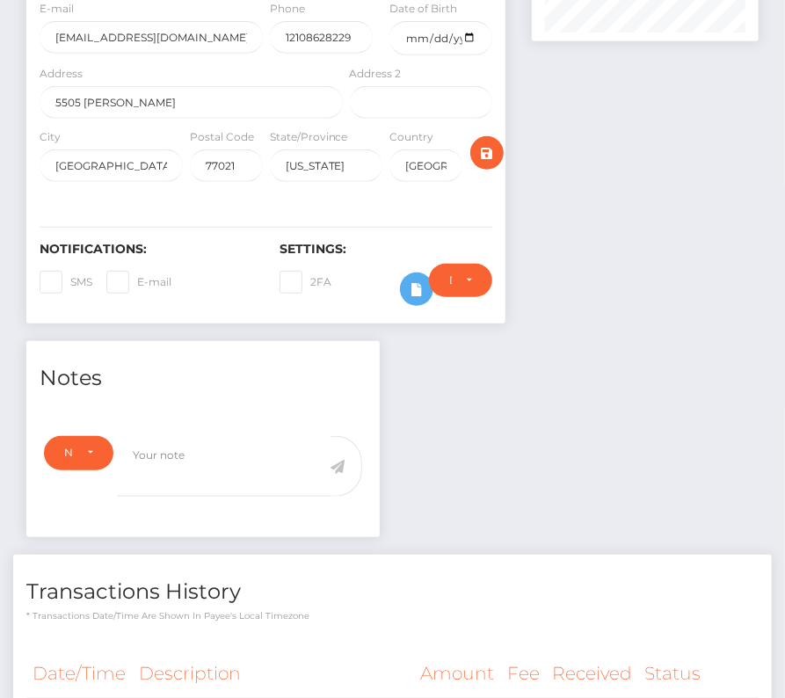
scroll to position [665, 0]
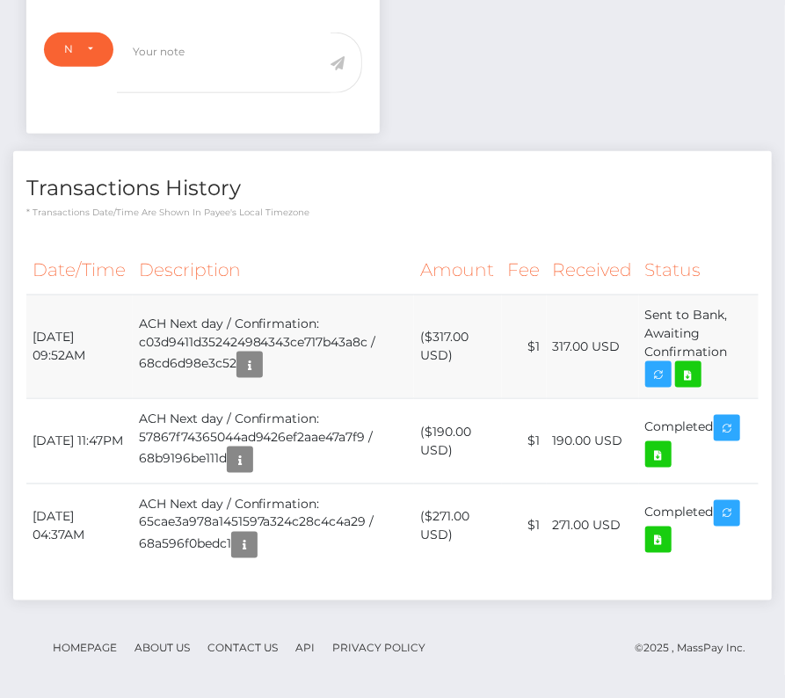
drag, startPoint x: 28, startPoint y: 331, endPoint x: 732, endPoint y: 350, distance: 703.9
click at [732, 350] on tr "[DATE] 09:52AM ACH Next day / Confirmation: c03d9411d352424984343ce717b43a8c / …" at bounding box center [392, 346] width 732 height 104
copy tr "[DATE] 09:52AM ACH Next day / Confirmation: c03d9411d352424984343ce717b43a8c / …"
click at [698, 368] on icon at bounding box center [687, 375] width 21 height 22
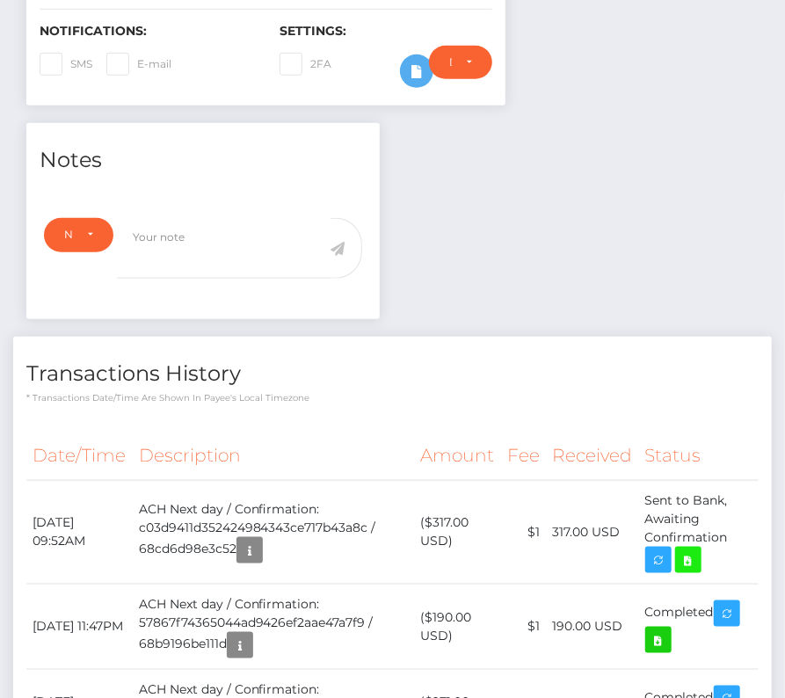
scroll to position [0, 0]
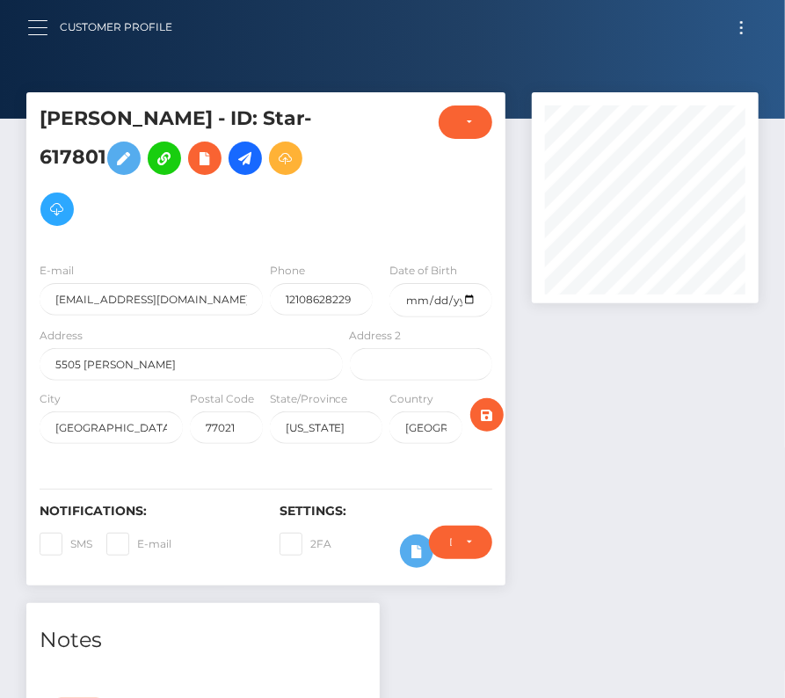
click at [36, 21] on button "button" at bounding box center [43, 28] width 33 height 24
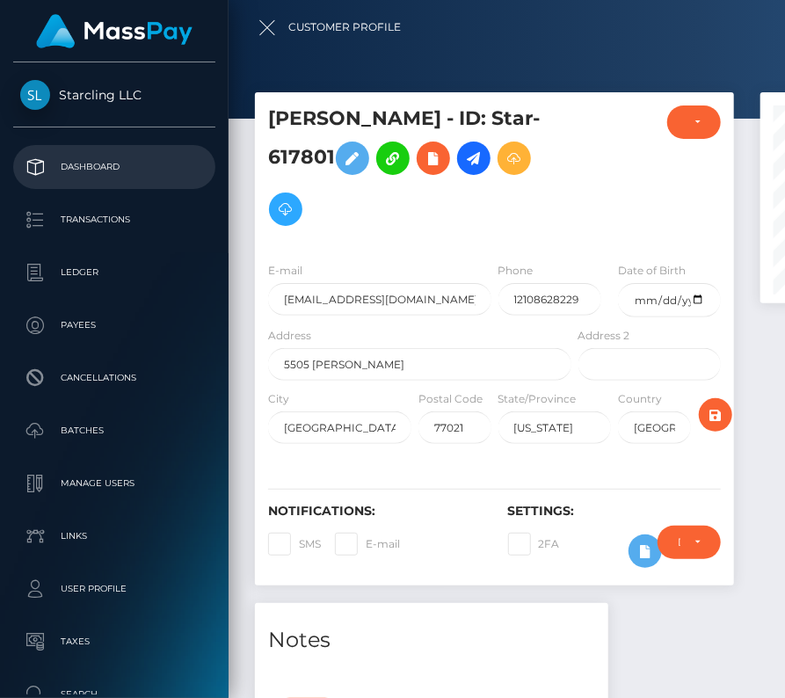
click at [74, 160] on p "Dashboard" at bounding box center [114, 167] width 188 height 26
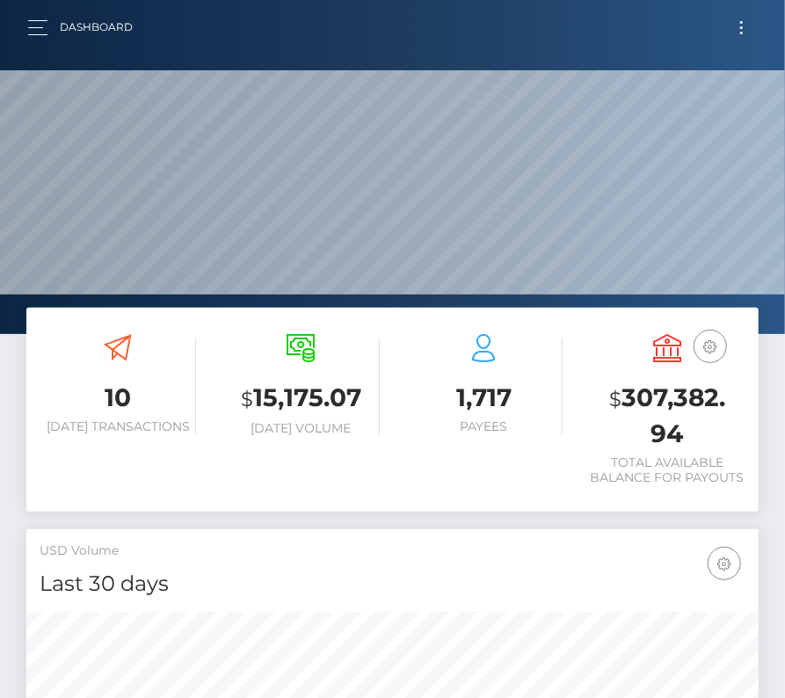
scroll to position [311, 352]
click at [31, 36] on button "button" at bounding box center [43, 28] width 33 height 24
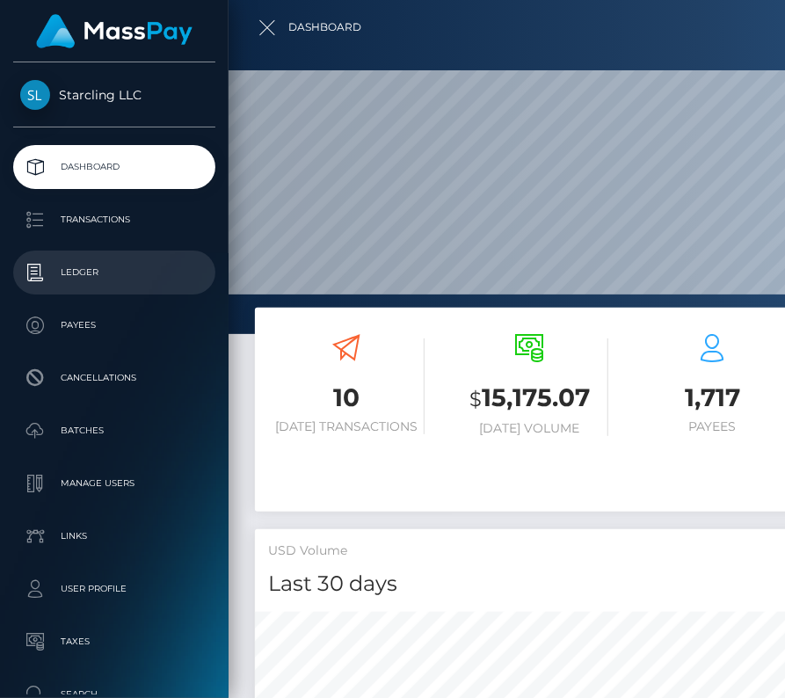
click at [85, 271] on p "Ledger" at bounding box center [114, 272] width 188 height 26
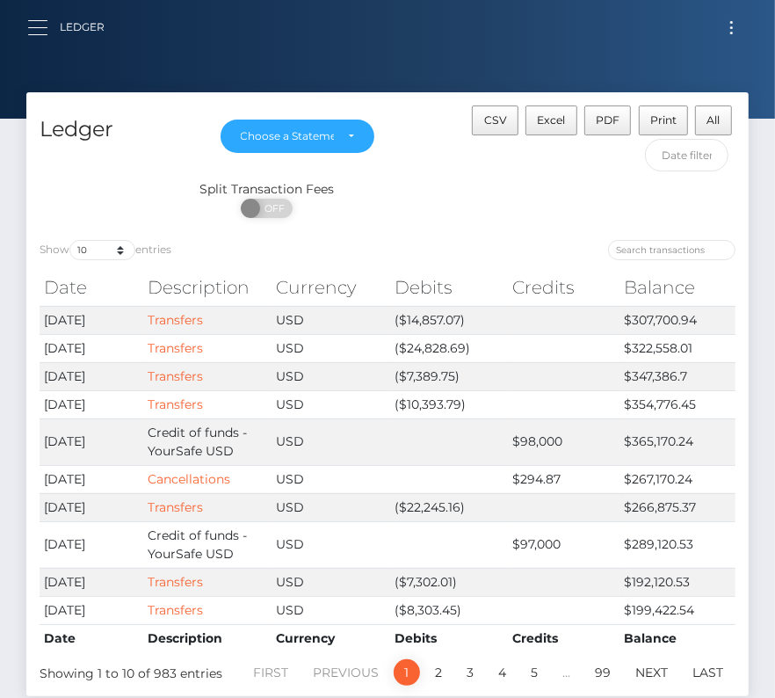
click at [47, 36] on button "button" at bounding box center [43, 28] width 33 height 24
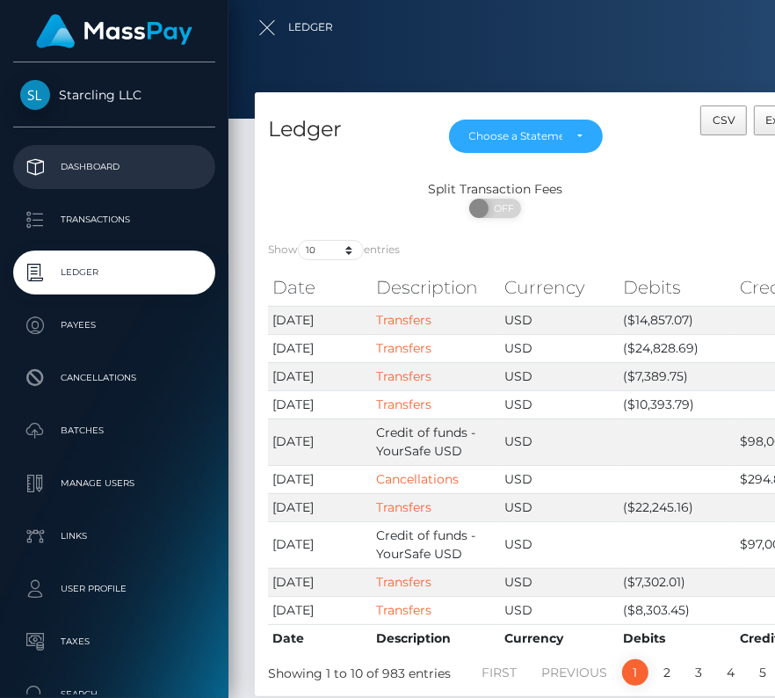
click at [88, 171] on p "Dashboard" at bounding box center [114, 167] width 188 height 26
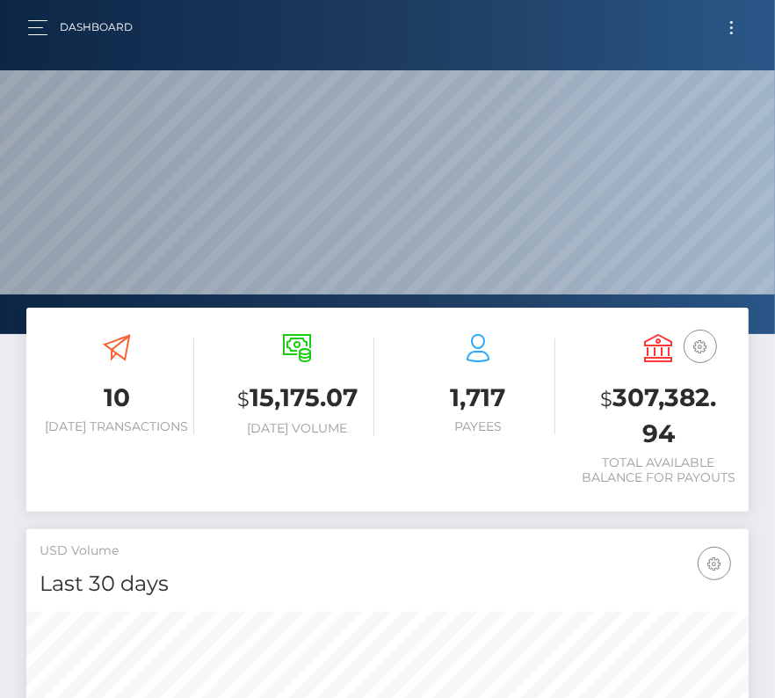
scroll to position [311, 348]
